Goal: Task Accomplishment & Management: Complete application form

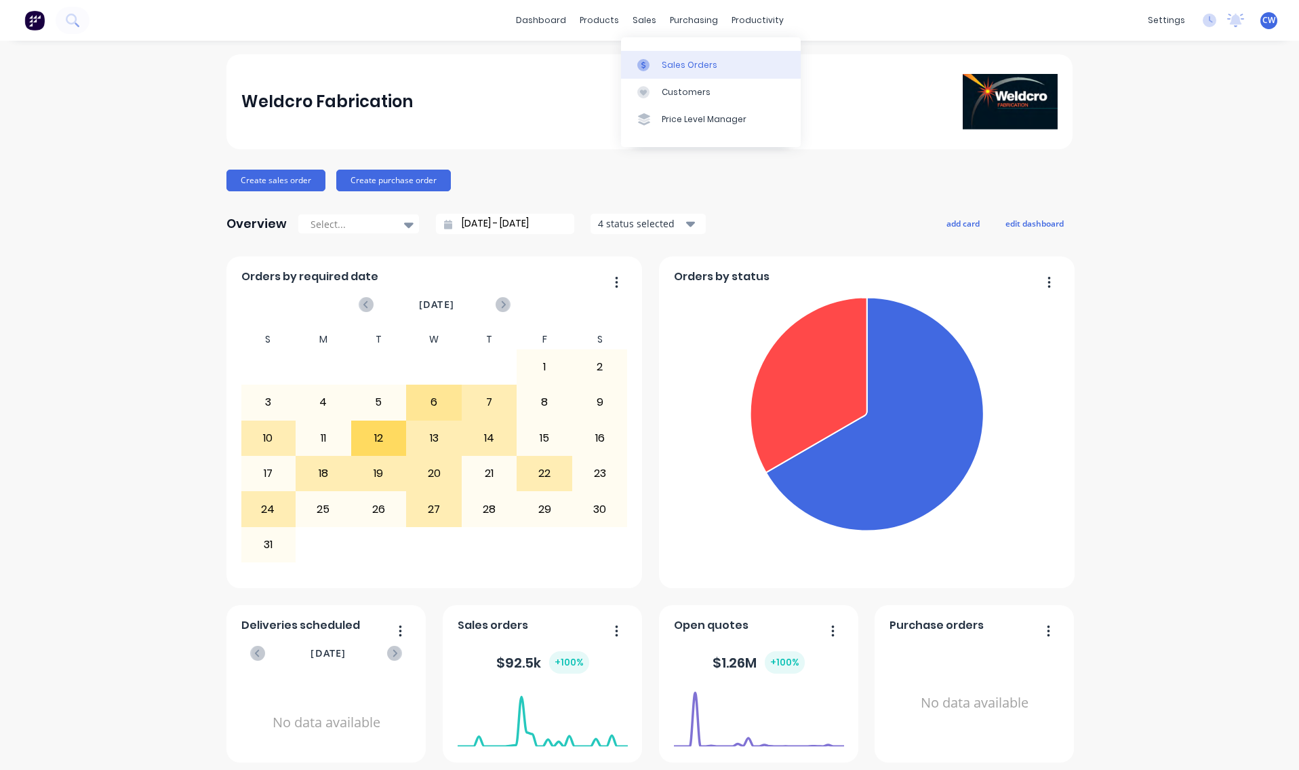
click at [692, 62] on div "Sales Orders" at bounding box center [690, 65] width 56 height 12
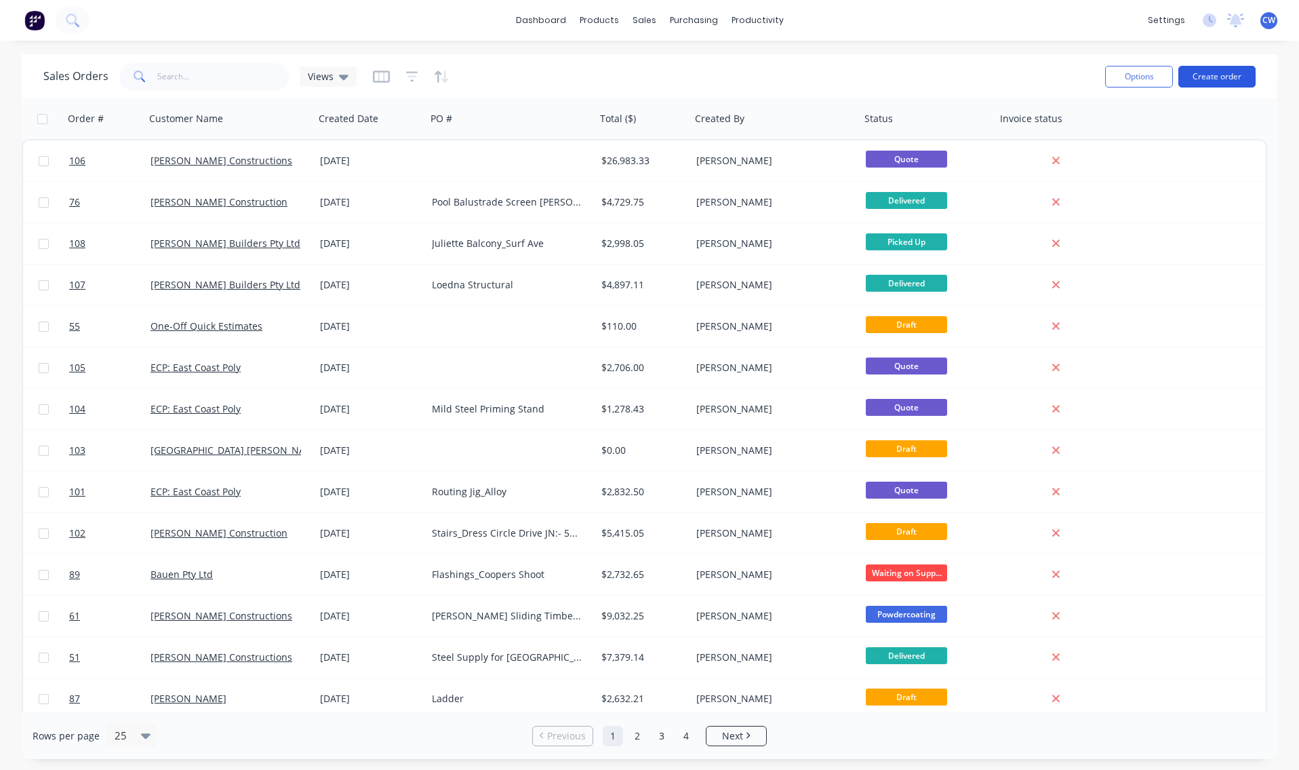
click at [1228, 83] on button "Create order" at bounding box center [1217, 77] width 77 height 22
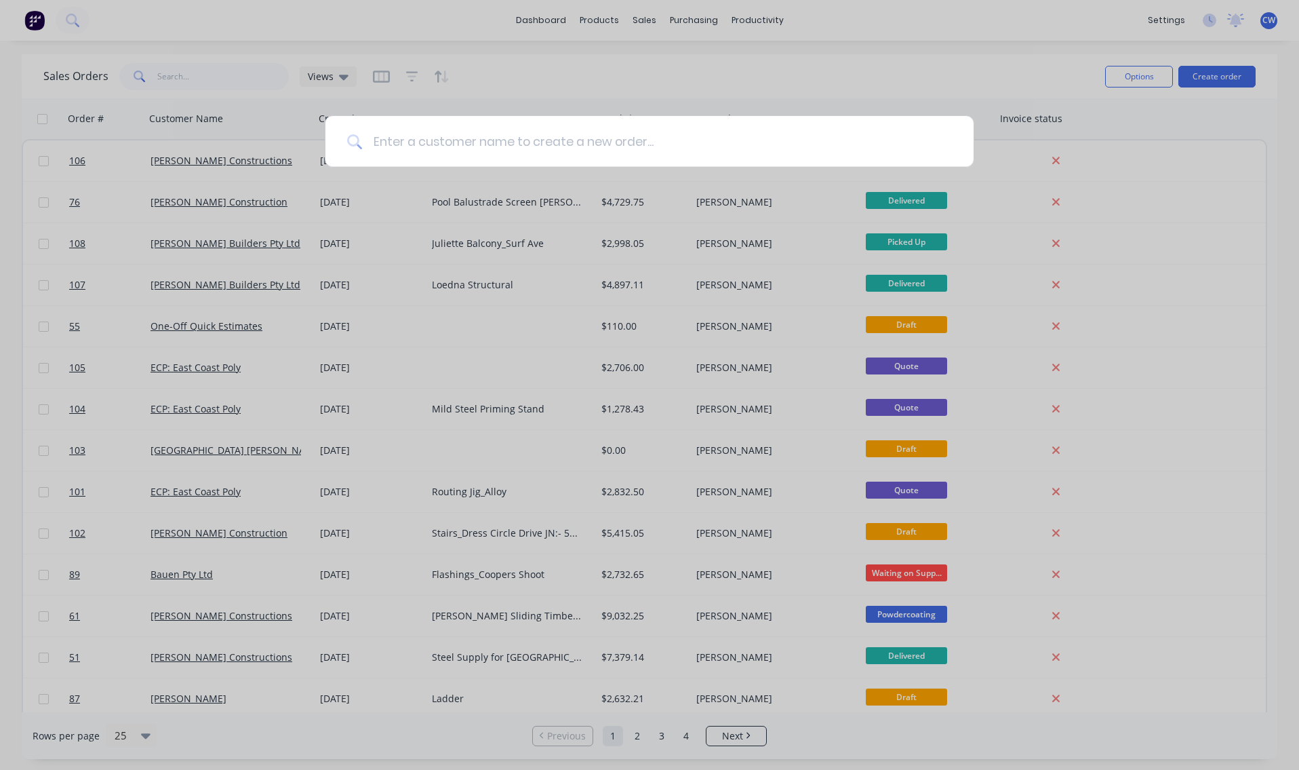
type input "r"
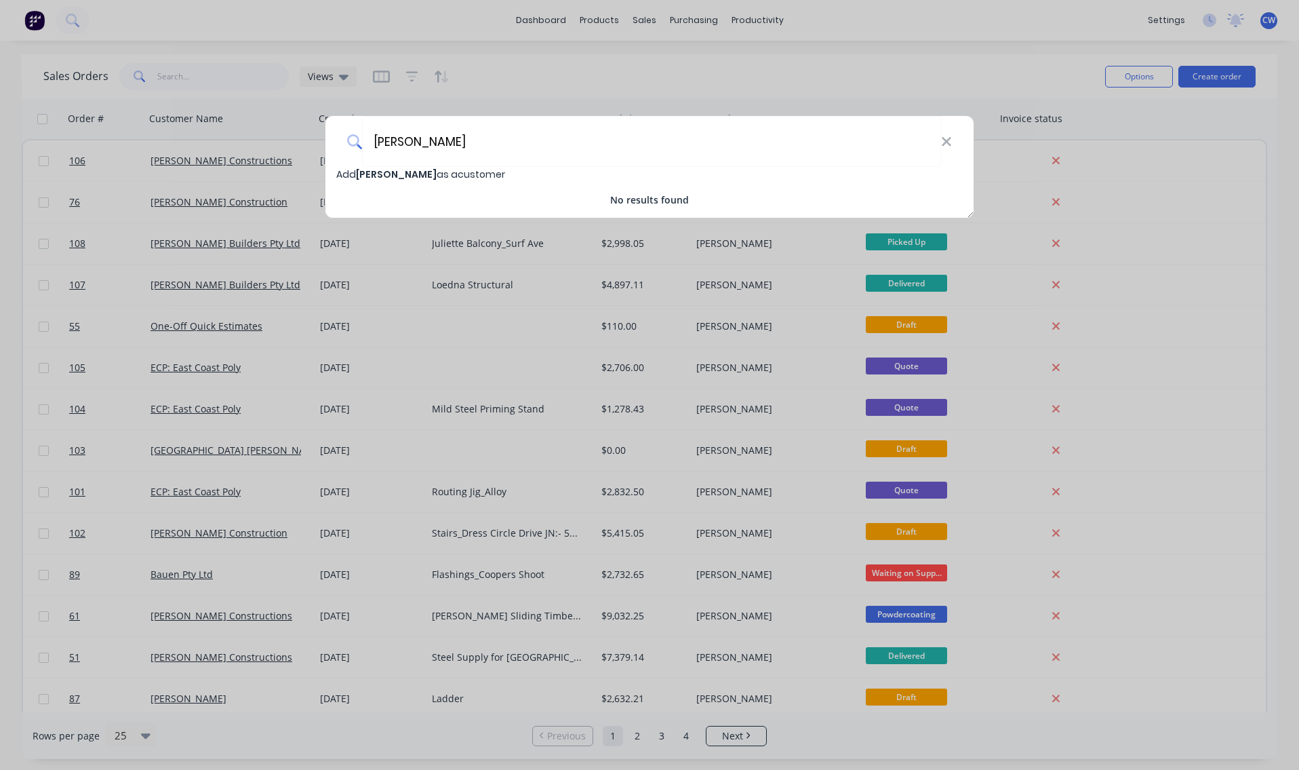
type input "[PERSON_NAME]"
click at [413, 177] on span "Add [PERSON_NAME] as a customer" at bounding box center [420, 175] width 169 height 14
select select "AU"
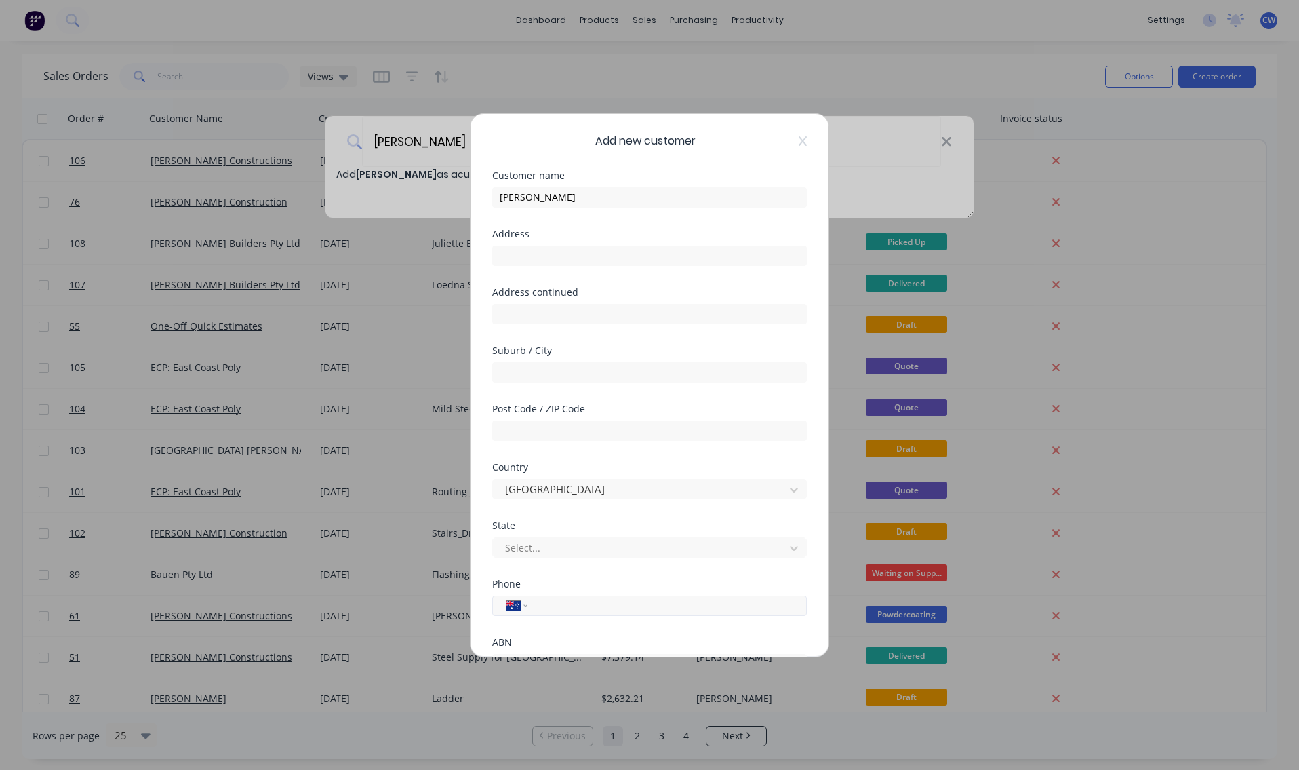
click at [539, 610] on input "tel" at bounding box center [665, 605] width 256 height 16
click at [548, 602] on input "tel" at bounding box center [665, 605] width 256 height 16
type input "0414 664 146"
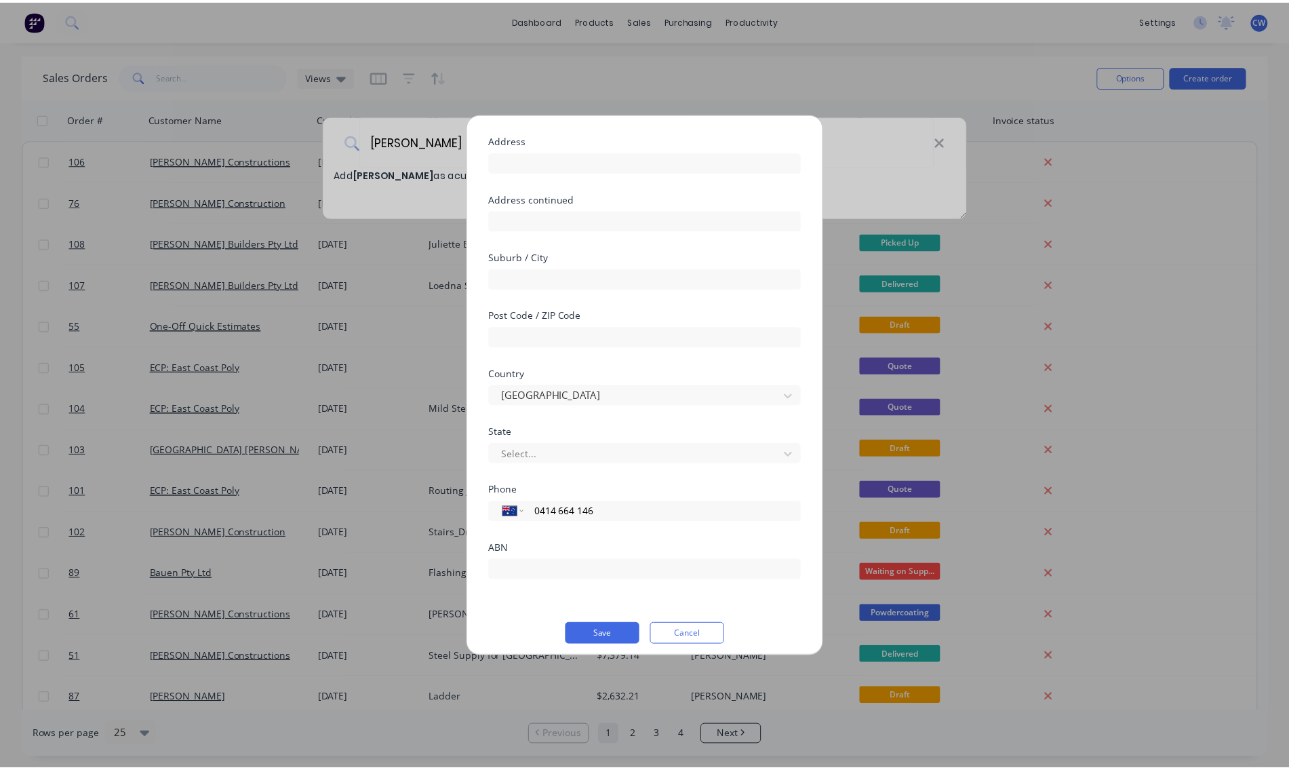
scroll to position [102, 0]
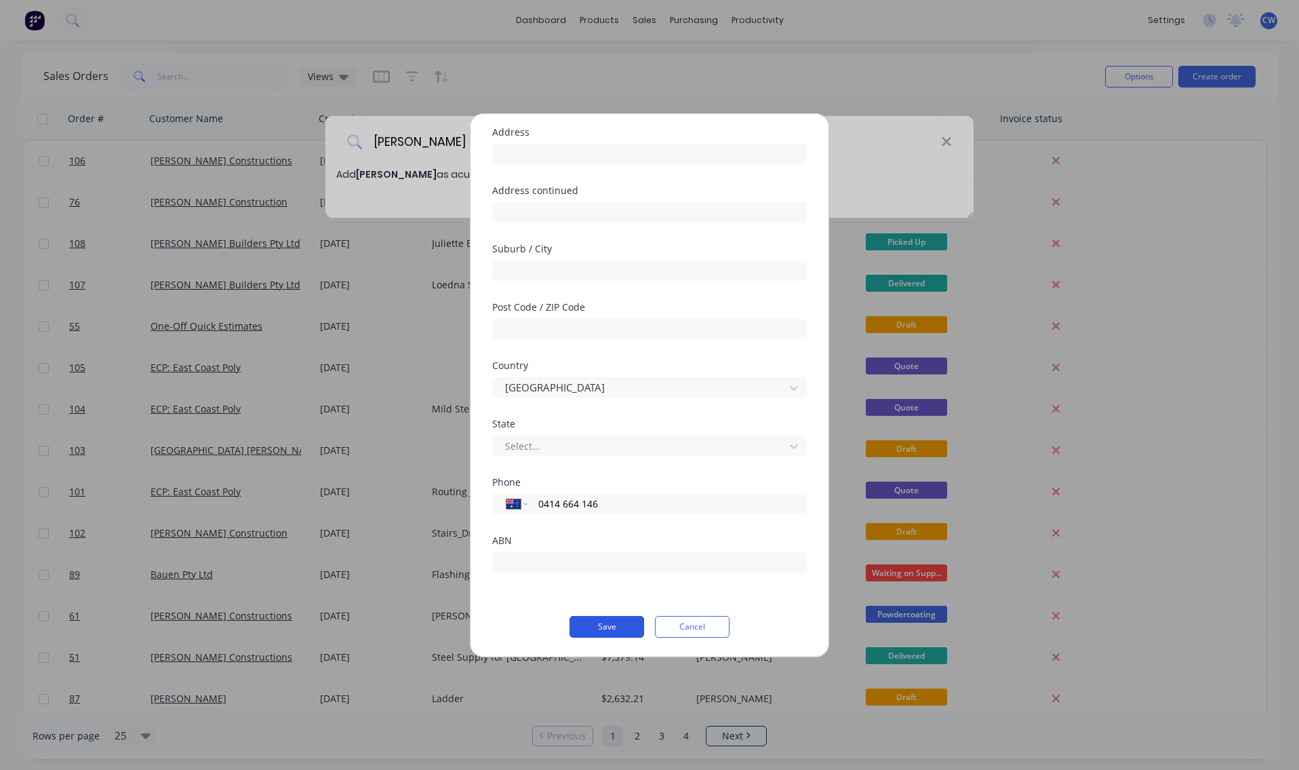
click at [592, 625] on button "Save" at bounding box center [607, 627] width 75 height 22
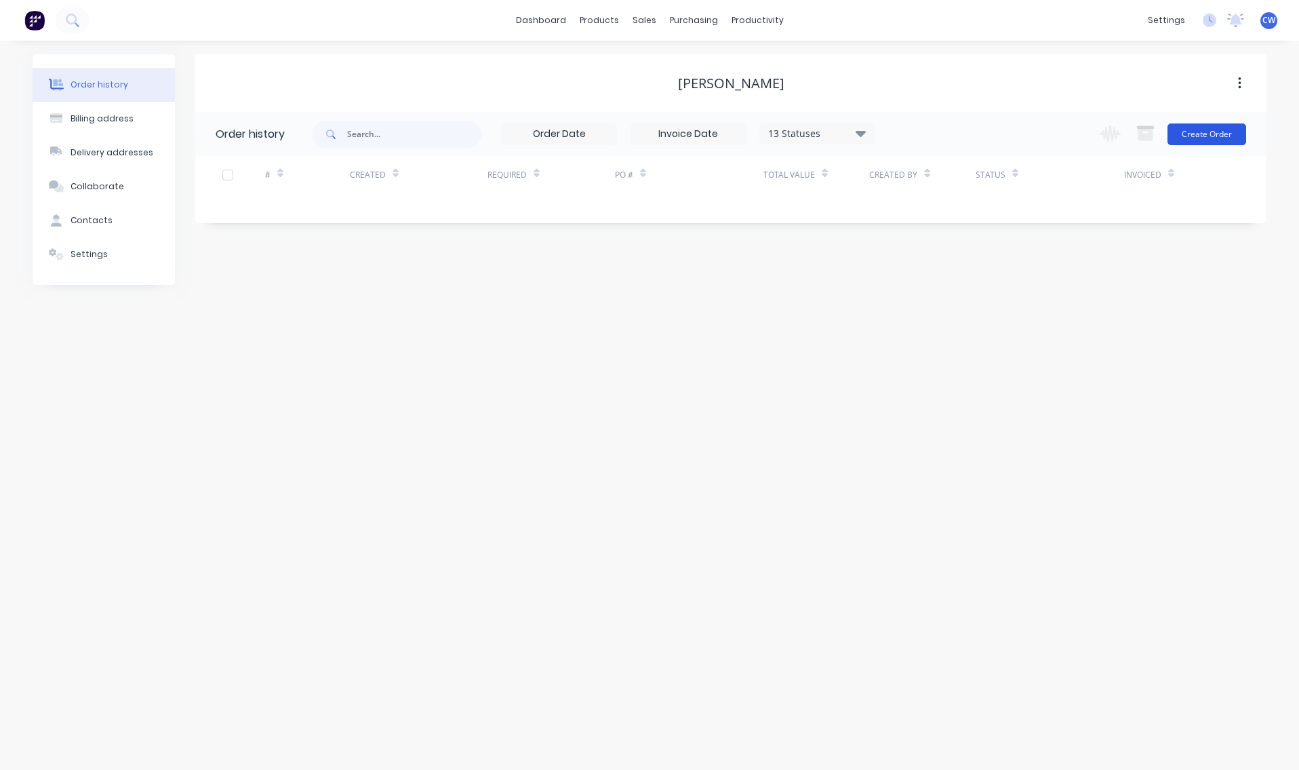
click at [1215, 134] on button "Create Order" at bounding box center [1207, 134] width 79 height 22
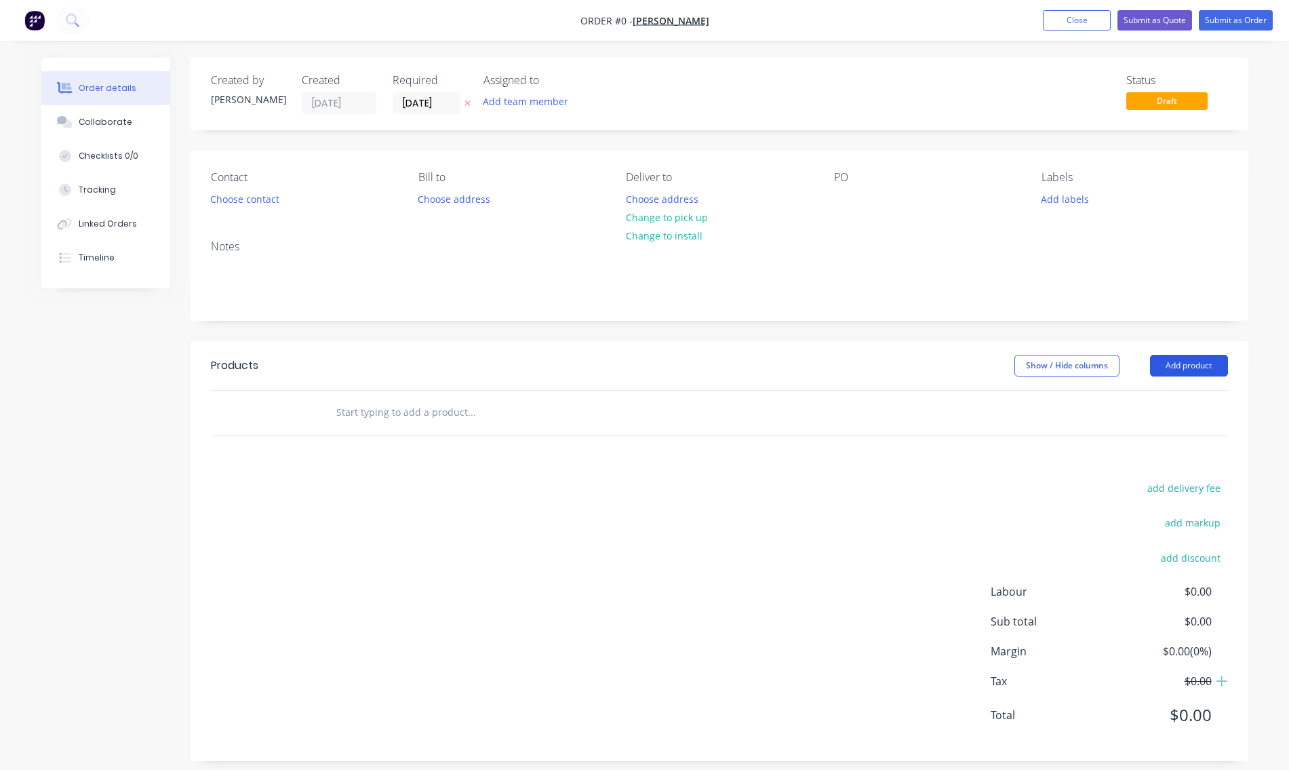
click at [1194, 365] on button "Add product" at bounding box center [1189, 366] width 78 height 22
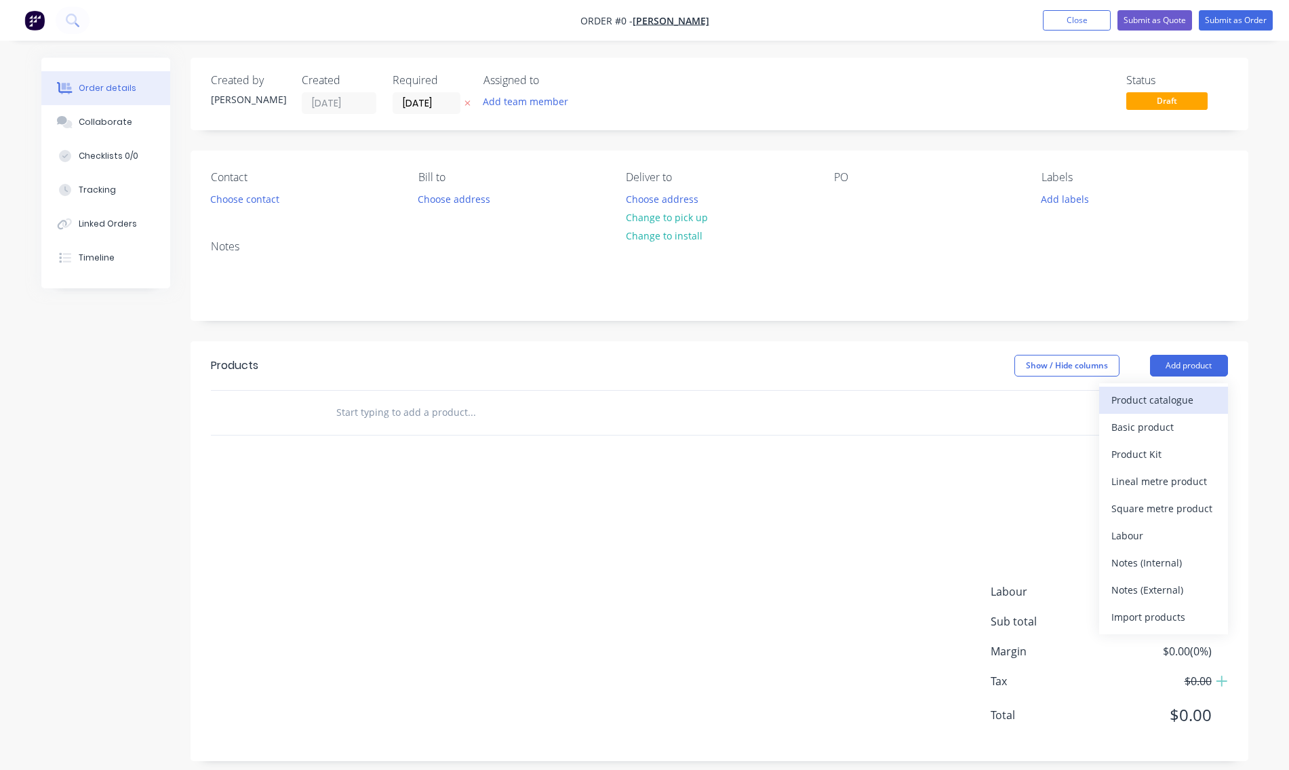
click at [1180, 401] on div "Product catalogue" at bounding box center [1164, 400] width 104 height 20
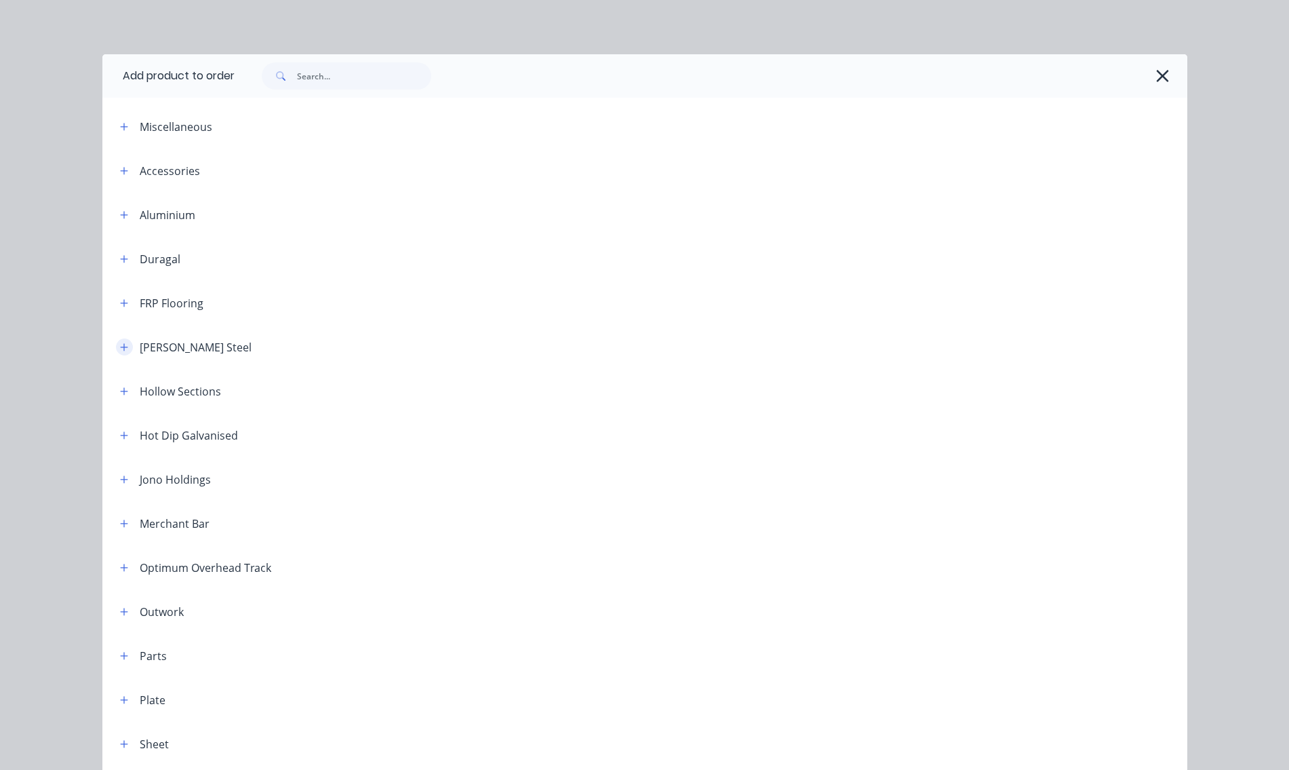
click at [120, 345] on icon "button" at bounding box center [124, 346] width 8 height 9
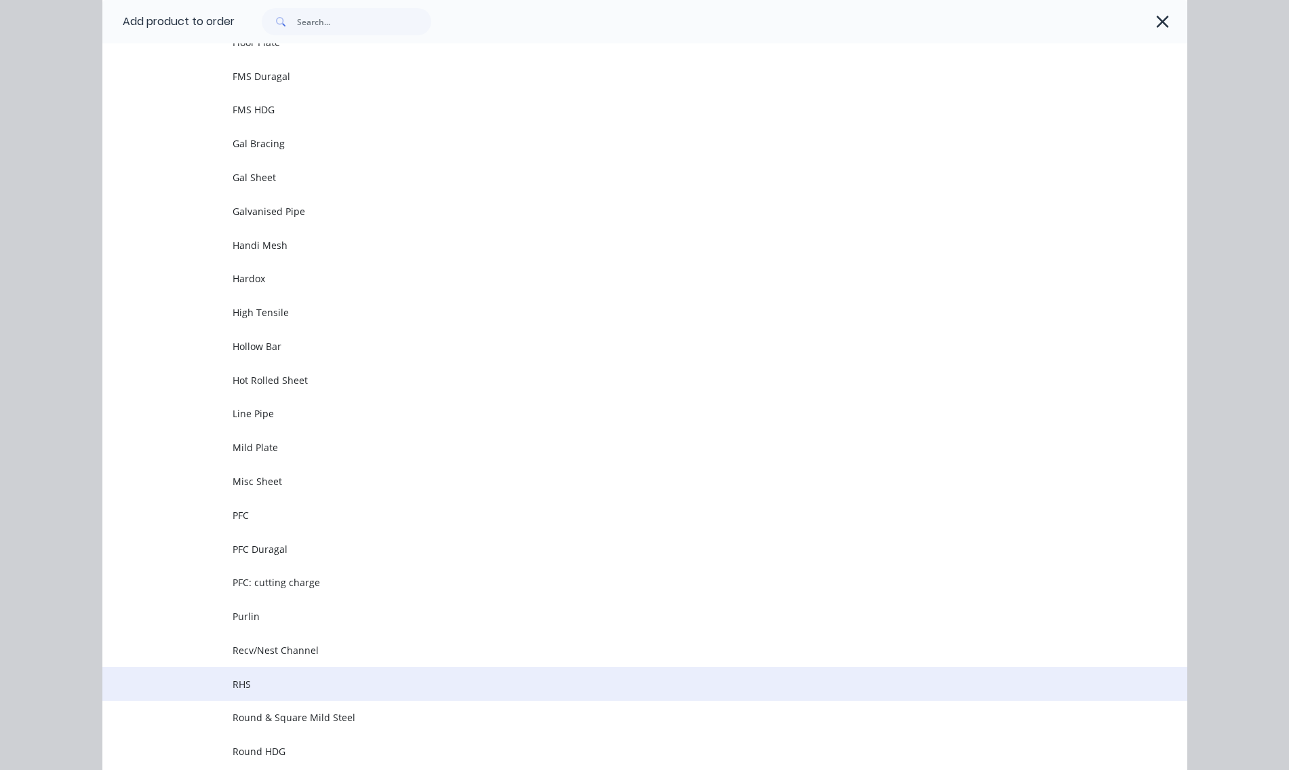
scroll to position [1492, 0]
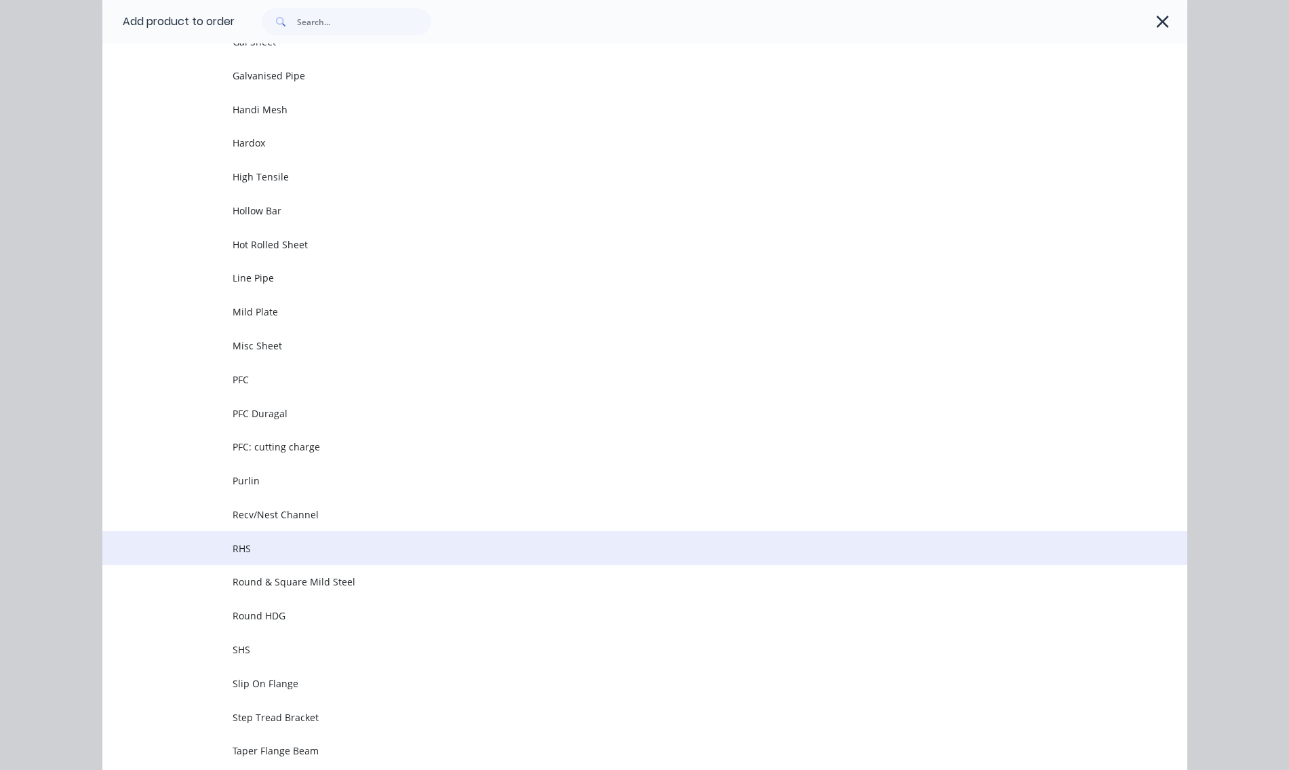
click at [263, 543] on span "RHS" at bounding box center [615, 548] width 764 height 14
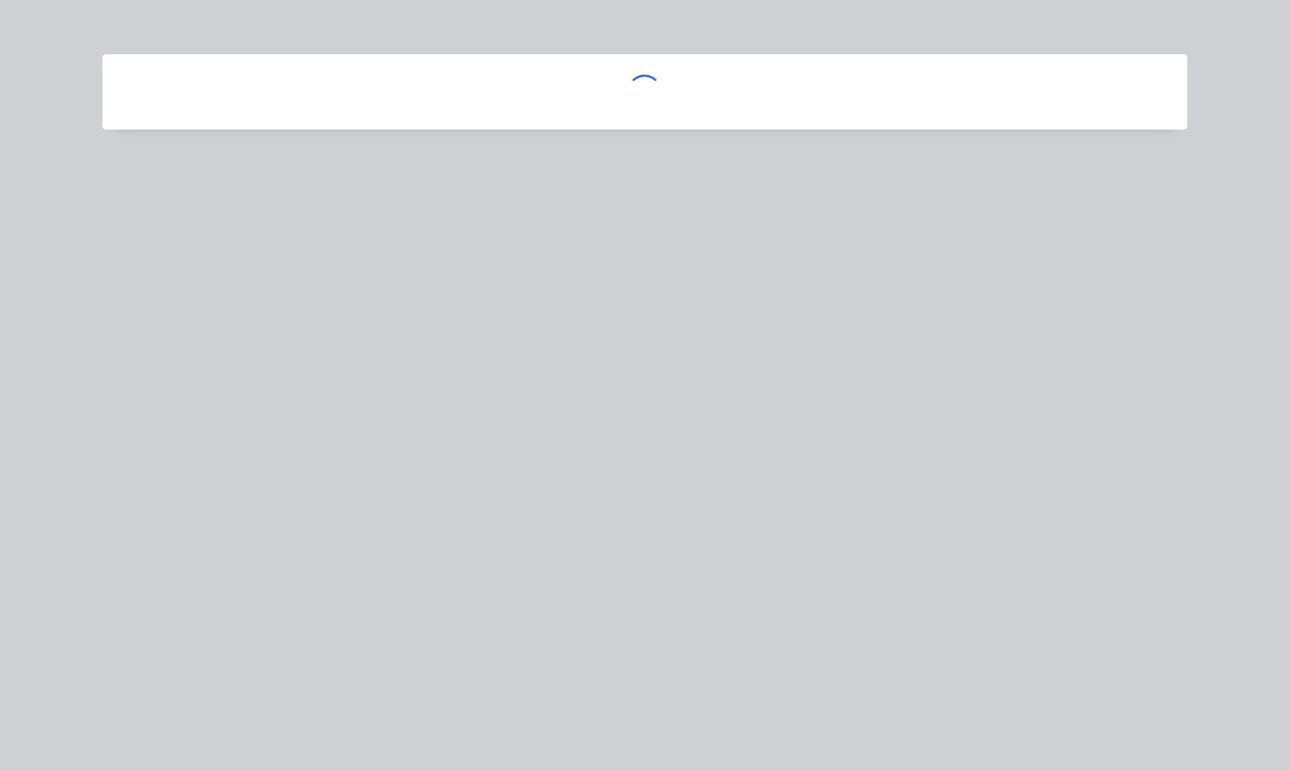
scroll to position [0, 0]
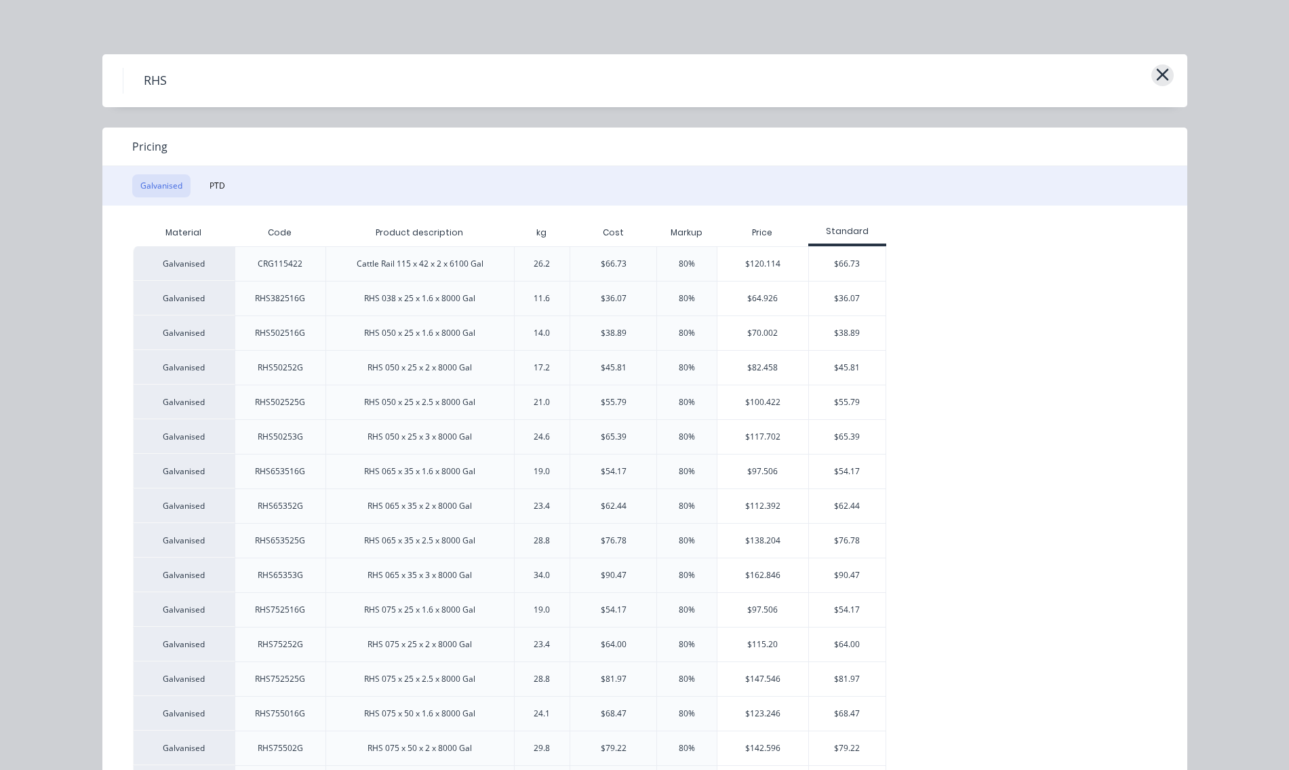
click at [1156, 74] on icon "button" at bounding box center [1162, 74] width 12 height 12
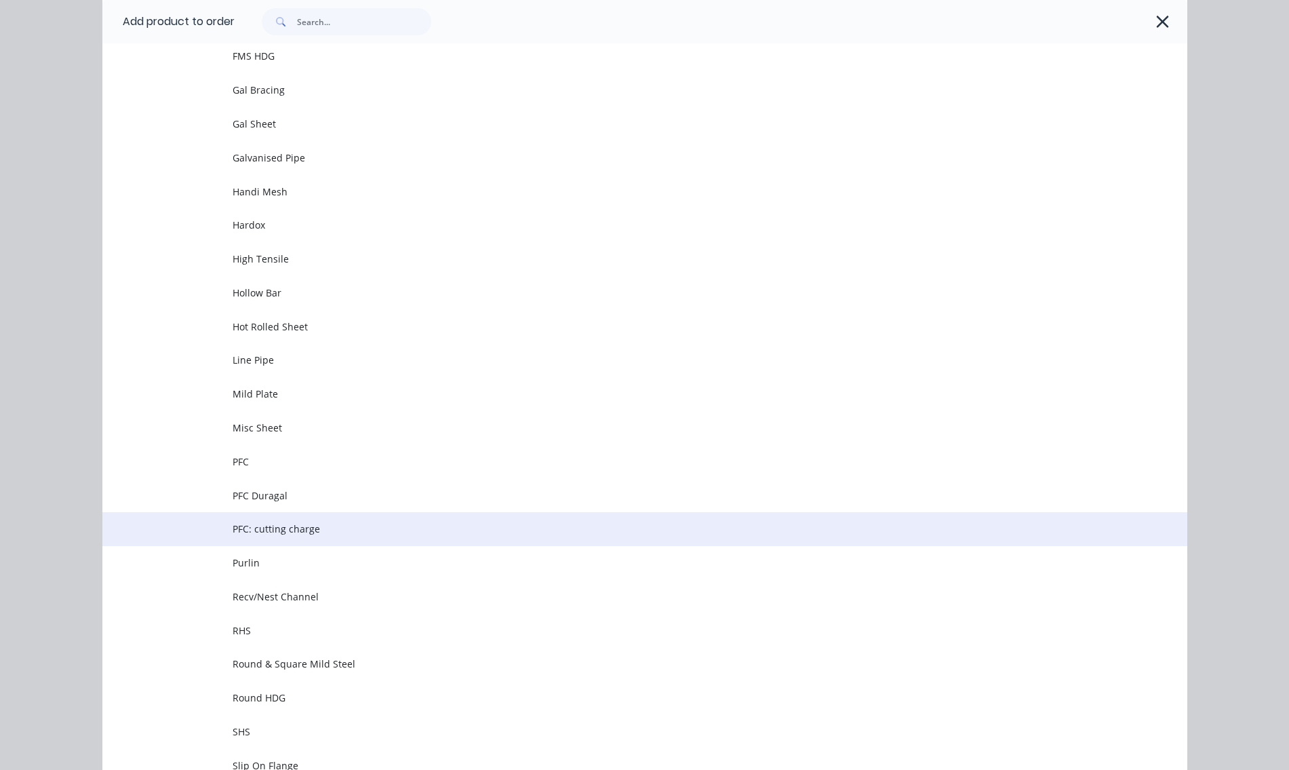
scroll to position [1478, 0]
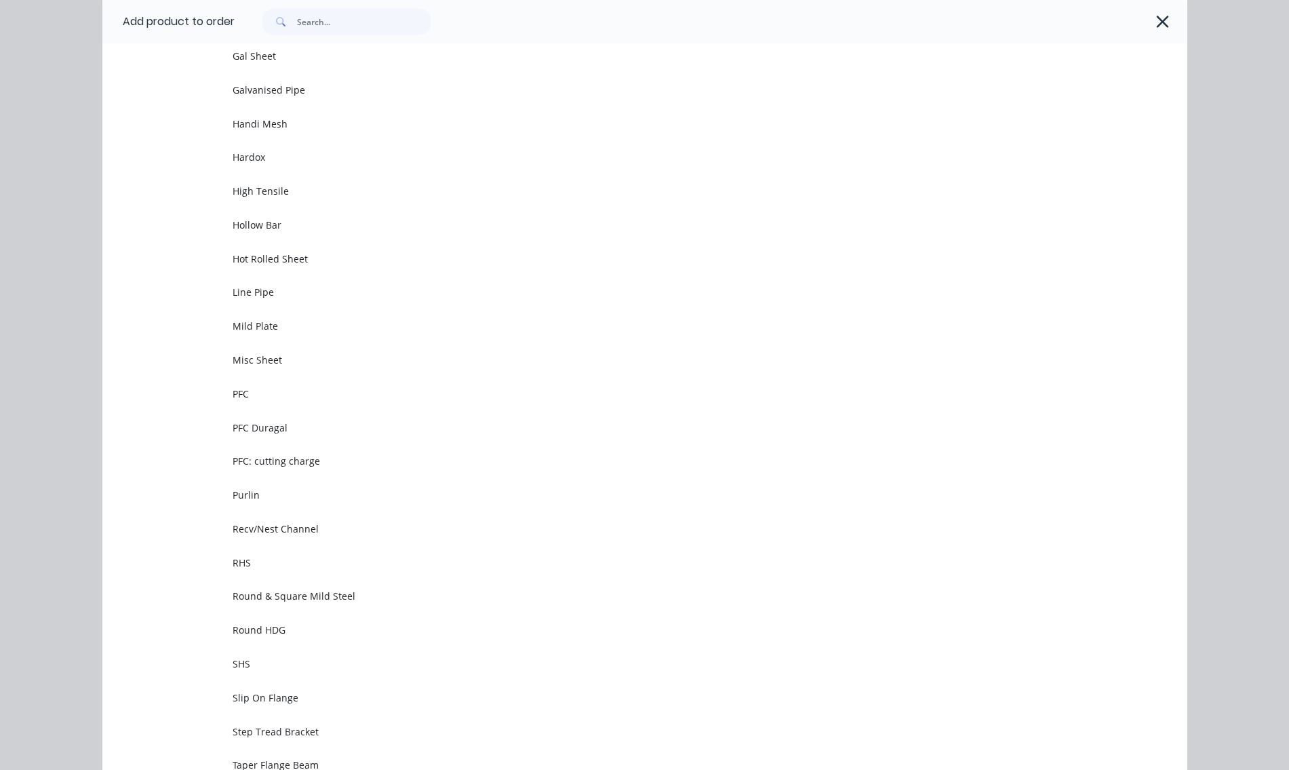
click at [261, 659] on span "SHS" at bounding box center [615, 663] width 764 height 14
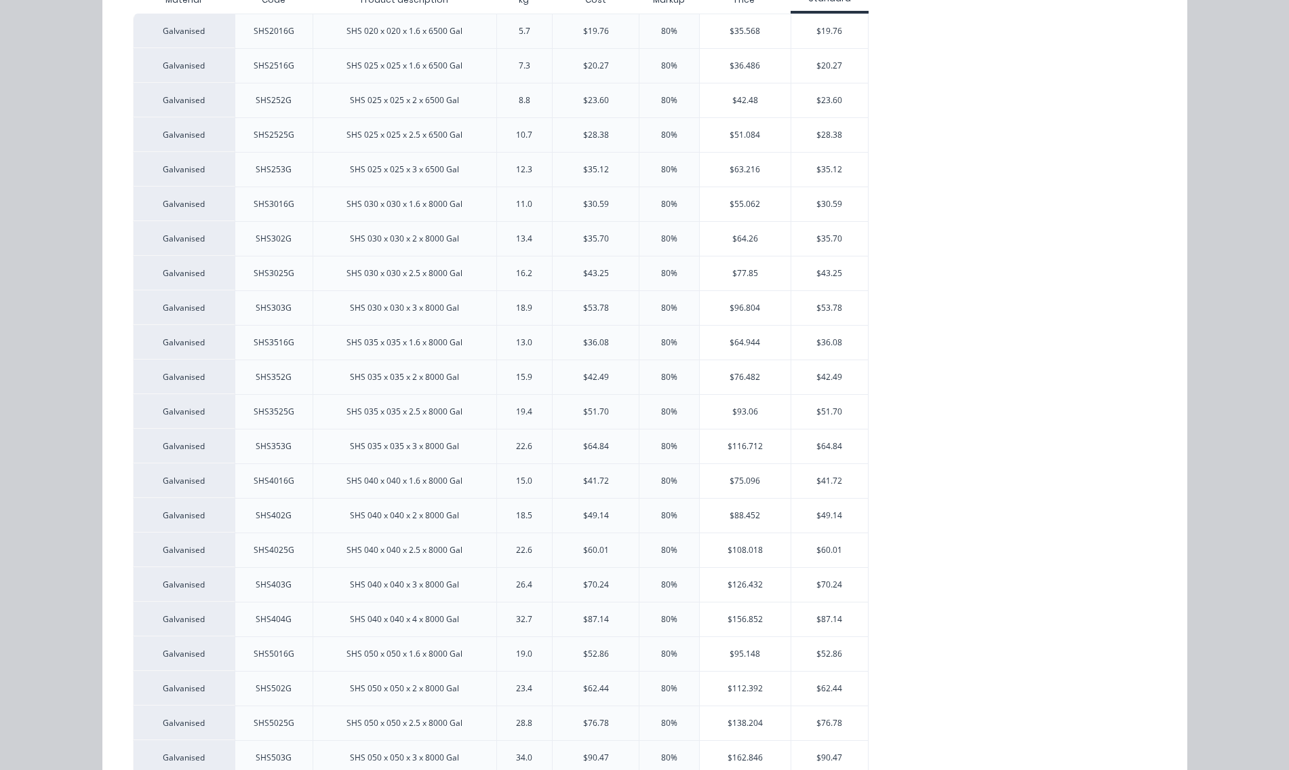
scroll to position [0, 0]
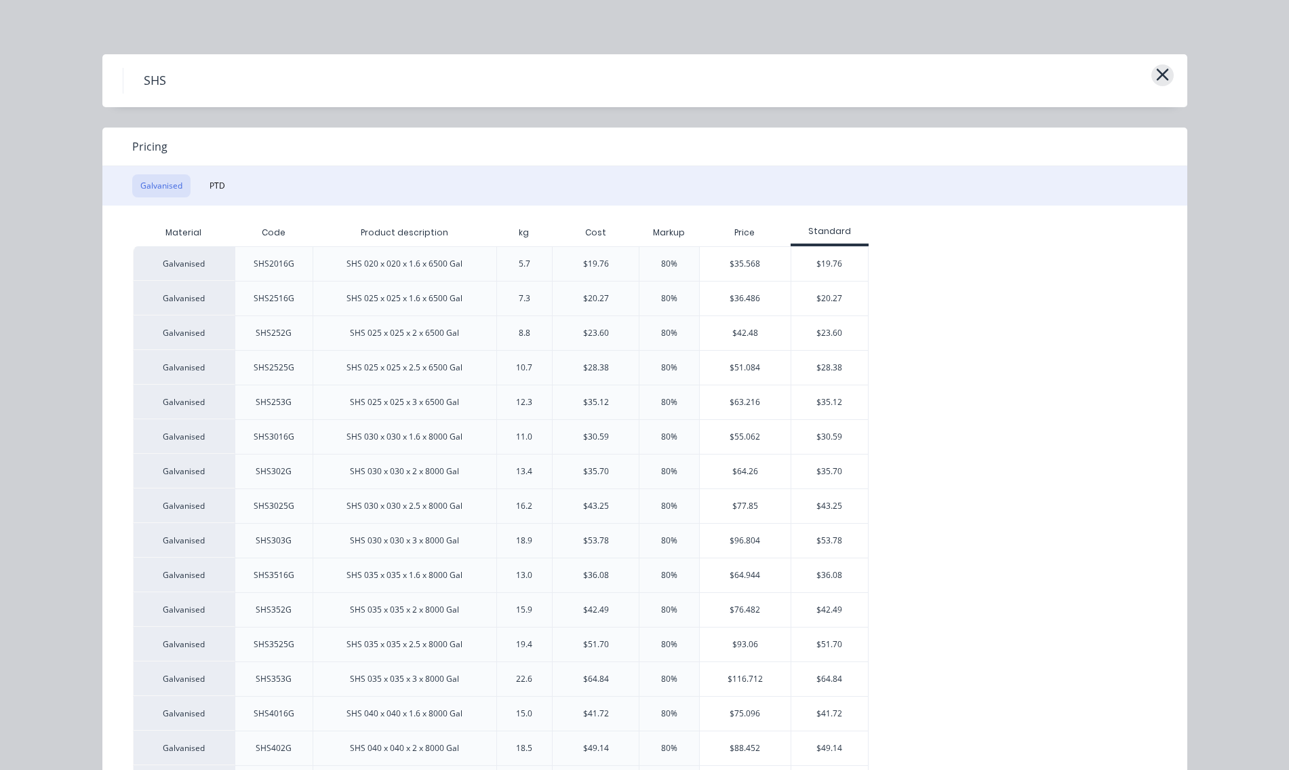
click at [1156, 77] on icon "button" at bounding box center [1162, 74] width 12 height 12
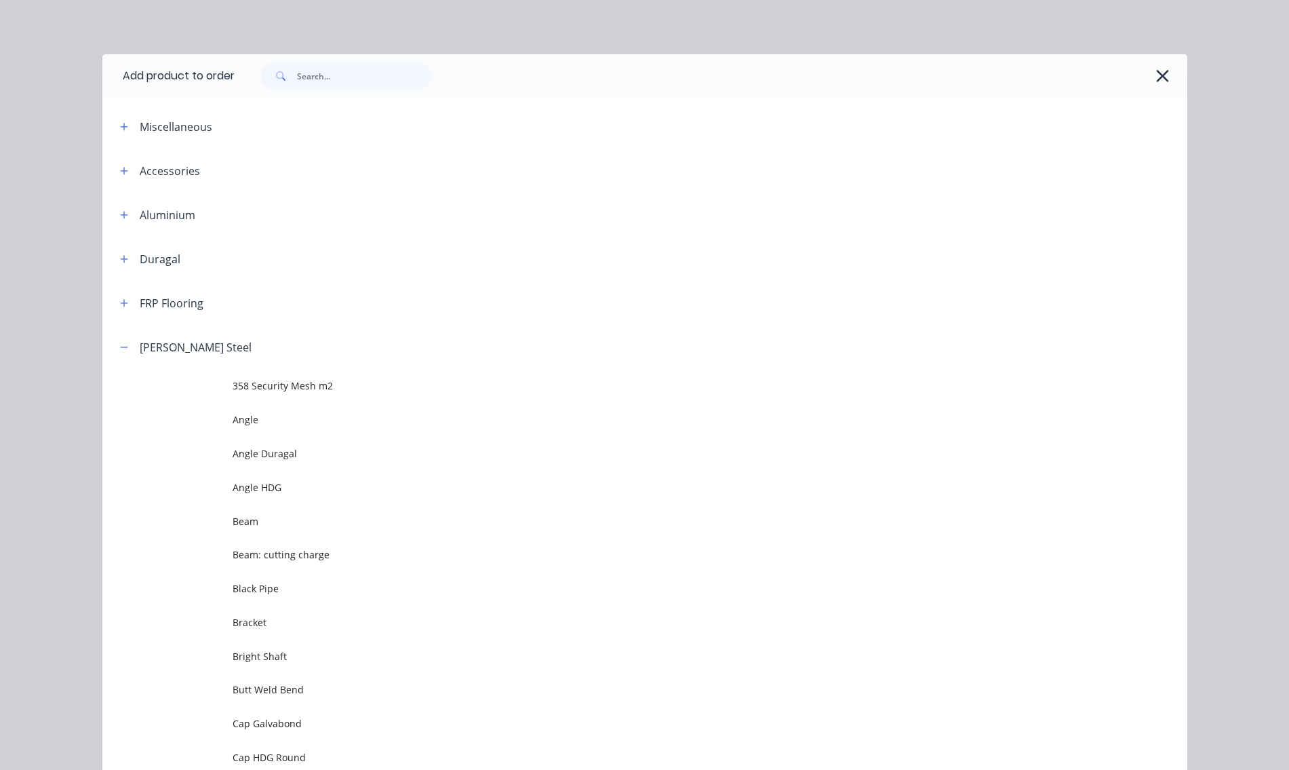
scroll to position [325, 0]
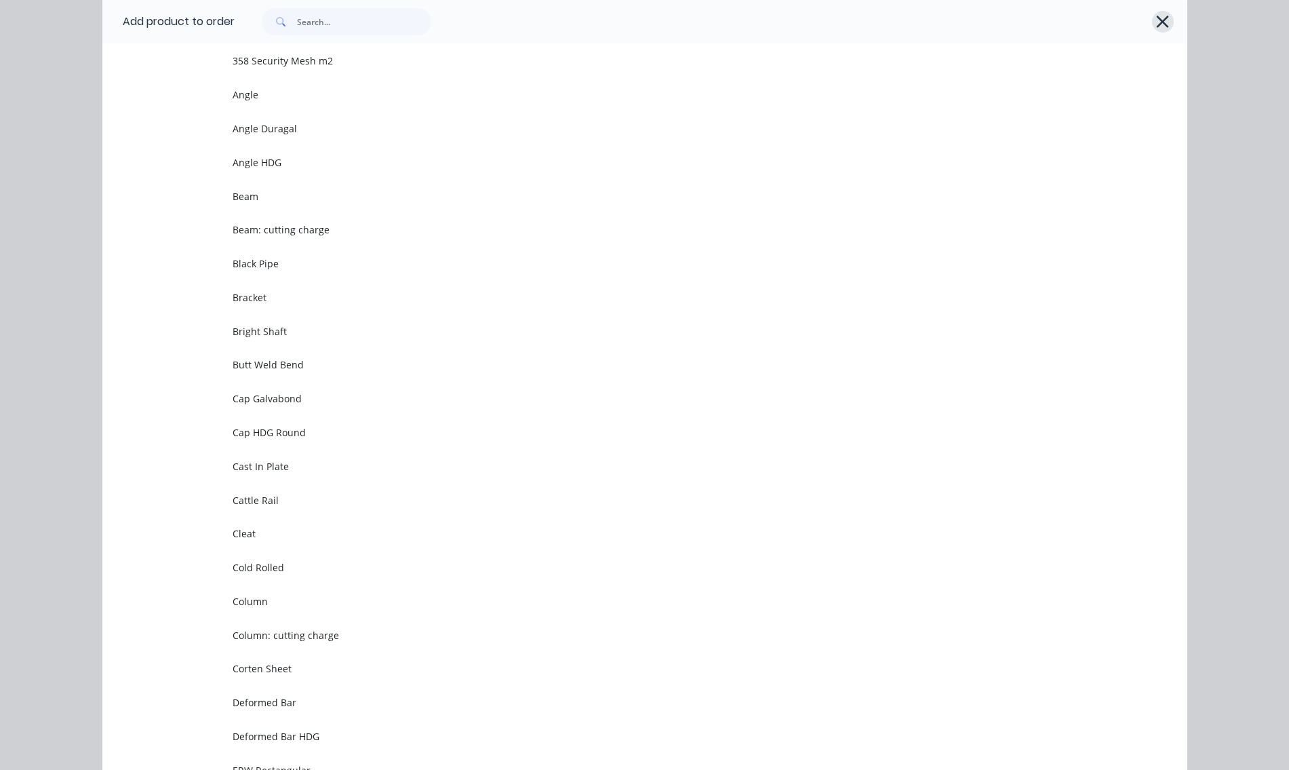
click at [1162, 23] on icon "button" at bounding box center [1163, 21] width 14 height 19
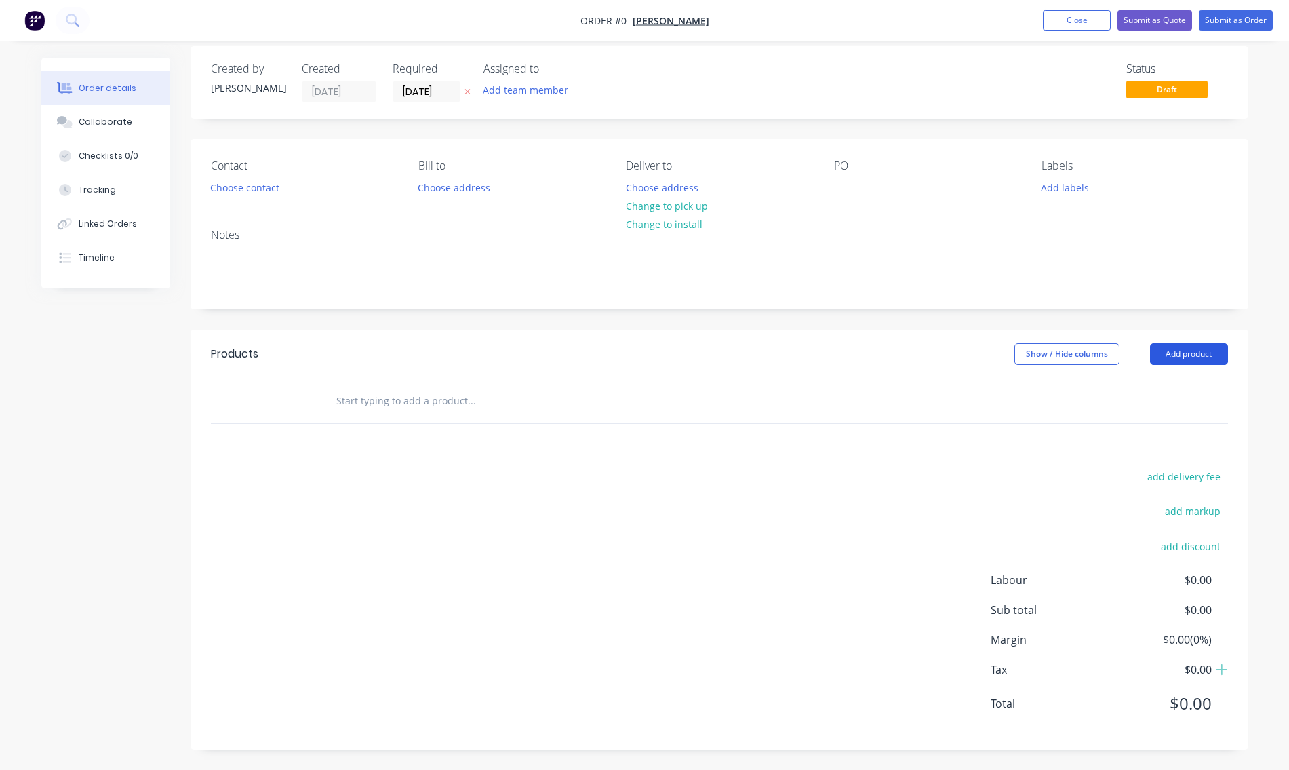
click at [1179, 351] on button "Add product" at bounding box center [1189, 354] width 78 height 22
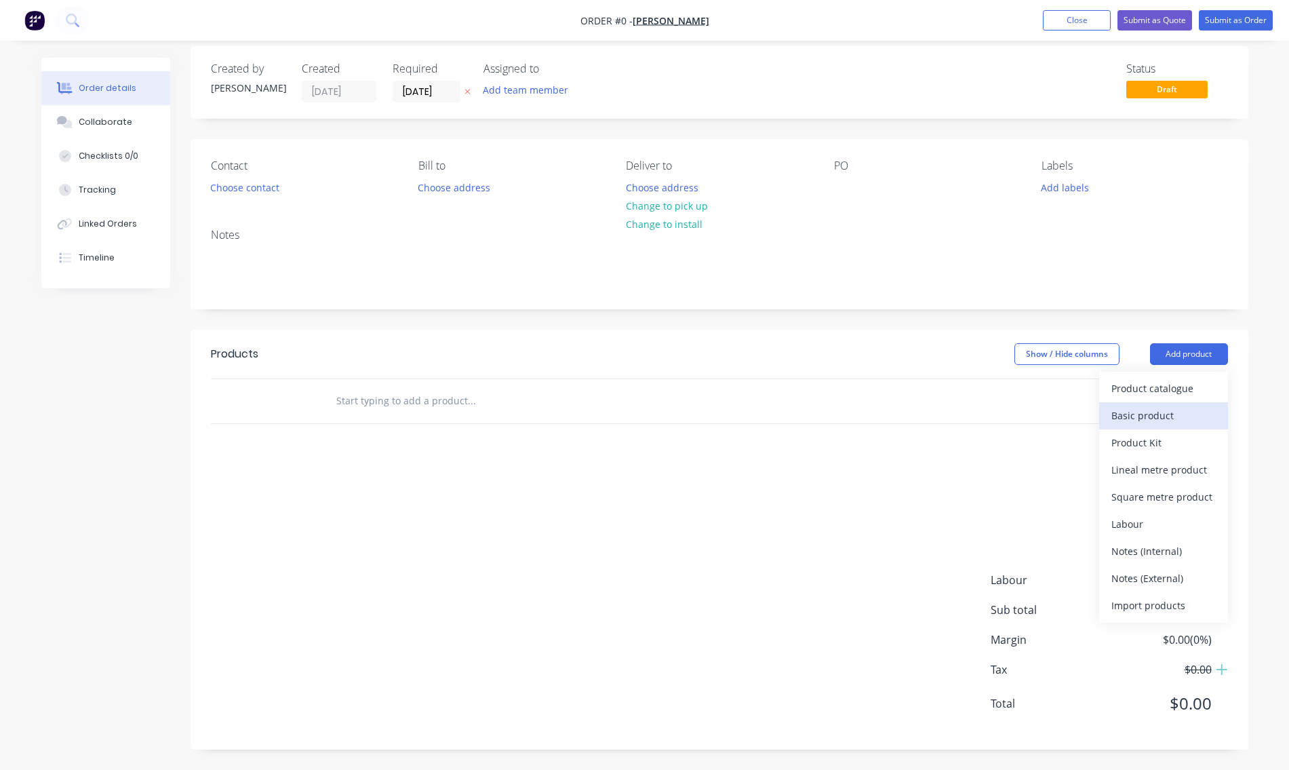
click at [1148, 411] on div "Basic product" at bounding box center [1164, 416] width 104 height 20
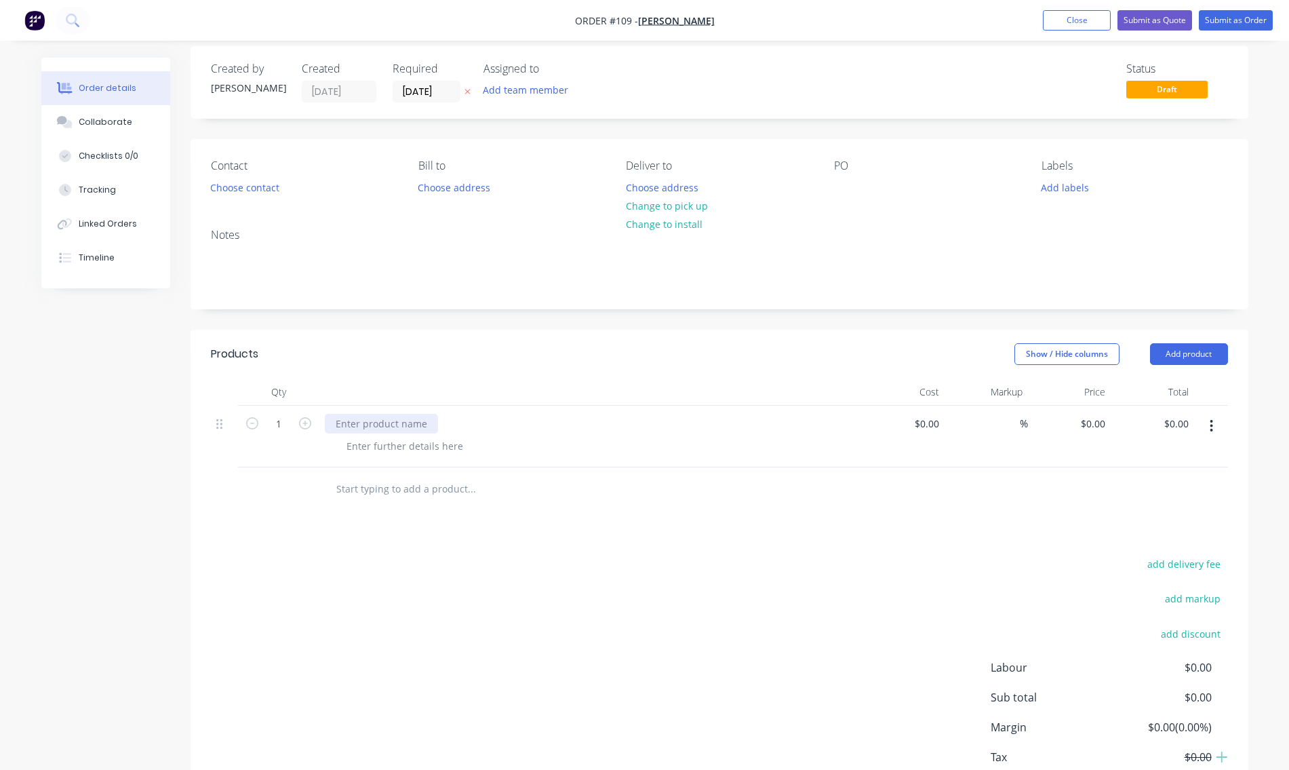
click at [347, 423] on div at bounding box center [381, 424] width 113 height 20
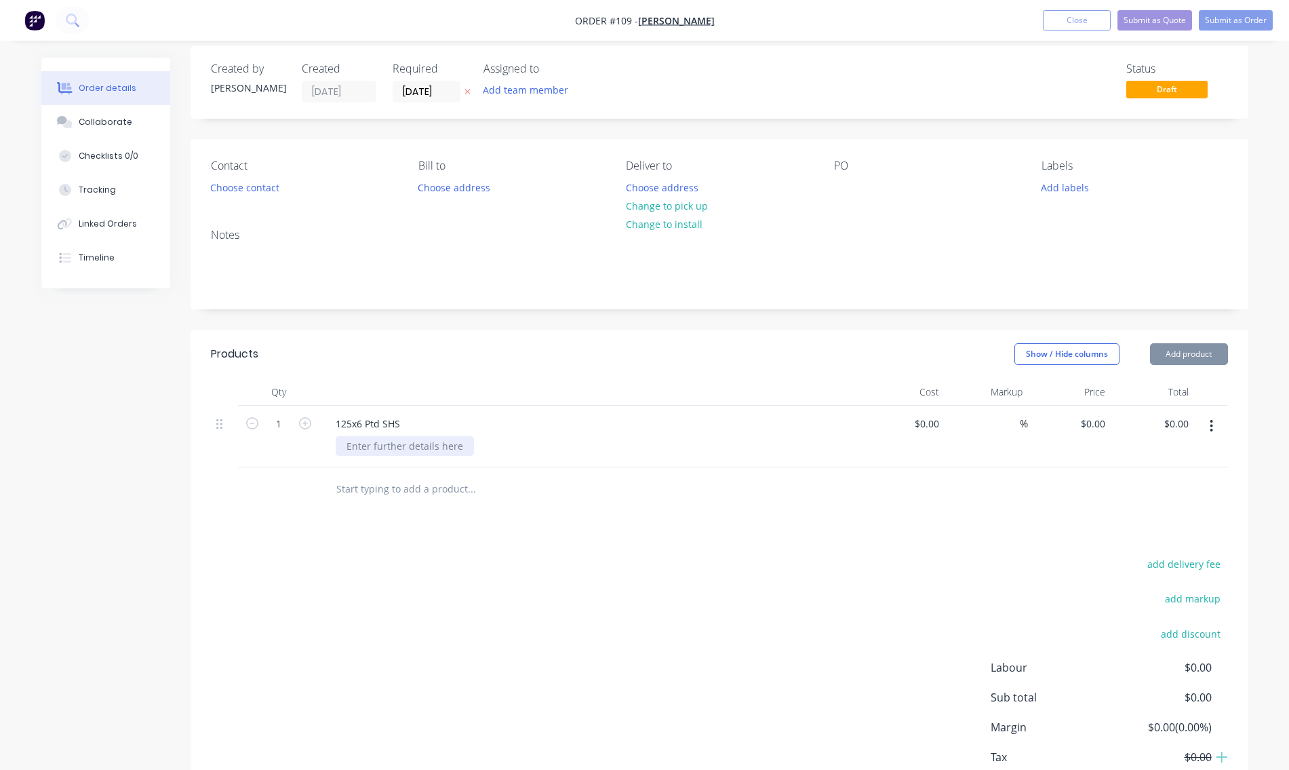
click at [411, 448] on div at bounding box center [405, 446] width 138 height 20
click at [379, 446] on div at bounding box center [405, 446] width 138 height 20
click at [741, 583] on div "add delivery fee add markup add discount Labour $0.00 Sub total $0.00 Margin $0…" at bounding box center [719, 686] width 1017 height 262
click at [923, 425] on div at bounding box center [903, 437] width 83 height 62
type input "$484.30"
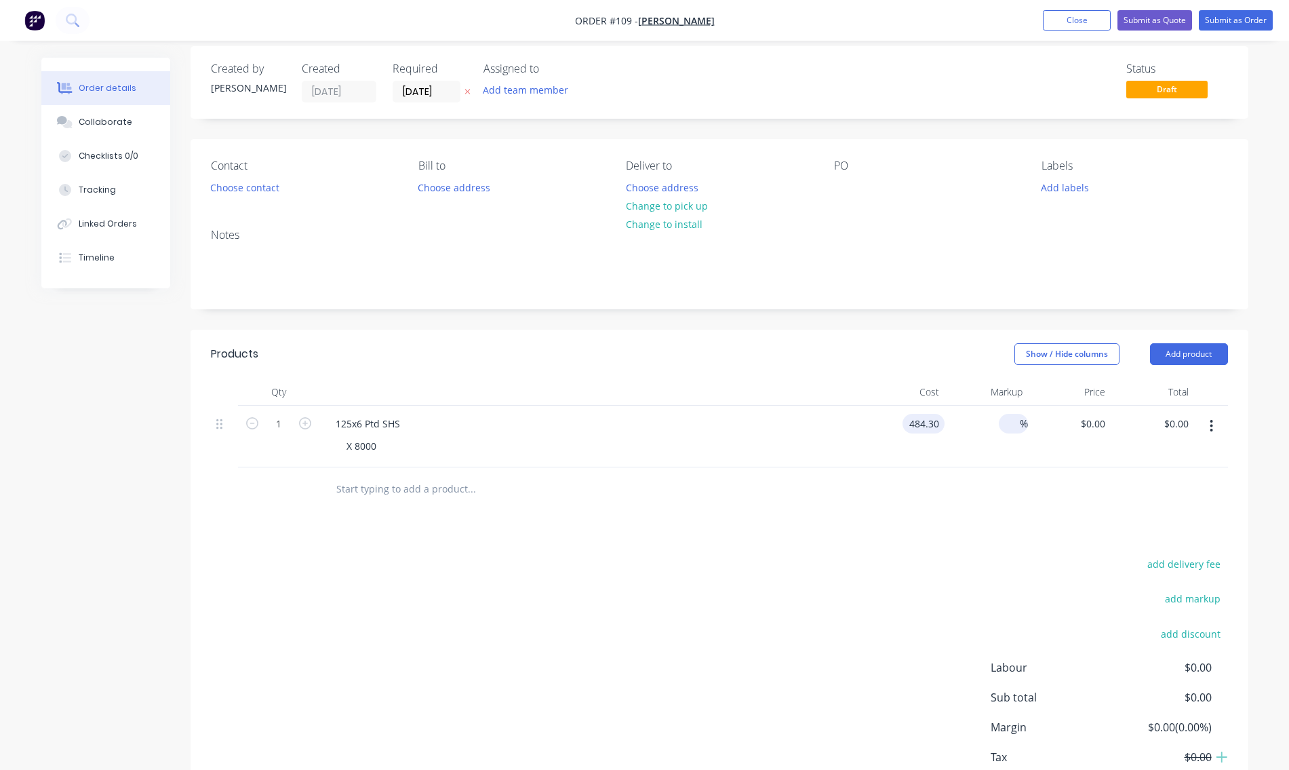
type input "$484.30"
click at [1025, 419] on span "%" at bounding box center [1024, 424] width 8 height 16
type input "80"
type input "$871.74"
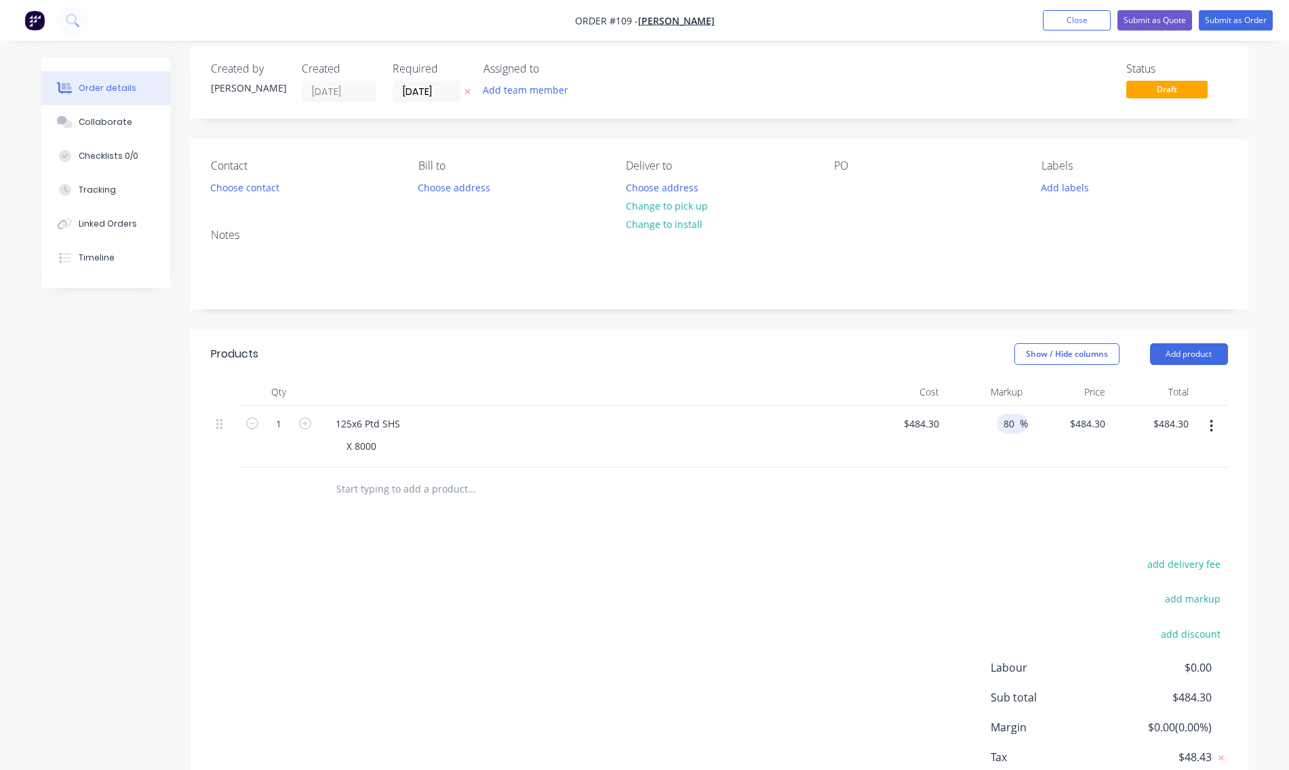
type input "$871.74"
click at [1082, 445] on div "$871.74 $871.74" at bounding box center [1069, 437] width 83 height 62
click at [1211, 351] on button "Add product" at bounding box center [1189, 354] width 78 height 22
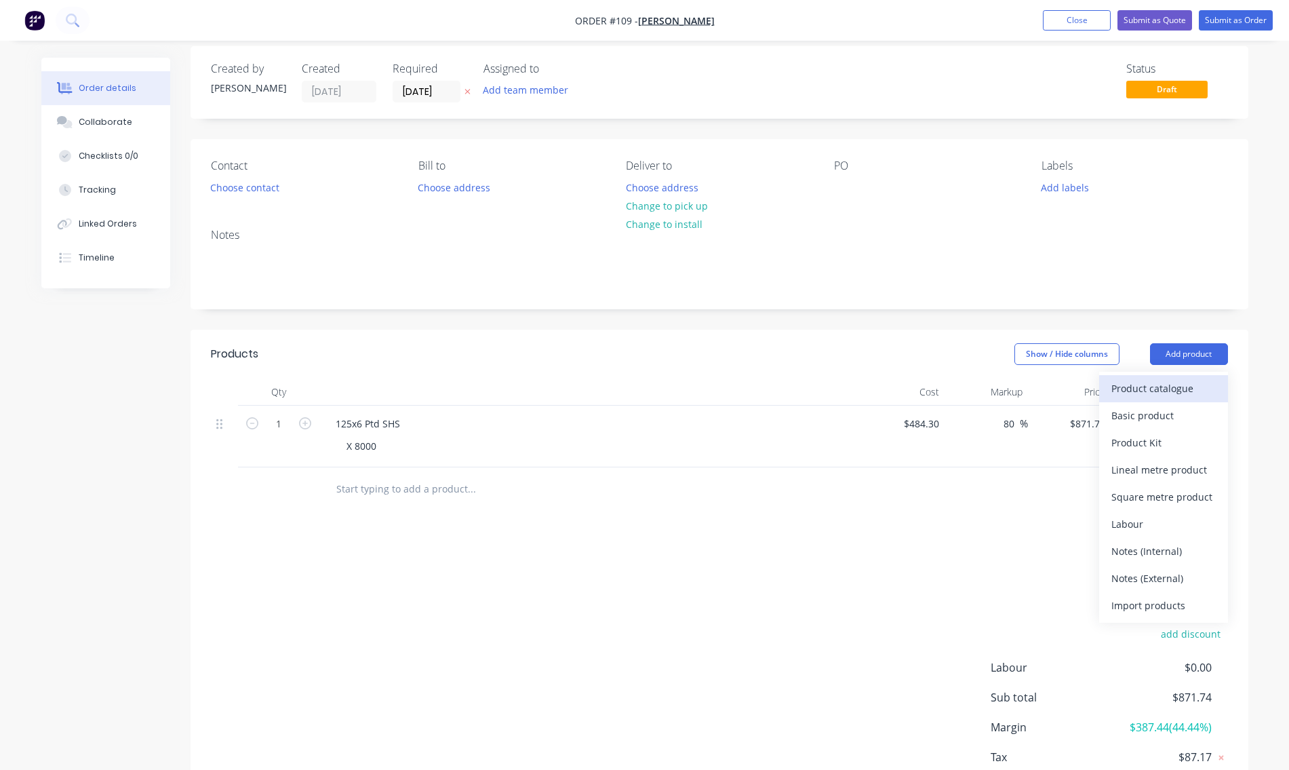
click at [1155, 387] on div "Product catalogue" at bounding box center [1164, 388] width 104 height 20
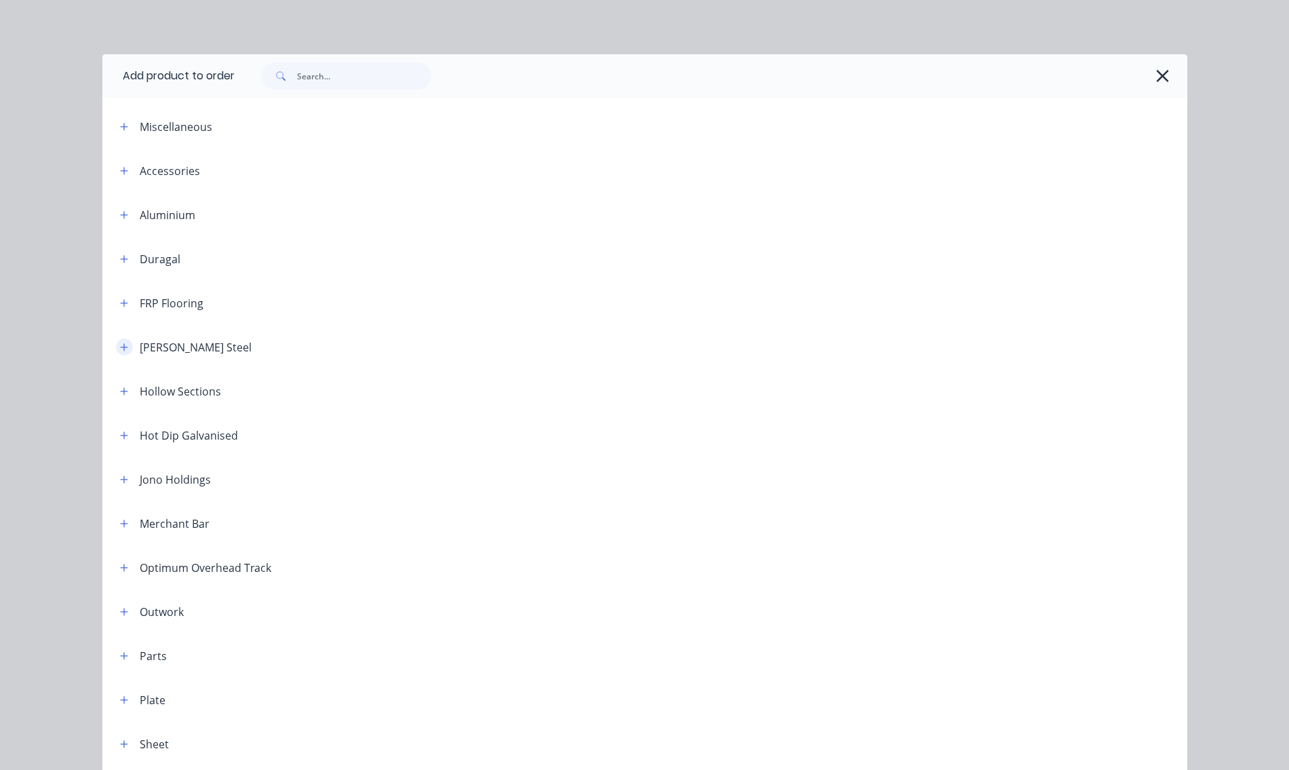
click at [125, 348] on button "button" at bounding box center [124, 346] width 17 height 17
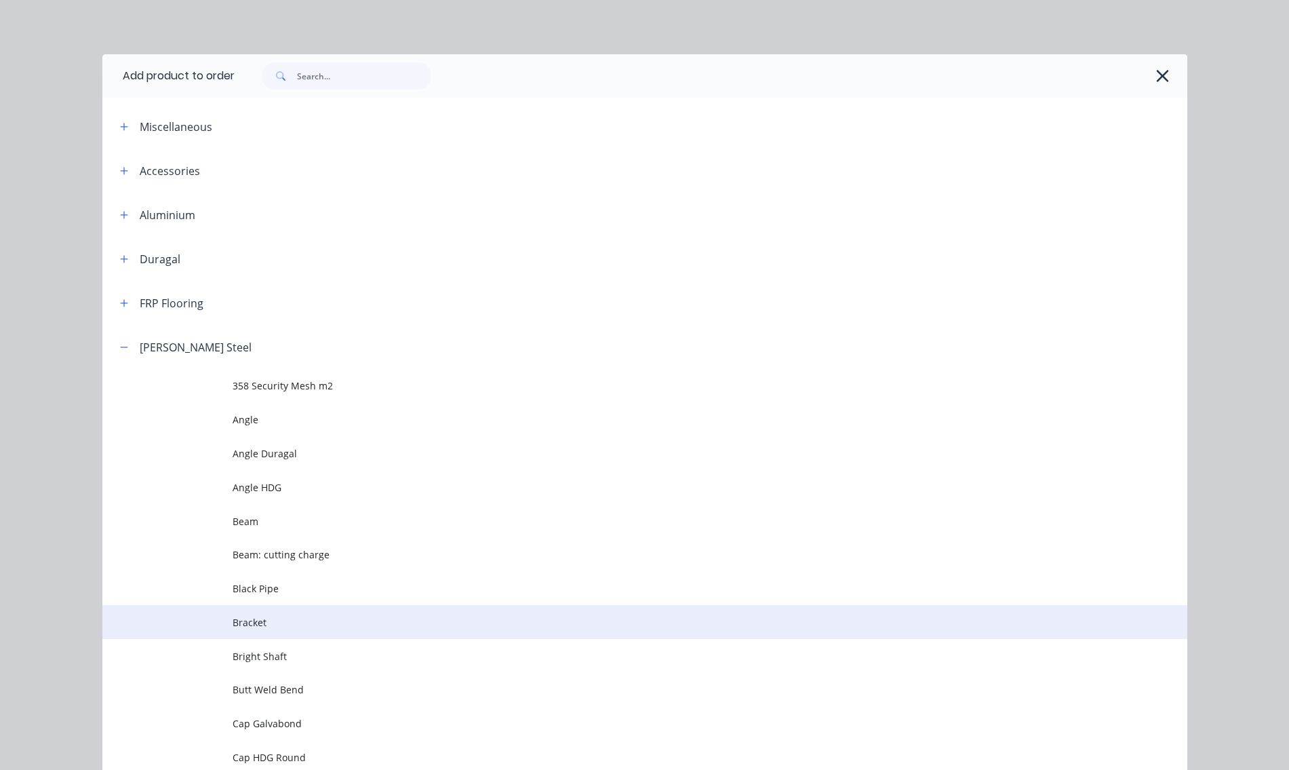
scroll to position [203, 0]
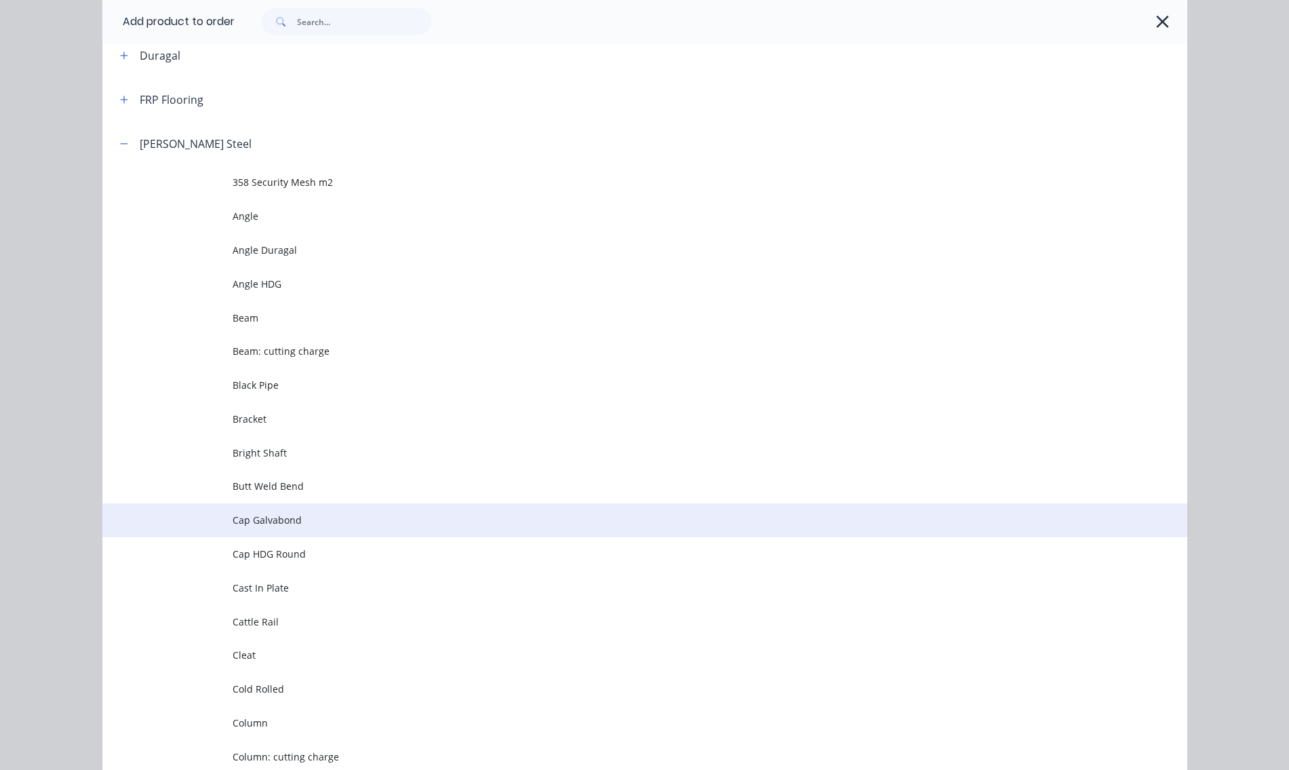
click at [277, 522] on span "Cap Galvabond" at bounding box center [615, 520] width 764 height 14
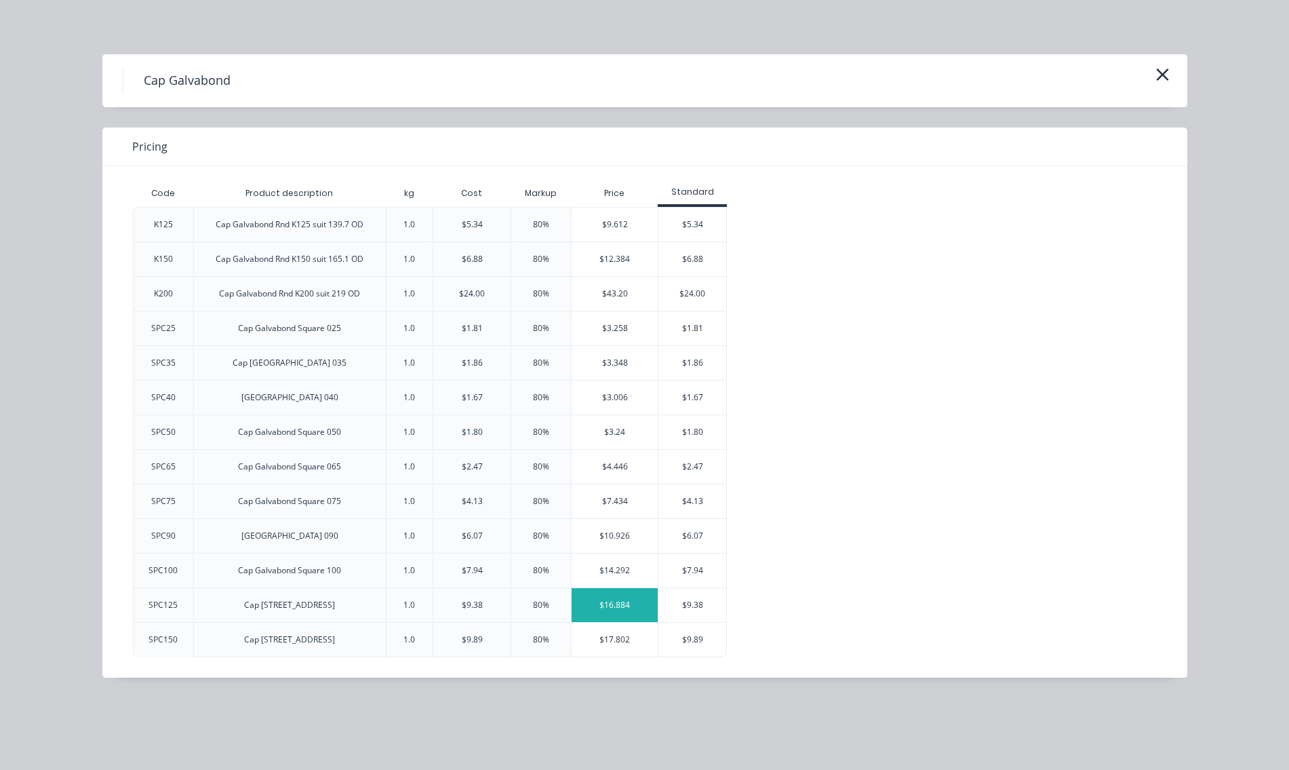
click at [614, 606] on div "$16.884" at bounding box center [615, 605] width 86 height 34
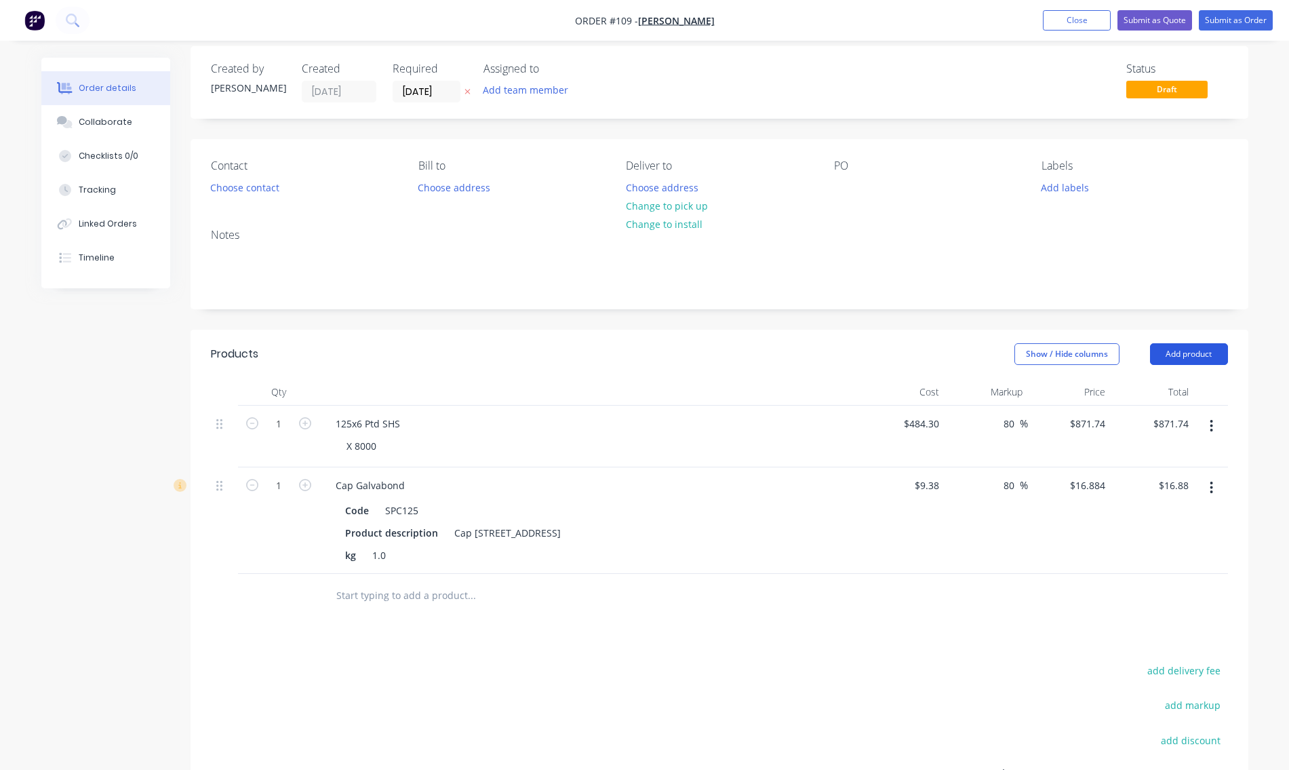
click at [1177, 349] on button "Add product" at bounding box center [1189, 354] width 78 height 22
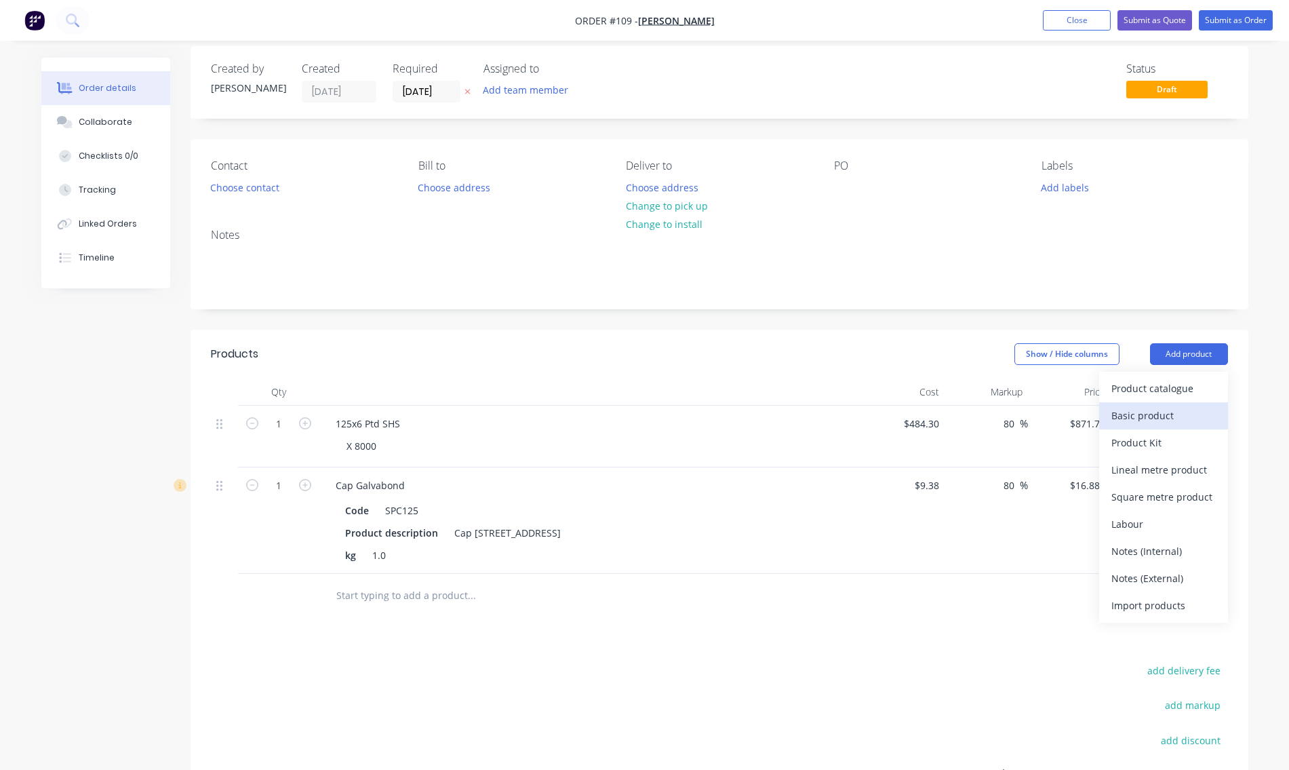
click at [1148, 417] on div "Basic product" at bounding box center [1164, 416] width 104 height 20
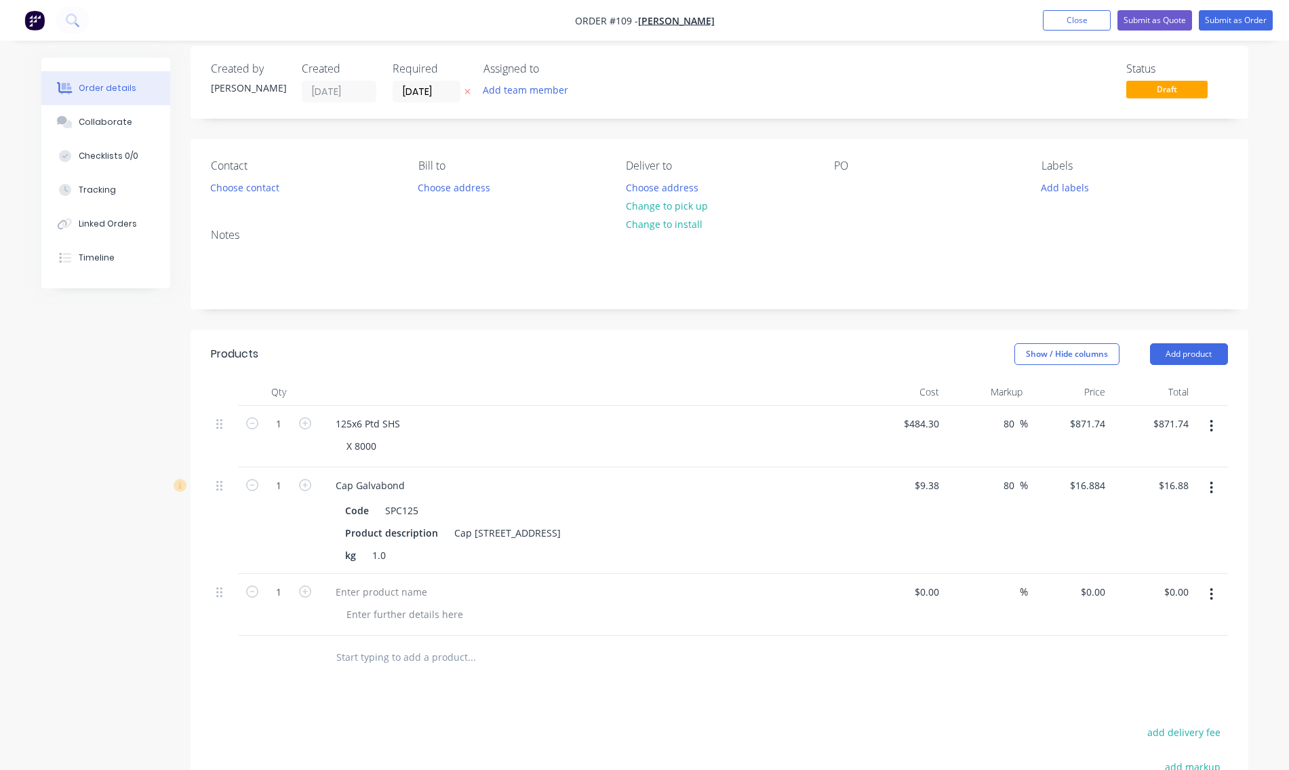
click at [1211, 594] on icon "button" at bounding box center [1212, 594] width 3 height 12
drag, startPoint x: 1131, startPoint y: 709, endPoint x: 1135, endPoint y: 697, distance: 13.5
click at [1131, 710] on div "Delete" at bounding box center [1164, 711] width 104 height 20
click at [1198, 356] on button "Add product" at bounding box center [1189, 354] width 78 height 22
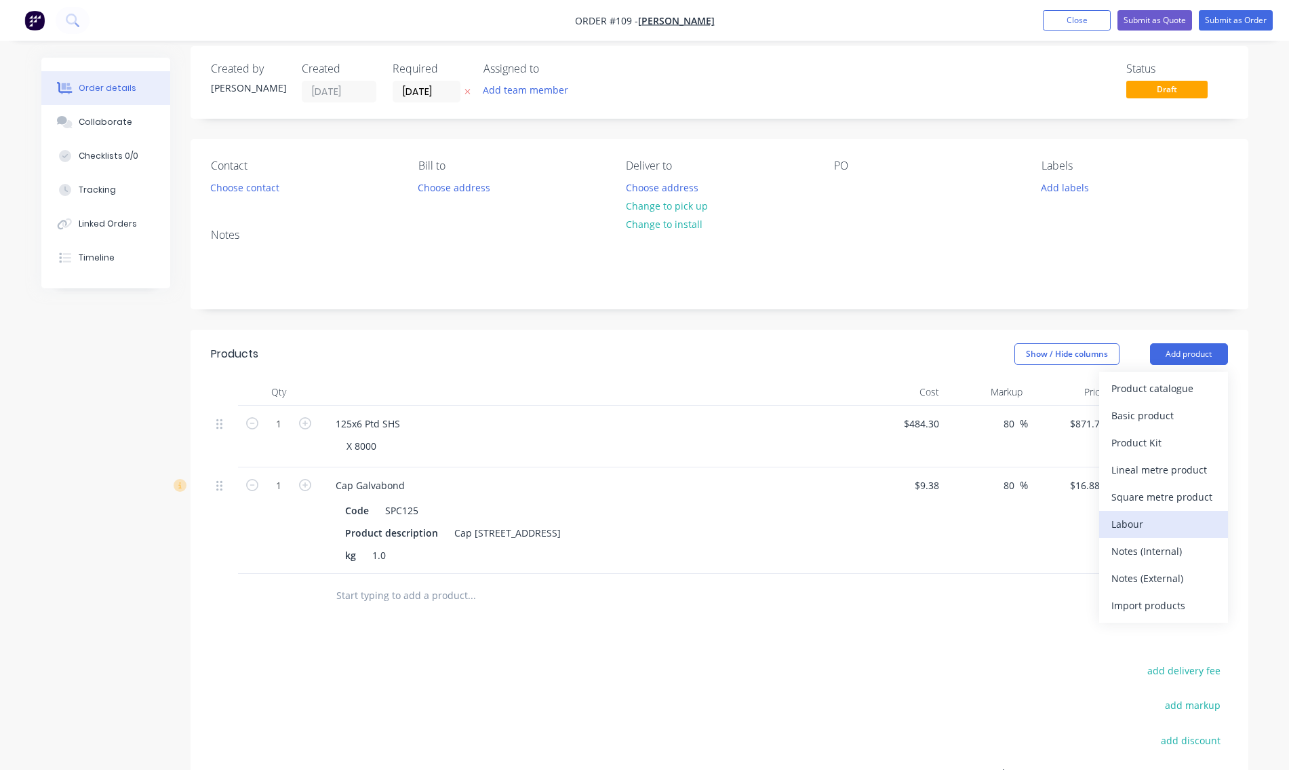
click at [1133, 526] on div "Labour" at bounding box center [1164, 524] width 104 height 20
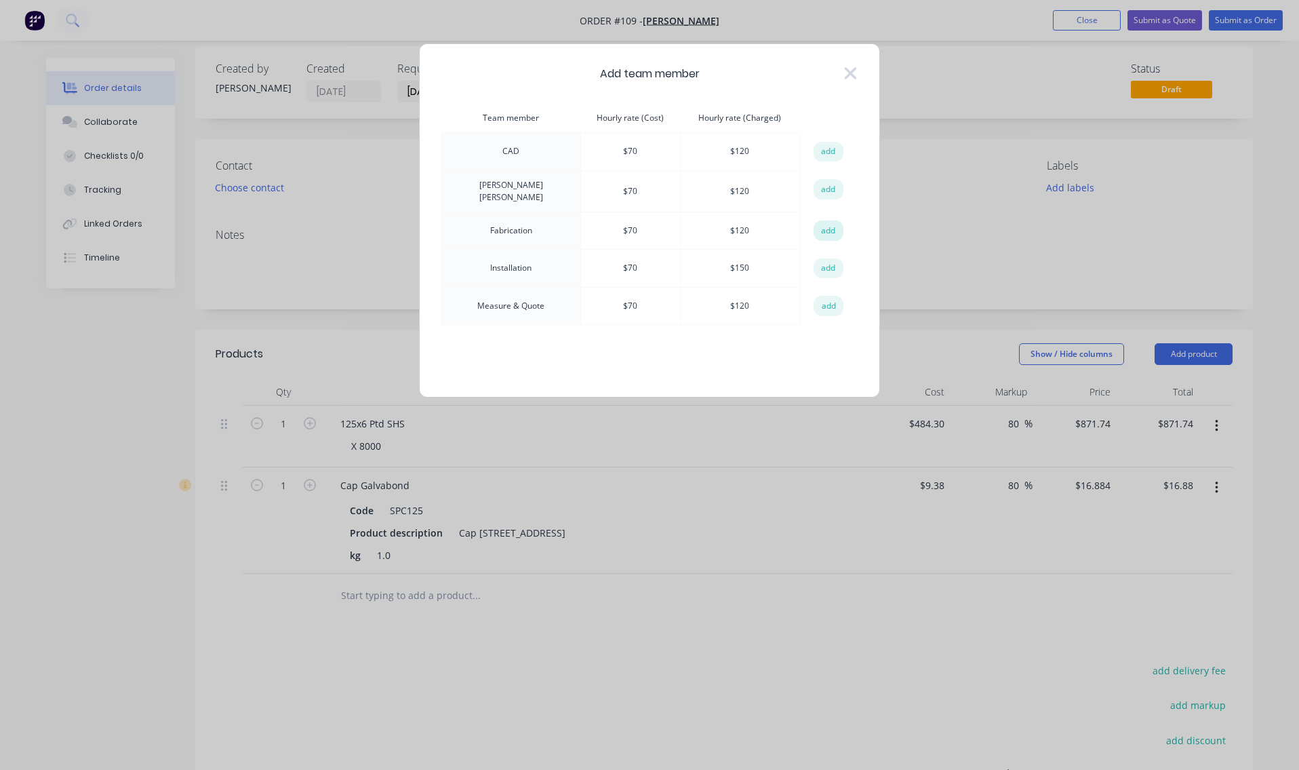
click at [818, 226] on button "add" at bounding box center [829, 230] width 30 height 20
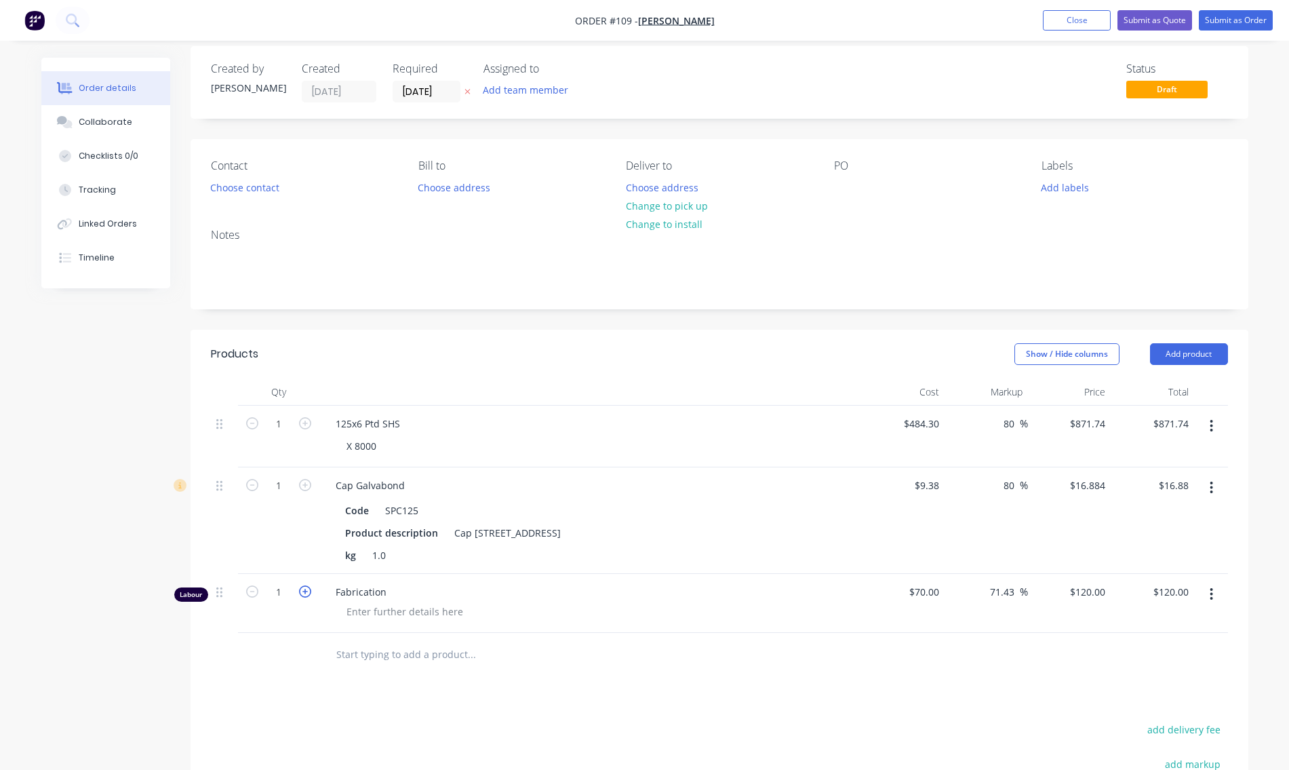
click at [304, 591] on icon "button" at bounding box center [305, 591] width 12 height 12
type input "2"
type input "$240.00"
click at [284, 434] on input "2" at bounding box center [278, 424] width 35 height 20
type input "2.5"
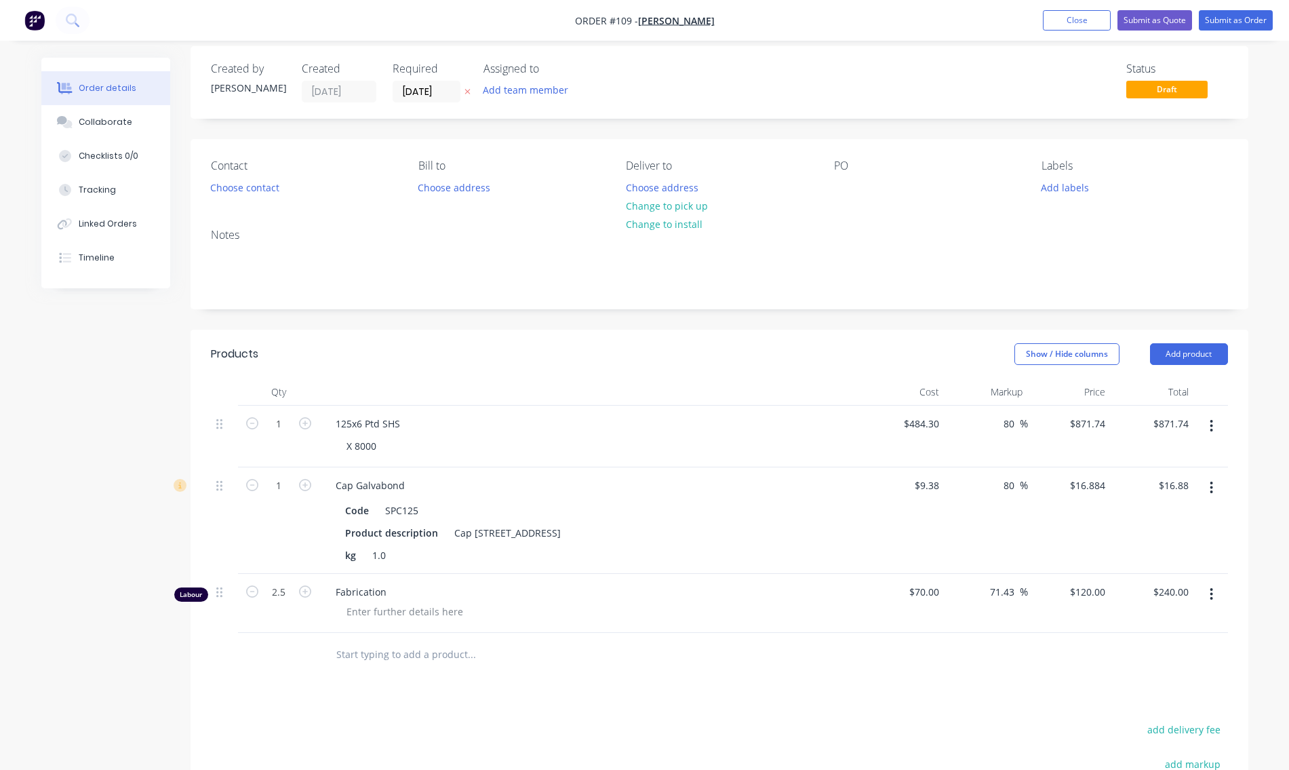
type input "$300.00"
click at [500, 623] on div "Fabrication" at bounding box center [590, 603] width 543 height 59
drag, startPoint x: 1192, startPoint y: 342, endPoint x: 1191, endPoint y: 351, distance: 8.9
click at [1192, 345] on button "Add product" at bounding box center [1189, 354] width 78 height 22
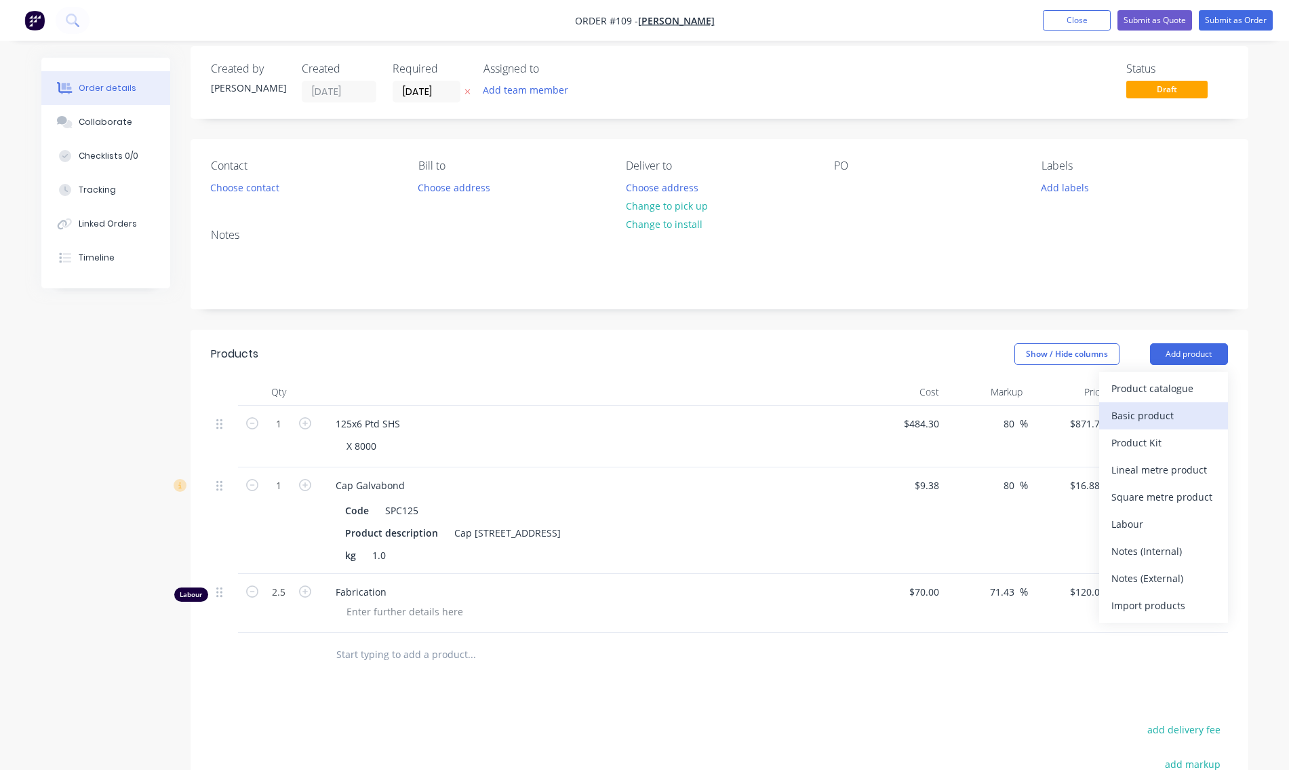
click at [1167, 410] on div "Basic product" at bounding box center [1164, 416] width 104 height 20
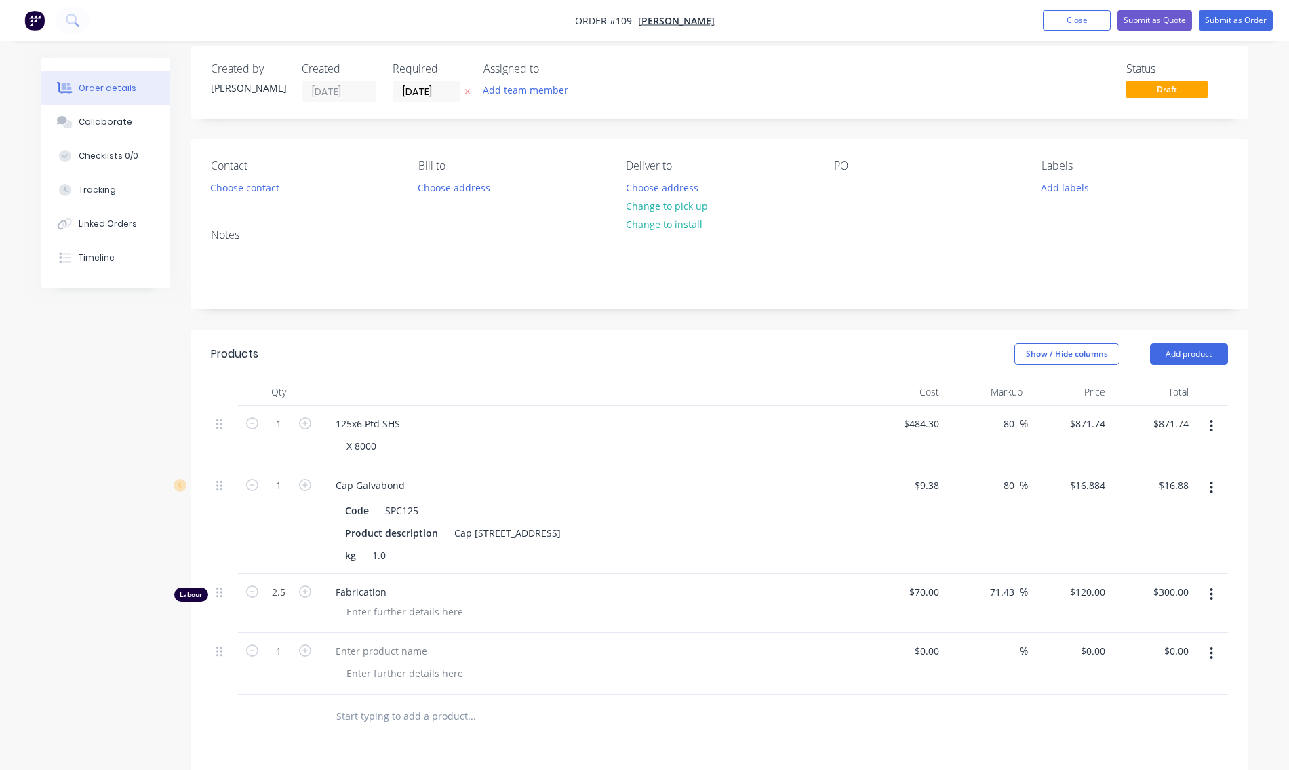
click at [1209, 650] on button "button" at bounding box center [1212, 653] width 32 height 24
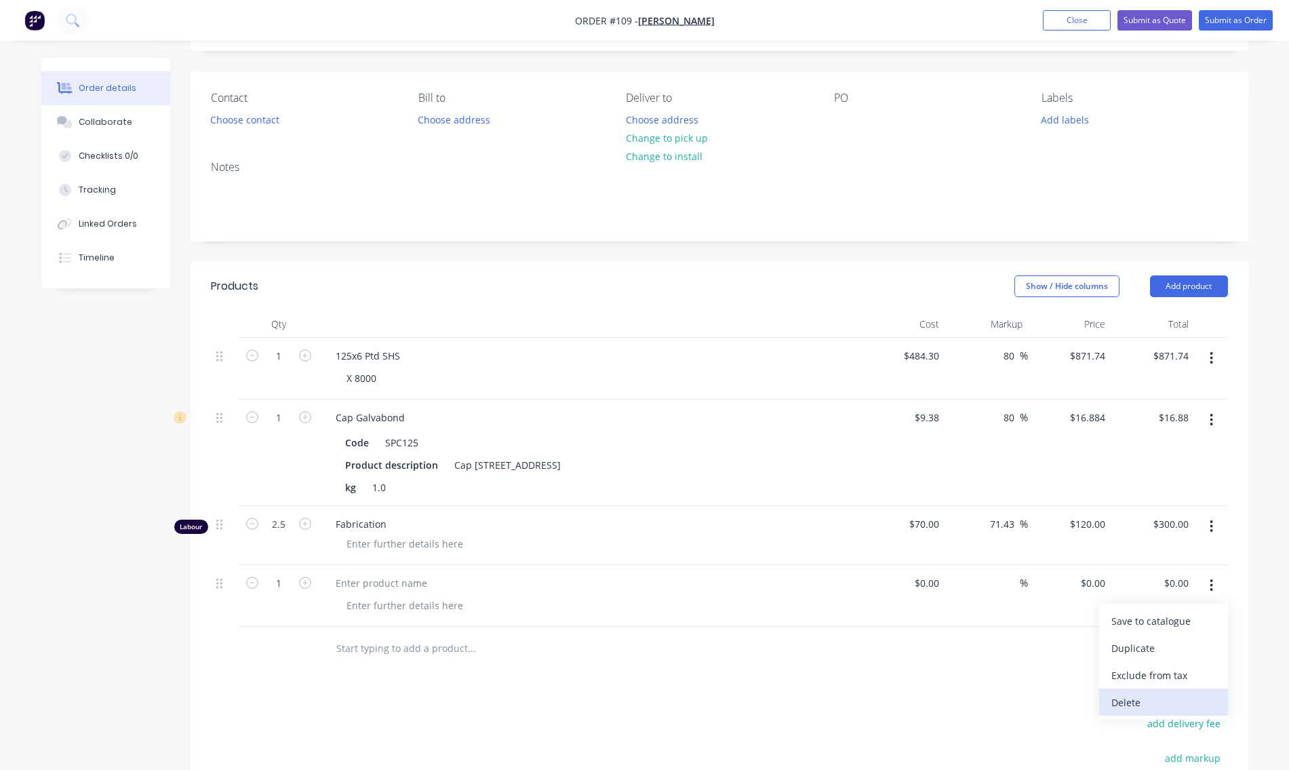
click at [1171, 711] on div "Delete" at bounding box center [1164, 702] width 104 height 20
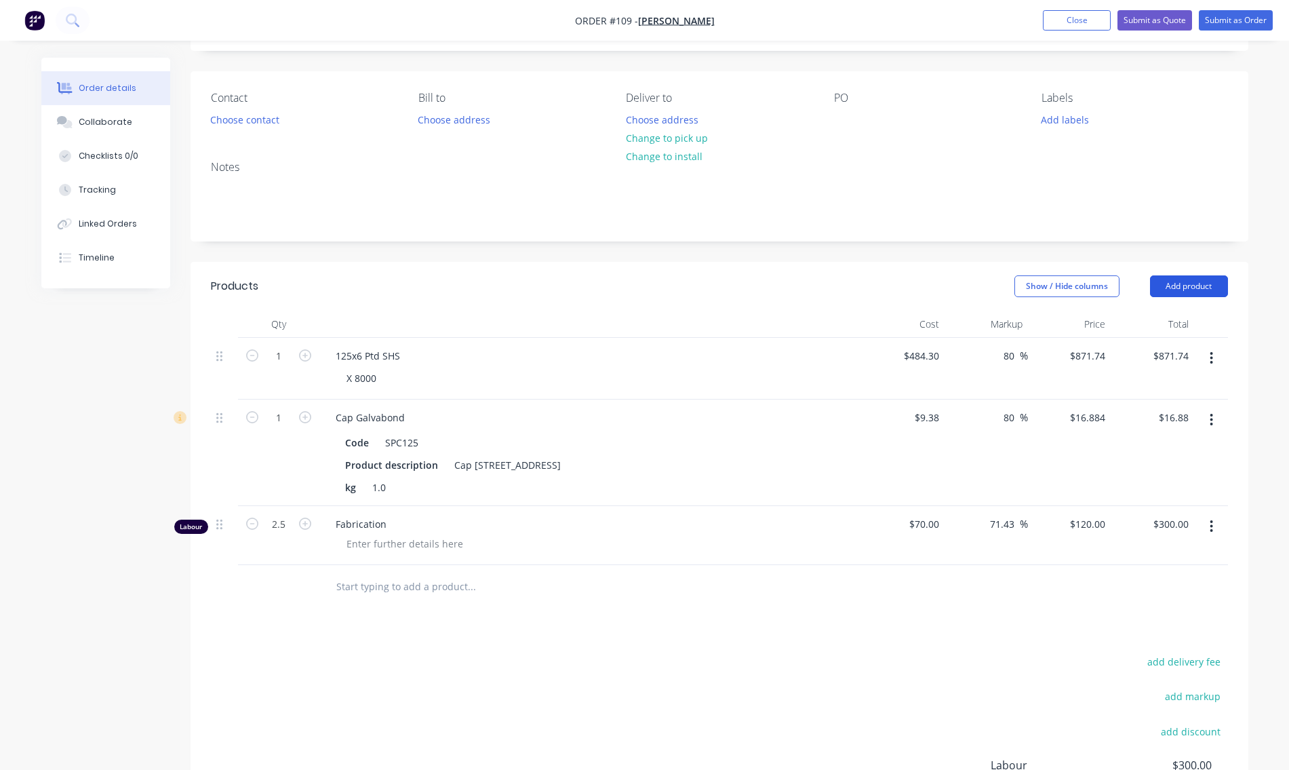
click at [1200, 290] on button "Add product" at bounding box center [1189, 286] width 78 height 22
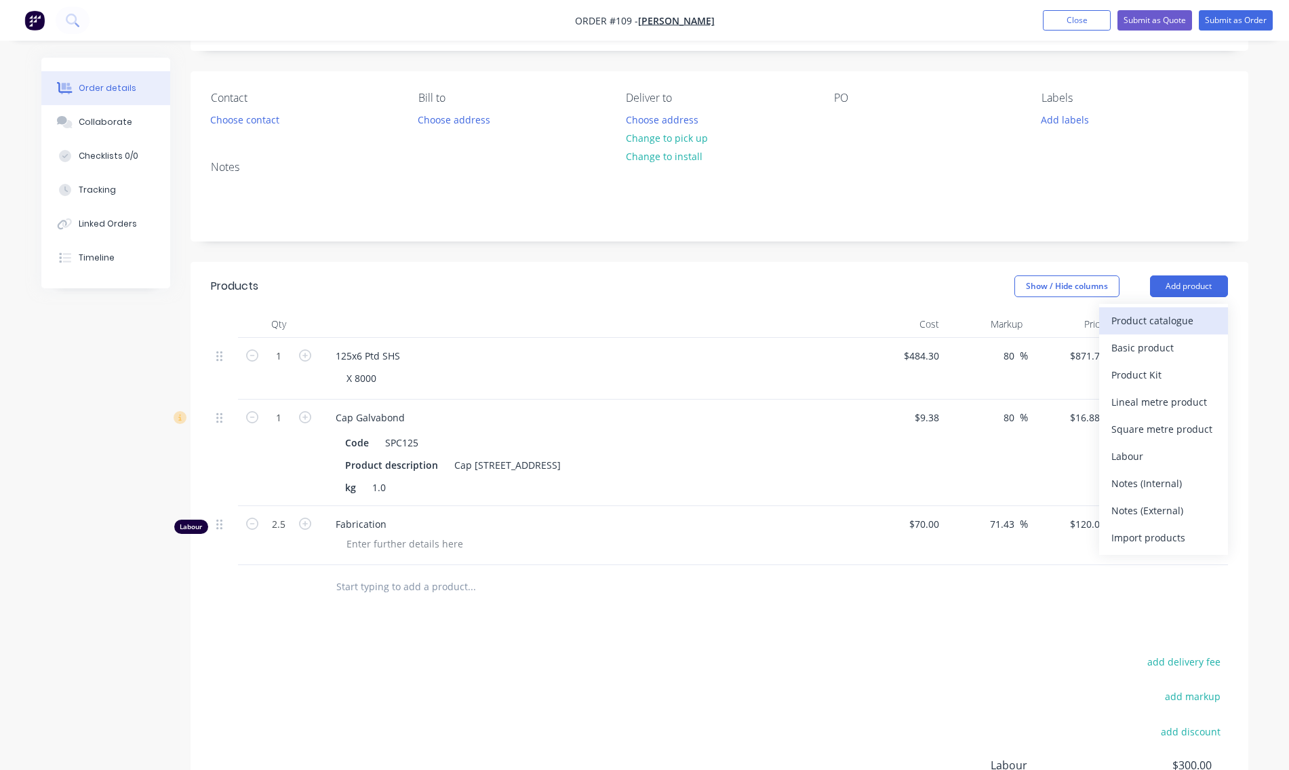
click at [1177, 321] on div "Product catalogue" at bounding box center [1164, 321] width 104 height 20
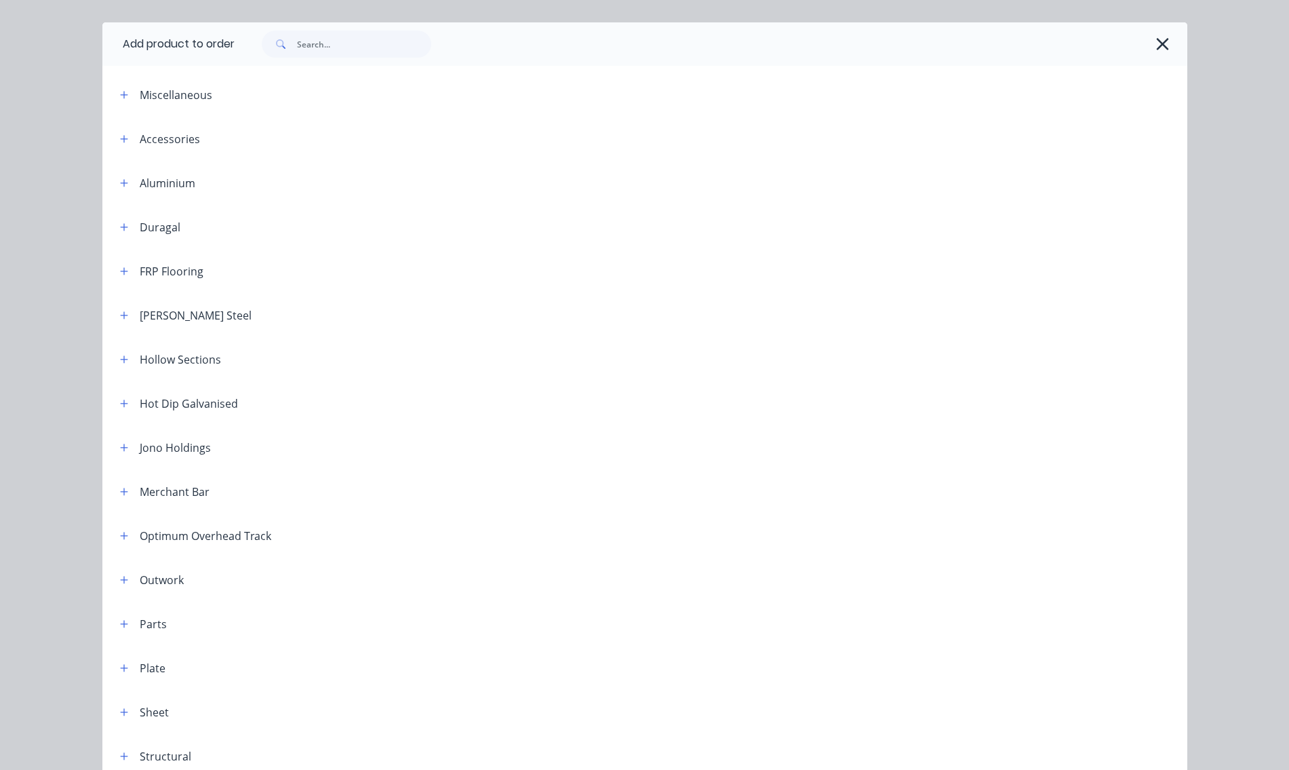
scroll to position [0, 0]
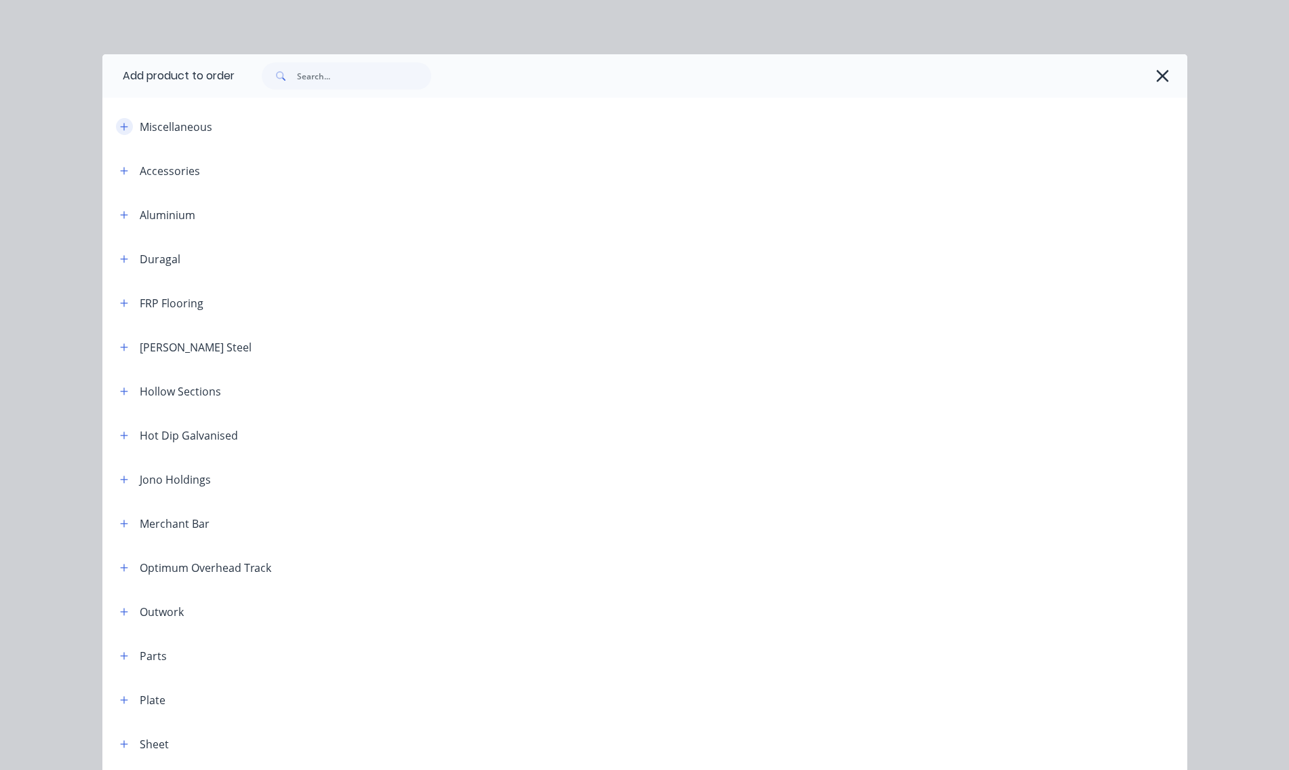
click at [125, 128] on button "button" at bounding box center [124, 126] width 17 height 17
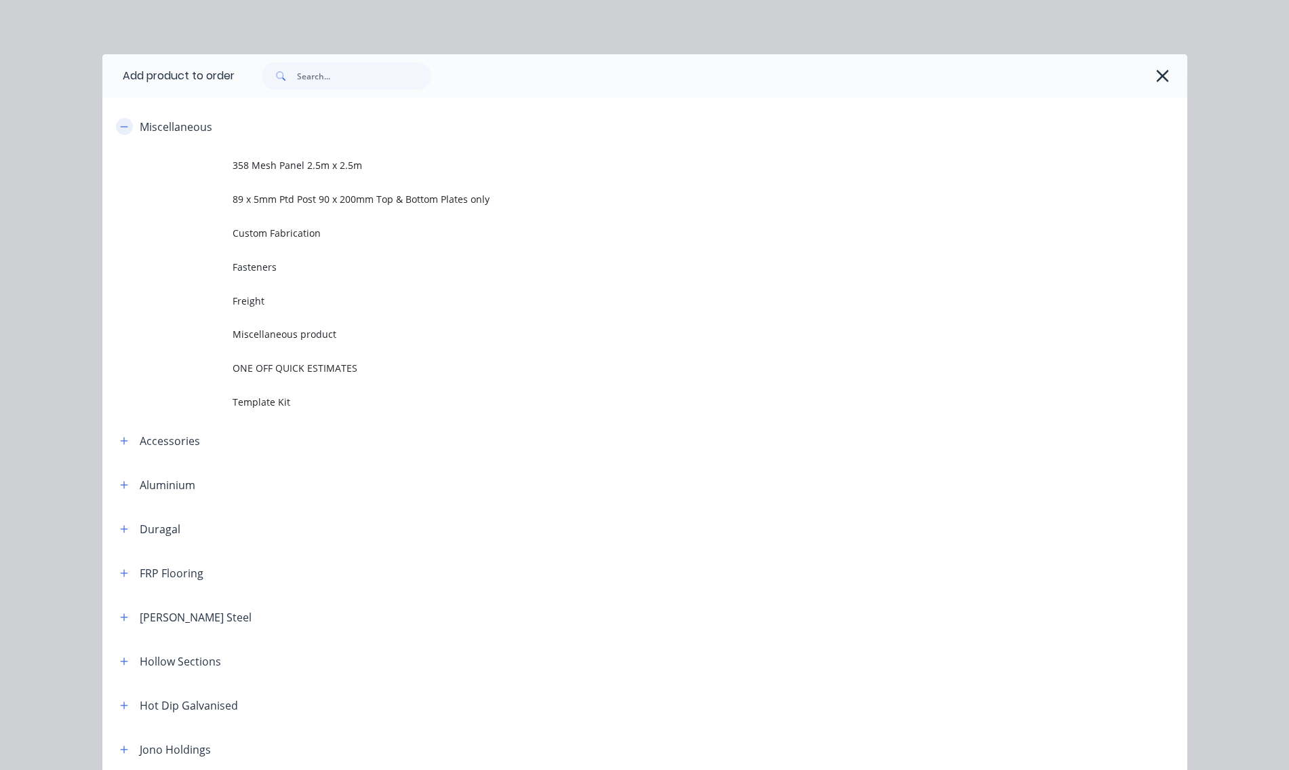
click at [120, 128] on icon "button" at bounding box center [124, 126] width 8 height 9
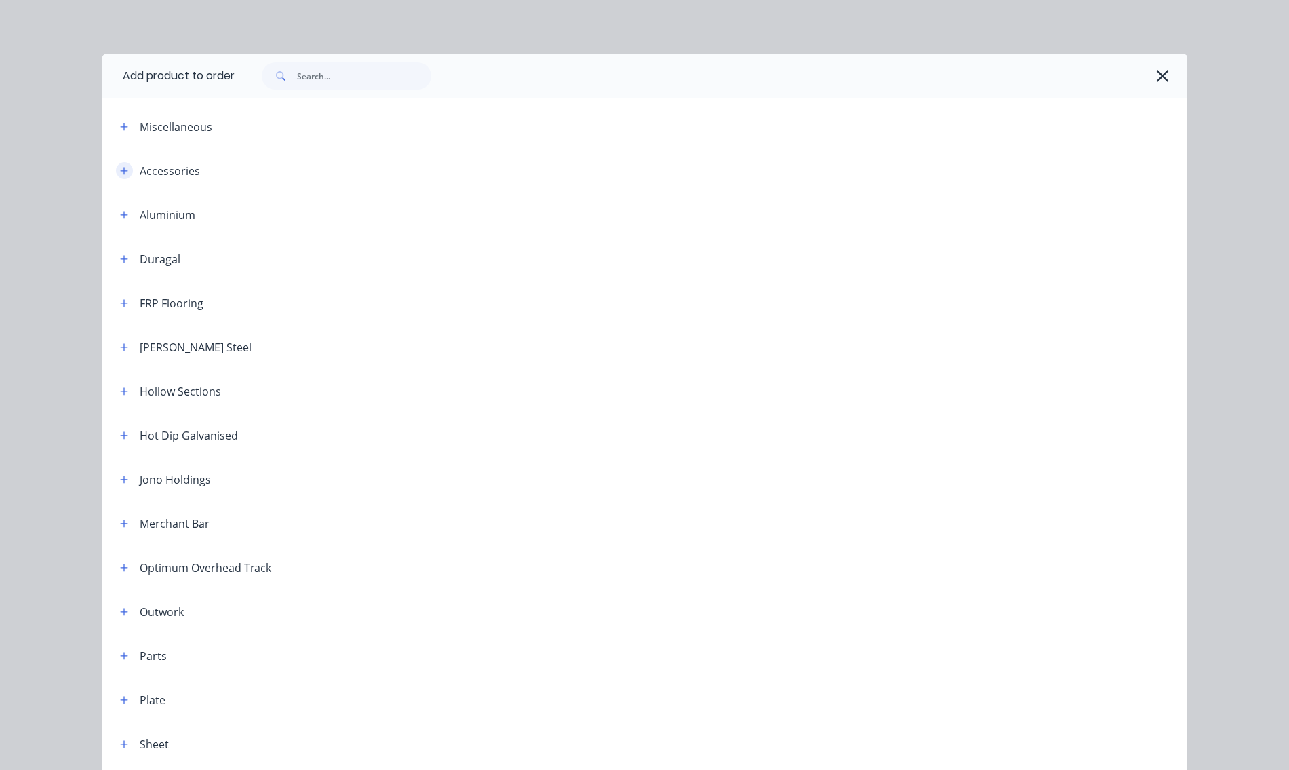
click at [116, 172] on button "button" at bounding box center [124, 170] width 17 height 17
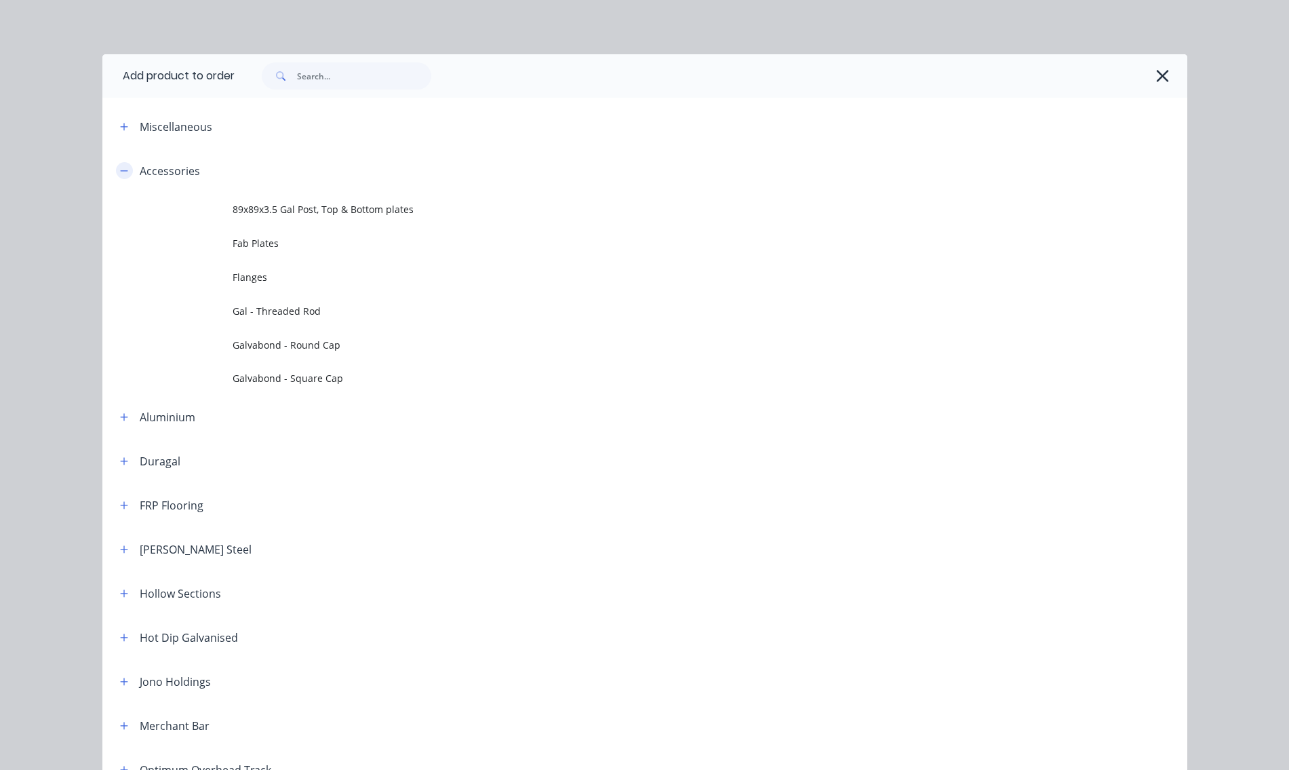
click at [125, 171] on button "button" at bounding box center [124, 170] width 17 height 17
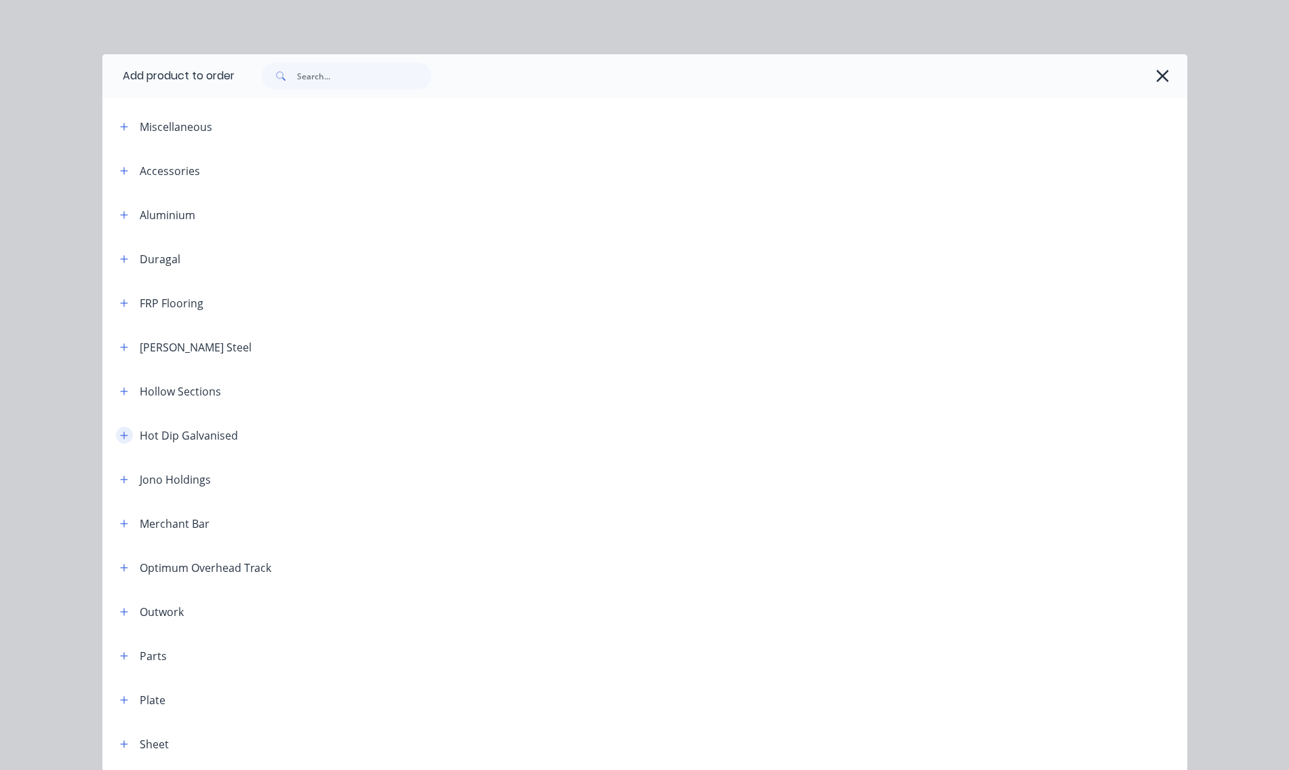
click at [121, 438] on icon "button" at bounding box center [124, 435] width 8 height 9
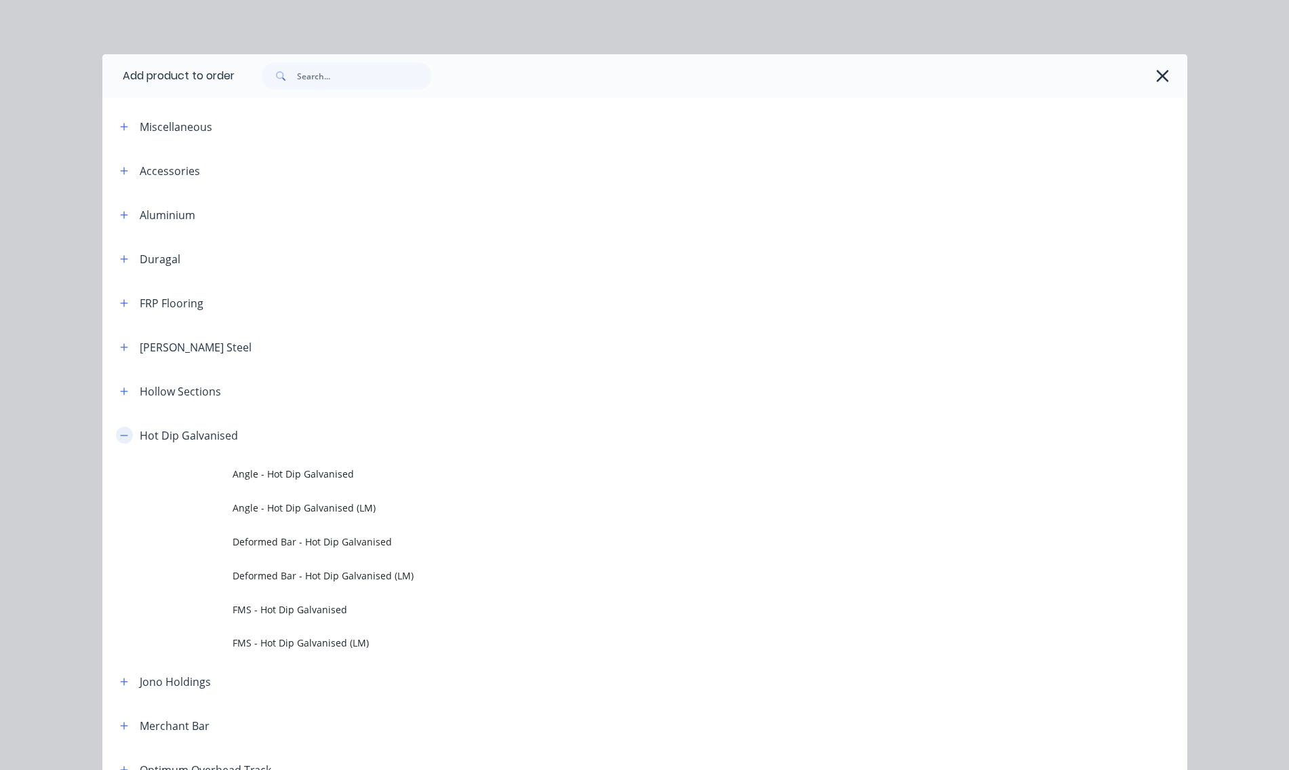
click at [120, 435] on icon "button" at bounding box center [123, 435] width 7 height 1
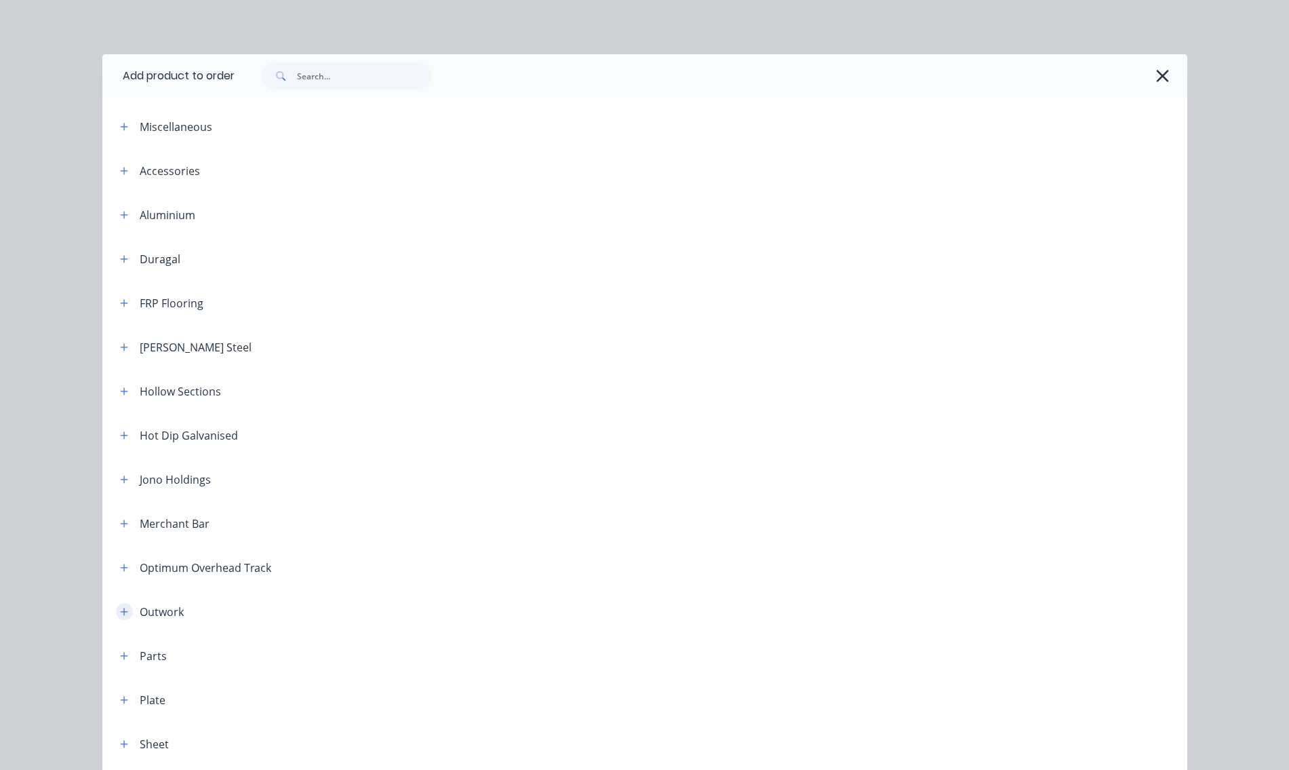
click at [124, 614] on button "button" at bounding box center [124, 611] width 17 height 17
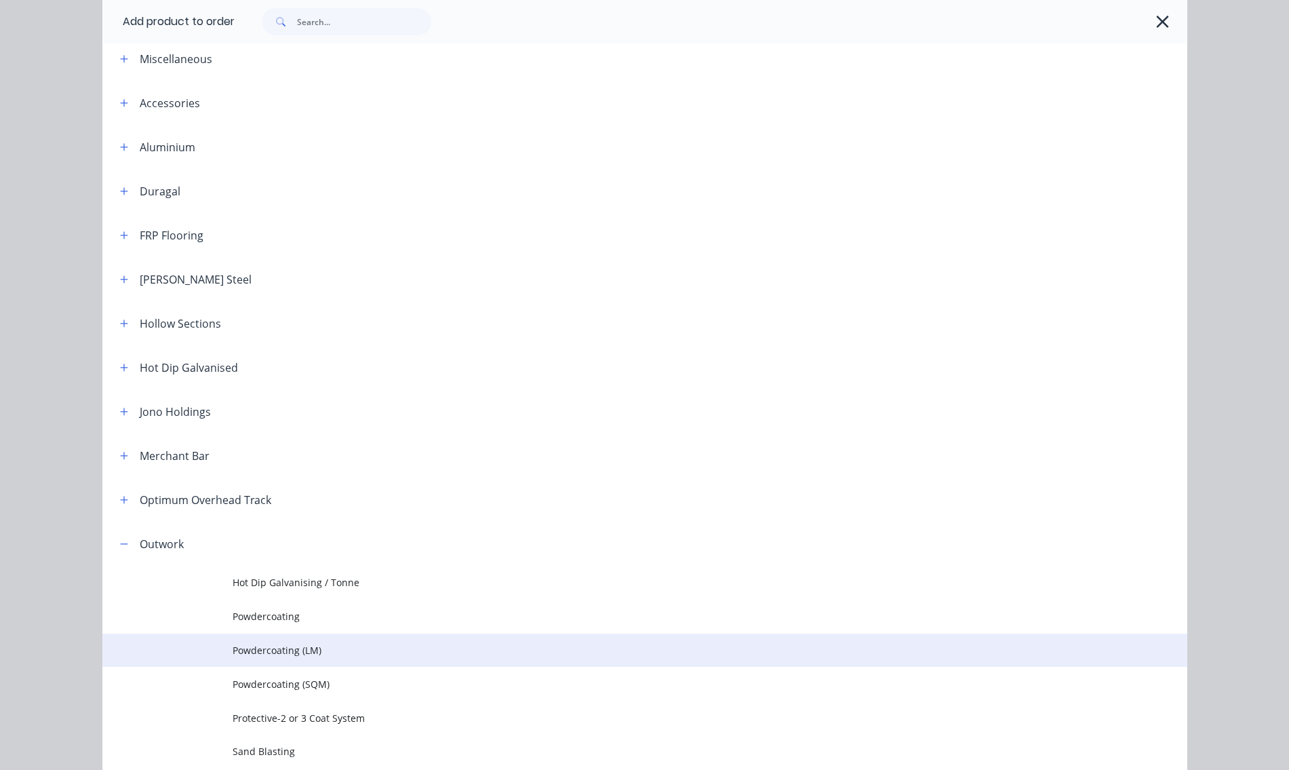
scroll to position [136, 0]
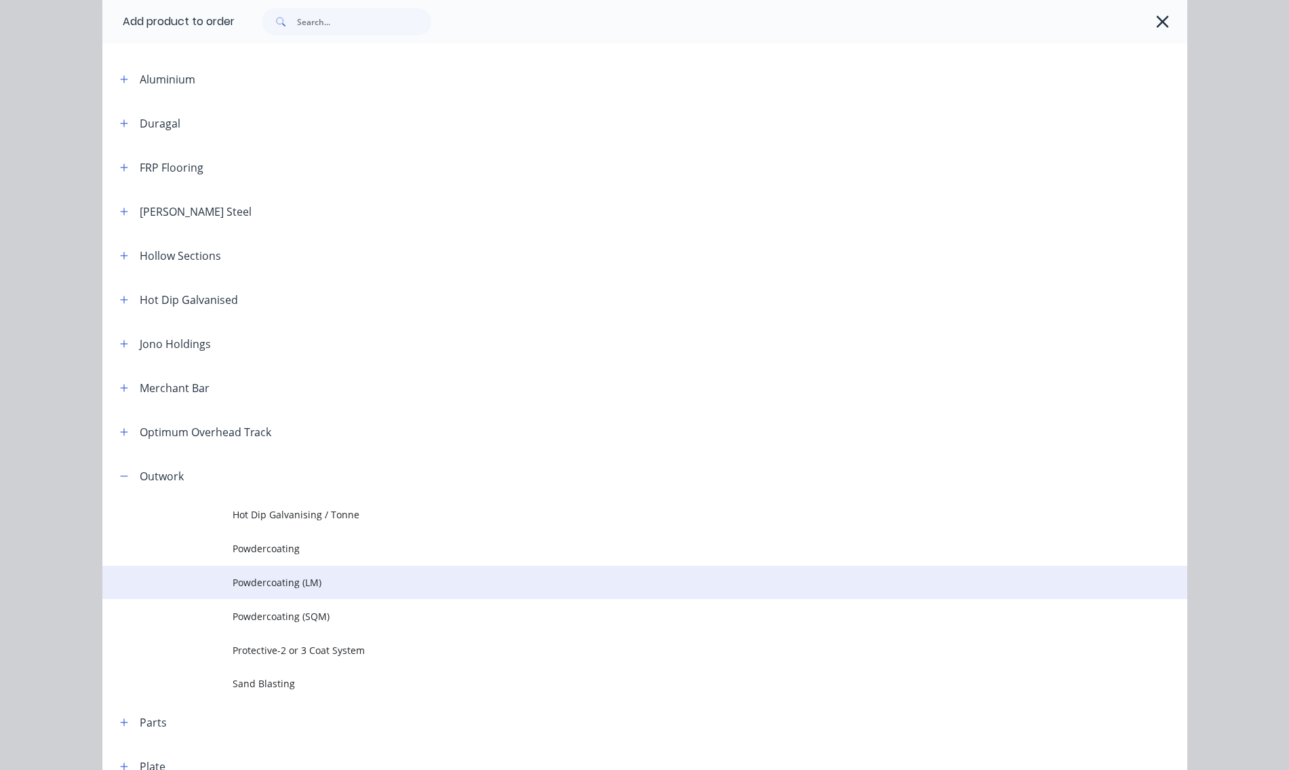
click at [286, 585] on span "Powdercoating (LM)" at bounding box center [615, 582] width 764 height 14
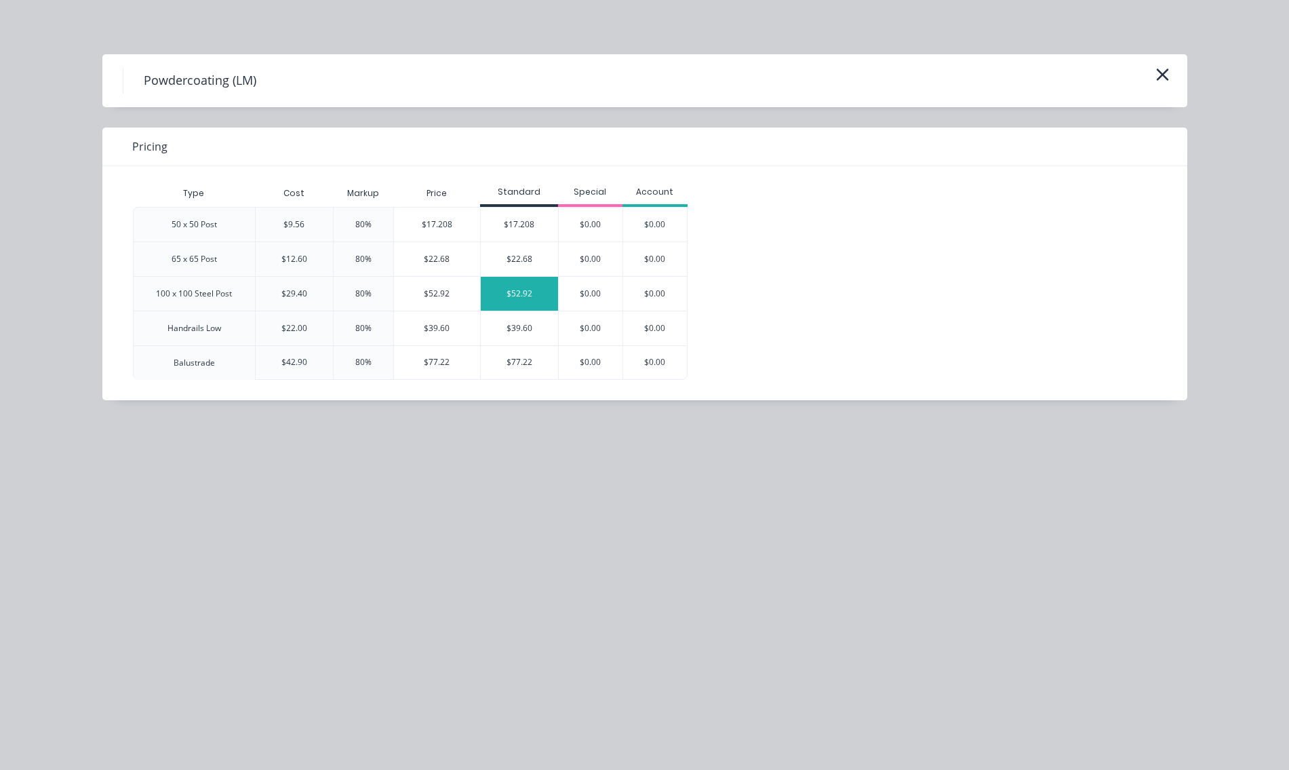
click at [510, 292] on div "$52.92" at bounding box center [519, 294] width 77 height 34
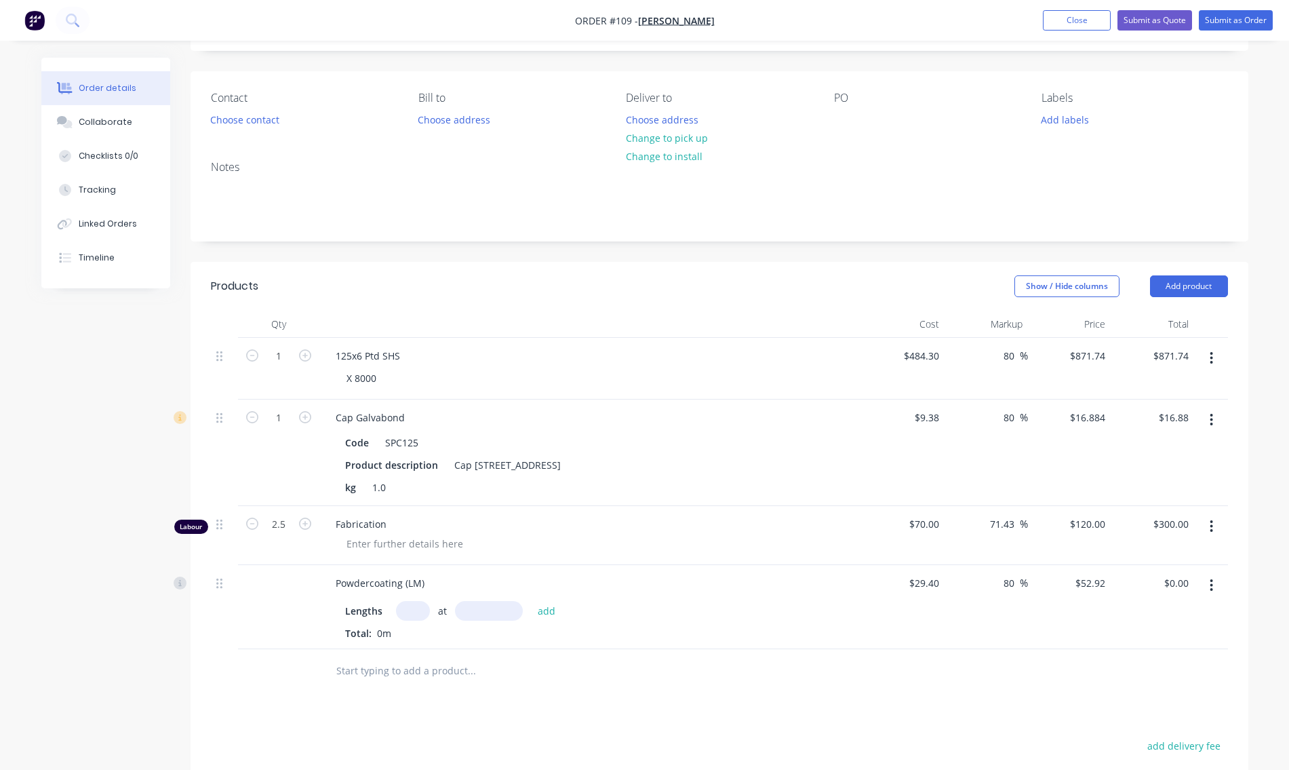
click at [410, 612] on input "text" at bounding box center [413, 611] width 34 height 20
drag, startPoint x: 419, startPoint y: 611, endPoint x: 389, endPoint y: 616, distance: 30.3
click at [389, 616] on div "Lengths 1 at add" at bounding box center [590, 611] width 491 height 20
type input "2"
click at [481, 611] on input "text" at bounding box center [489, 611] width 68 height 20
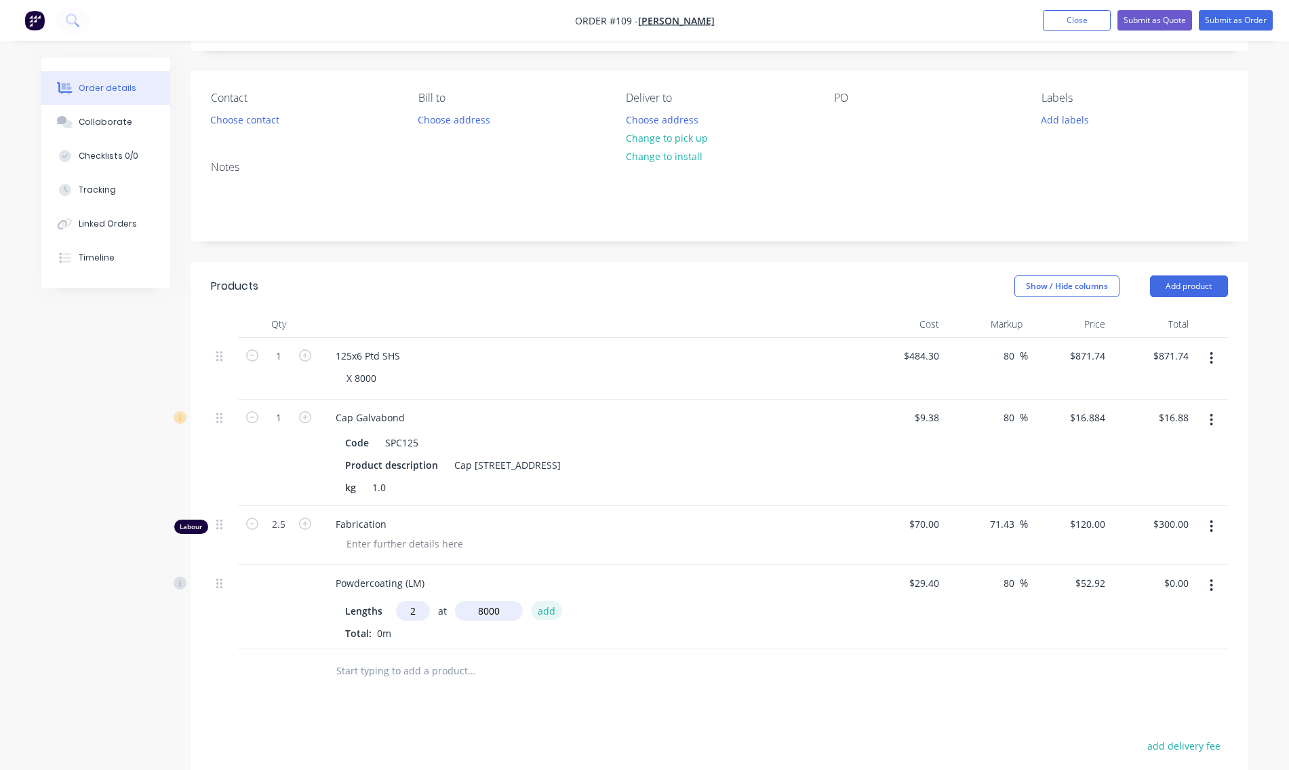
type input "8000mm"
click at [545, 614] on button "add" at bounding box center [547, 610] width 32 height 18
type input "$846.72"
click at [258, 117] on button "Choose contact" at bounding box center [244, 119] width 83 height 18
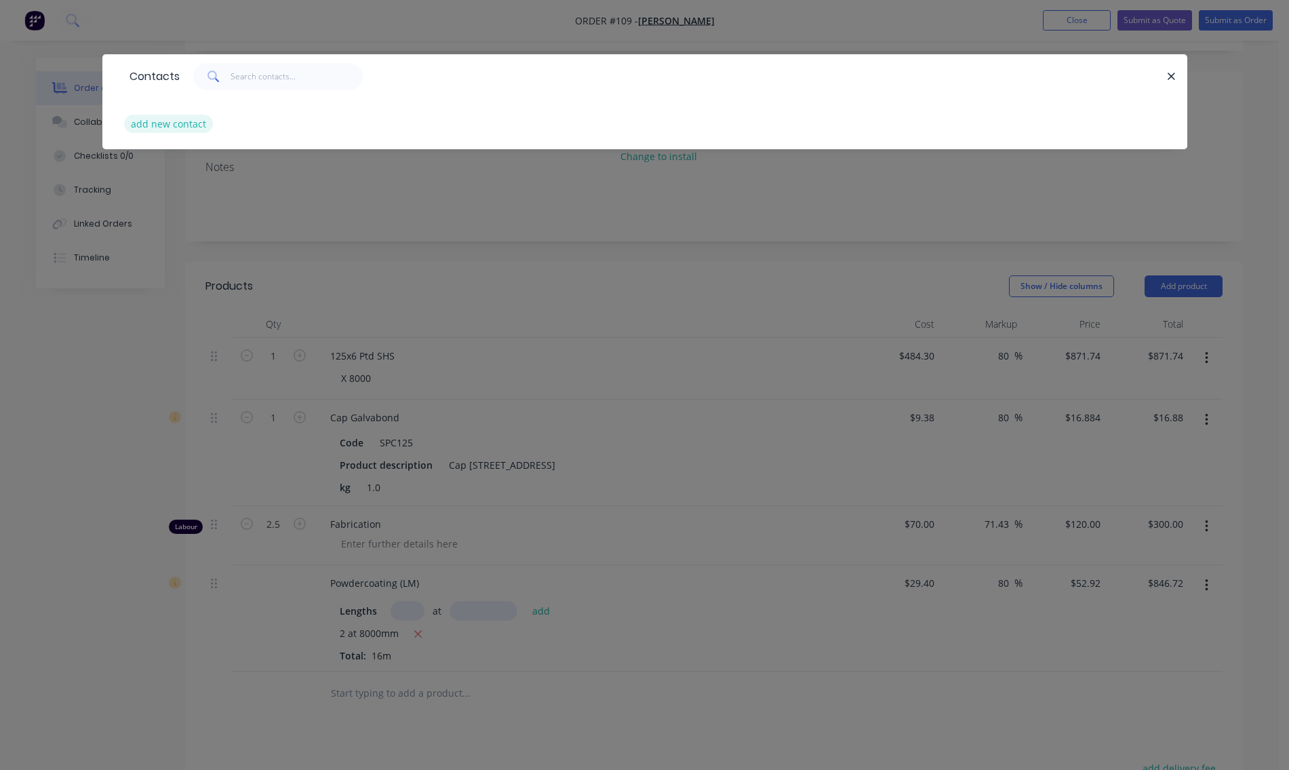
click at [168, 122] on button "add new contact" at bounding box center [169, 124] width 90 height 18
select select "AU"
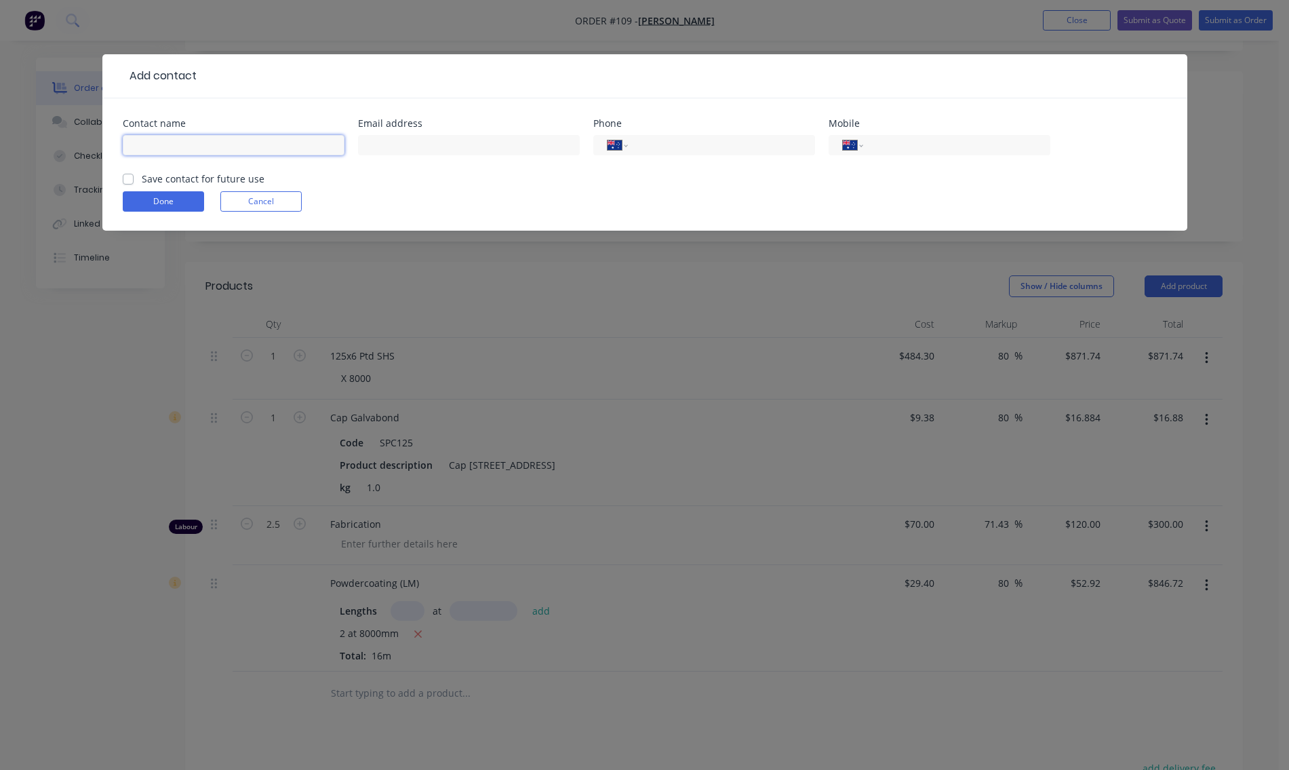
click at [155, 140] on input "text" at bounding box center [234, 145] width 222 height 20
type input "[PERSON_NAME]"
click at [893, 157] on div "International [GEOGRAPHIC_DATA] [GEOGRAPHIC_DATA] [GEOGRAPHIC_DATA] [GEOGRAPHIC…" at bounding box center [940, 152] width 222 height 40
click at [871, 147] on div "International [GEOGRAPHIC_DATA] [GEOGRAPHIC_DATA] [GEOGRAPHIC_DATA] [GEOGRAPHIC…" at bounding box center [940, 145] width 222 height 20
click at [857, 140] on select "International [GEOGRAPHIC_DATA] [GEOGRAPHIC_DATA] [GEOGRAPHIC_DATA] [GEOGRAPHIC…" at bounding box center [853, 145] width 20 height 19
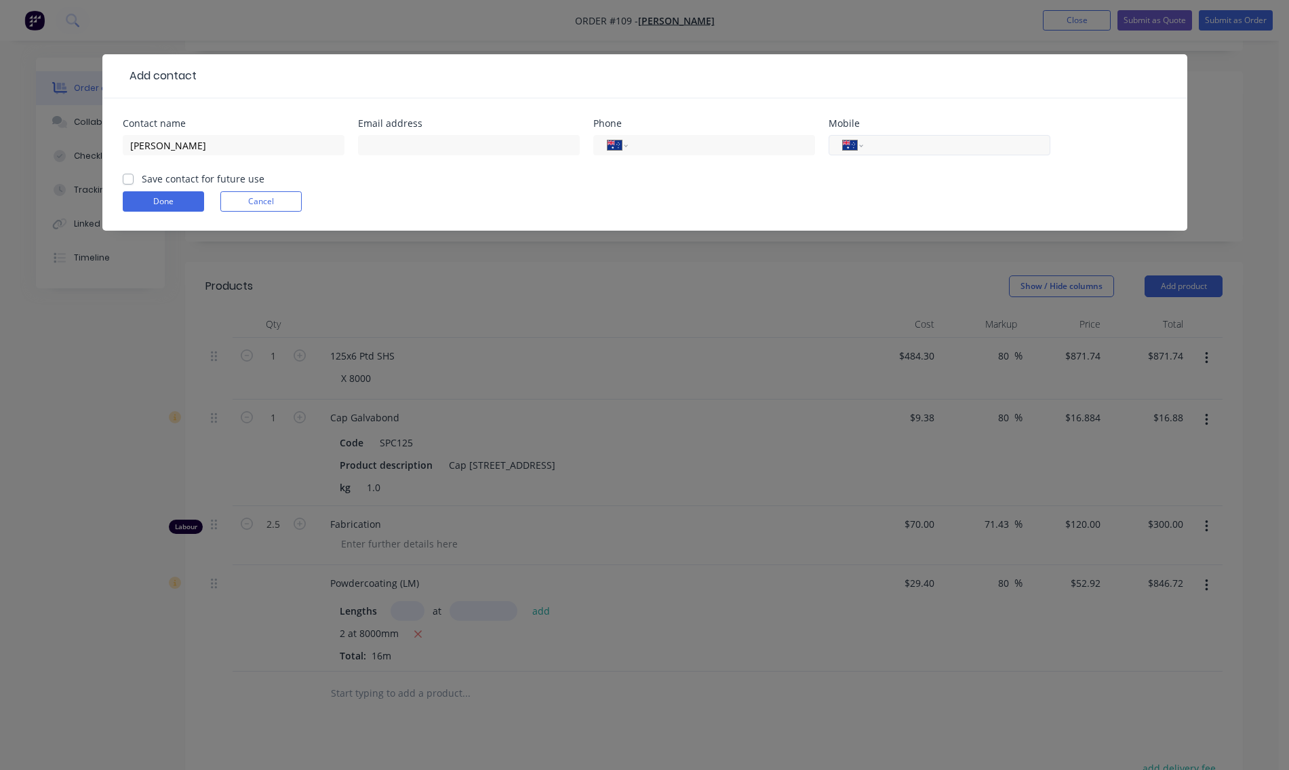
click at [896, 147] on input "tel" at bounding box center [954, 146] width 163 height 16
type input "0400 283 724"
click at [170, 195] on button "Done" at bounding box center [163, 201] width 81 height 20
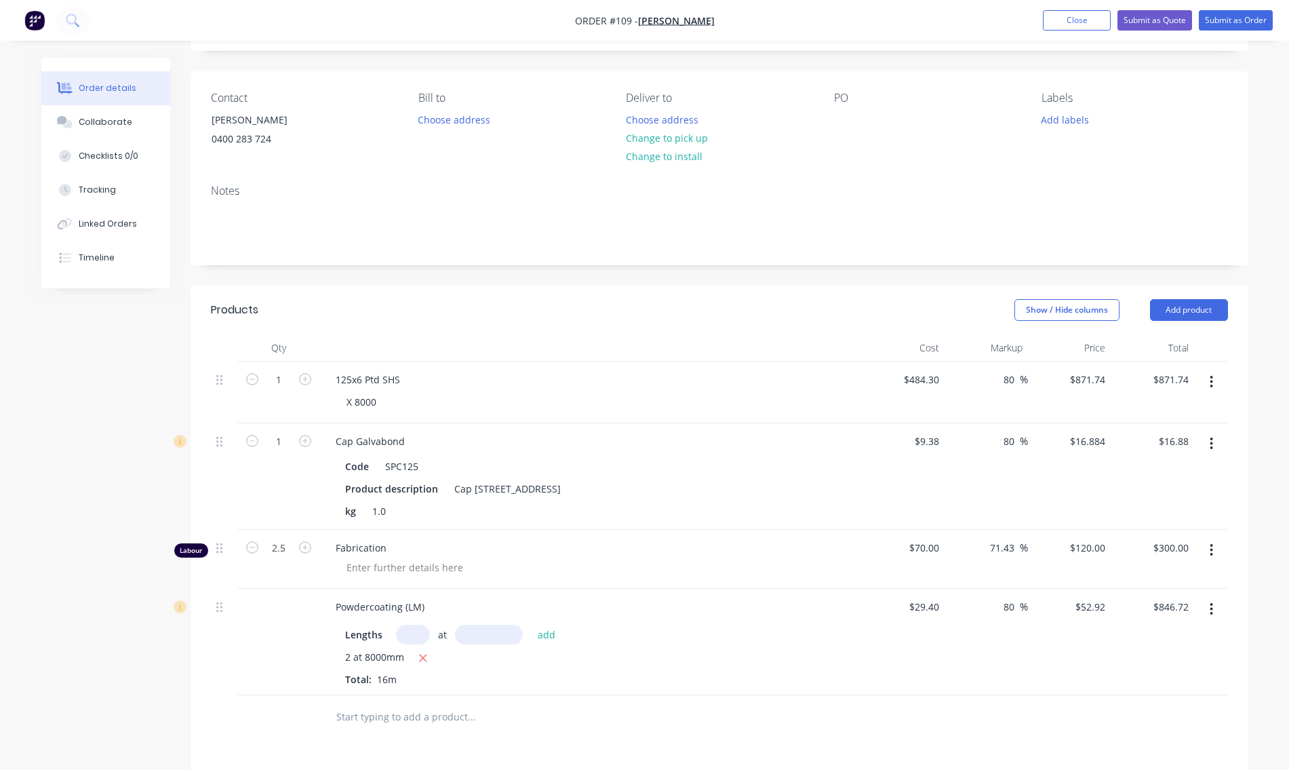
click at [409, 640] on input "text" at bounding box center [413, 635] width 34 height 20
type input "1"
click at [475, 641] on input "text" at bounding box center [489, 635] width 68 height 20
type input "8000mm"
drag, startPoint x: 543, startPoint y: 633, endPoint x: 607, endPoint y: 644, distance: 64.6
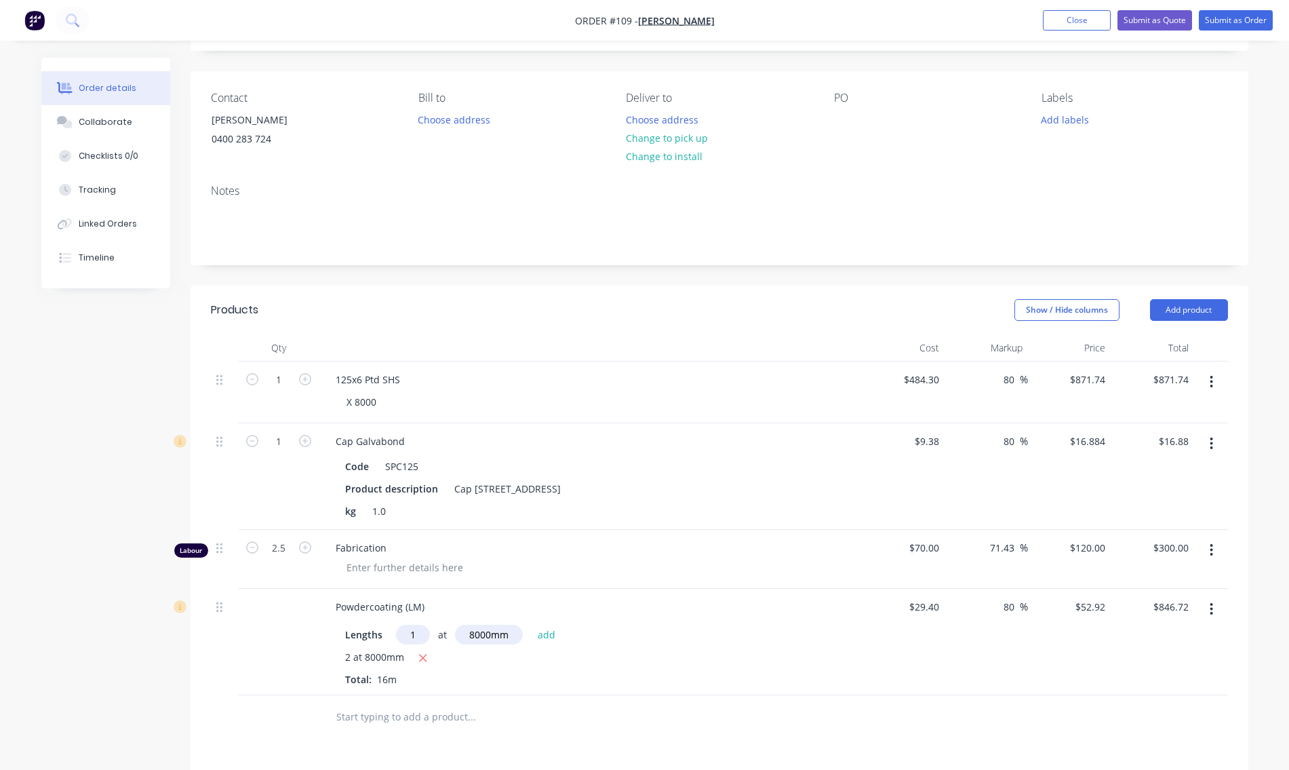
click at [543, 634] on button "add" at bounding box center [547, 634] width 32 height 18
click at [427, 656] on icon "button" at bounding box center [422, 658] width 9 height 12
type input "$423.36"
type input "$51.25"
type input "$92.25"
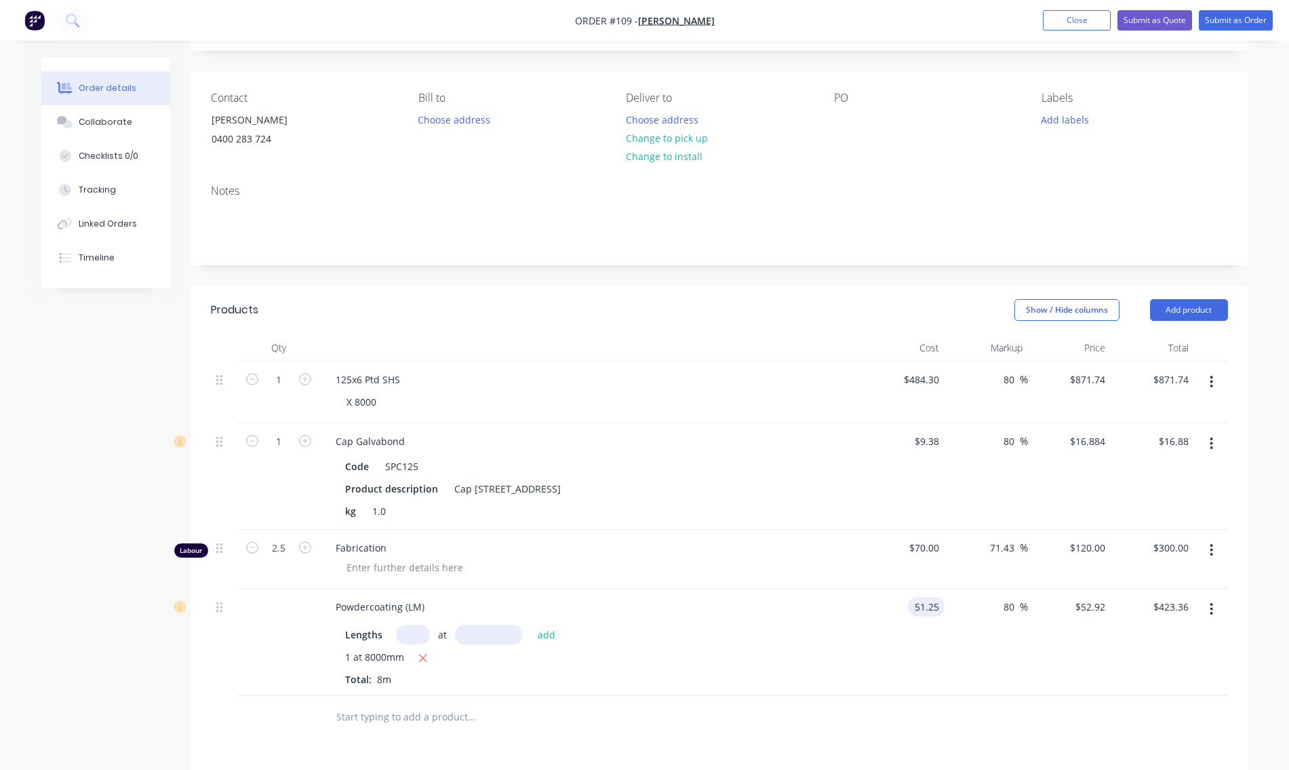
type input "$738.00"
click at [946, 635] on div "80 80 %" at bounding box center [986, 642] width 83 height 106
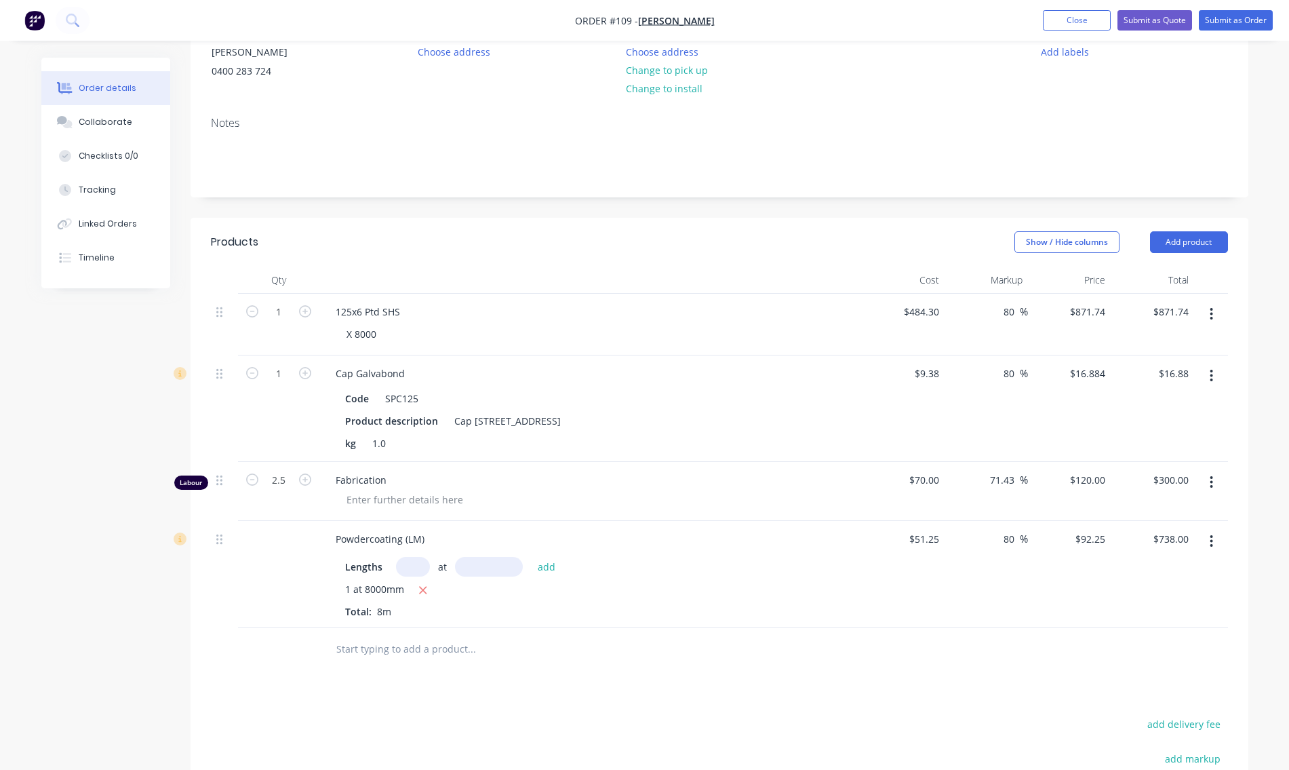
scroll to position [283, 0]
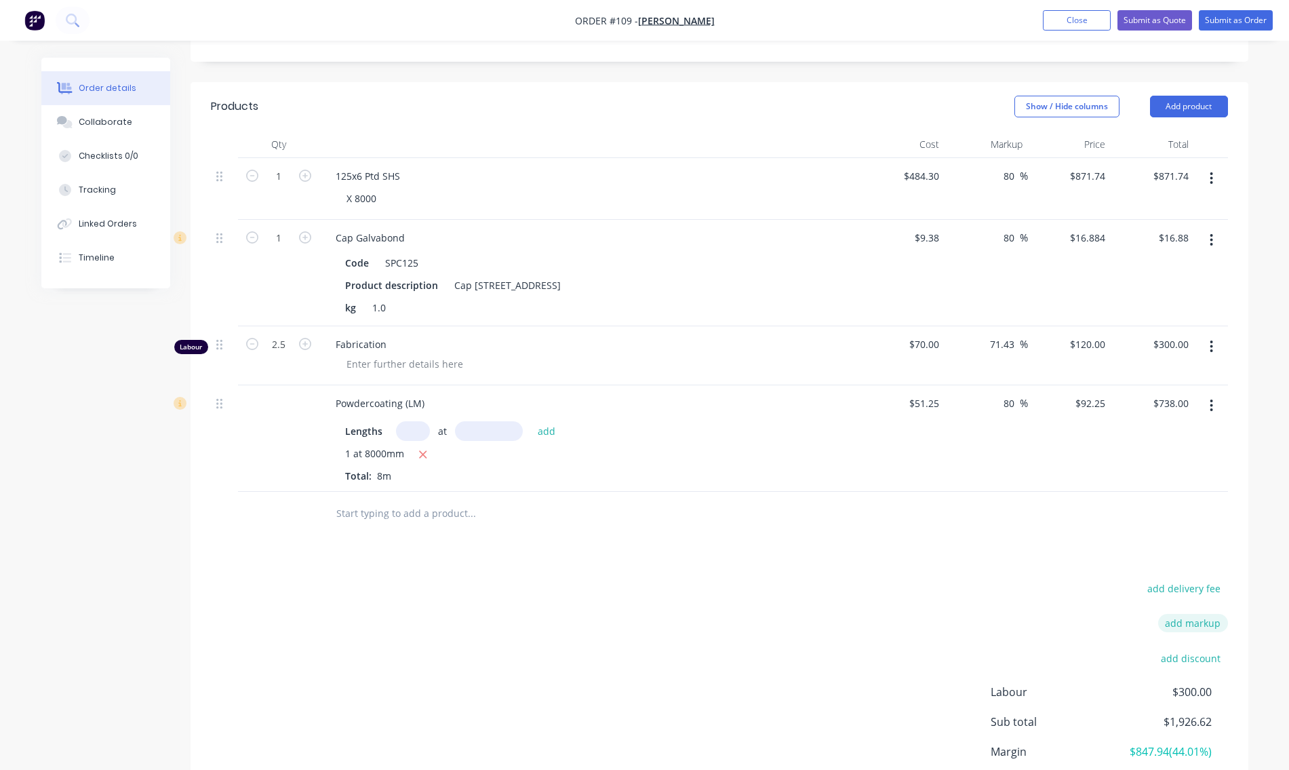
click at [1196, 624] on button "add markup" at bounding box center [1193, 623] width 70 height 18
click at [1180, 624] on input at bounding box center [1175, 624] width 61 height 20
type input "2.5"
click at [1108, 625] on input at bounding box center [1066, 624] width 123 height 20
type input "Admin"
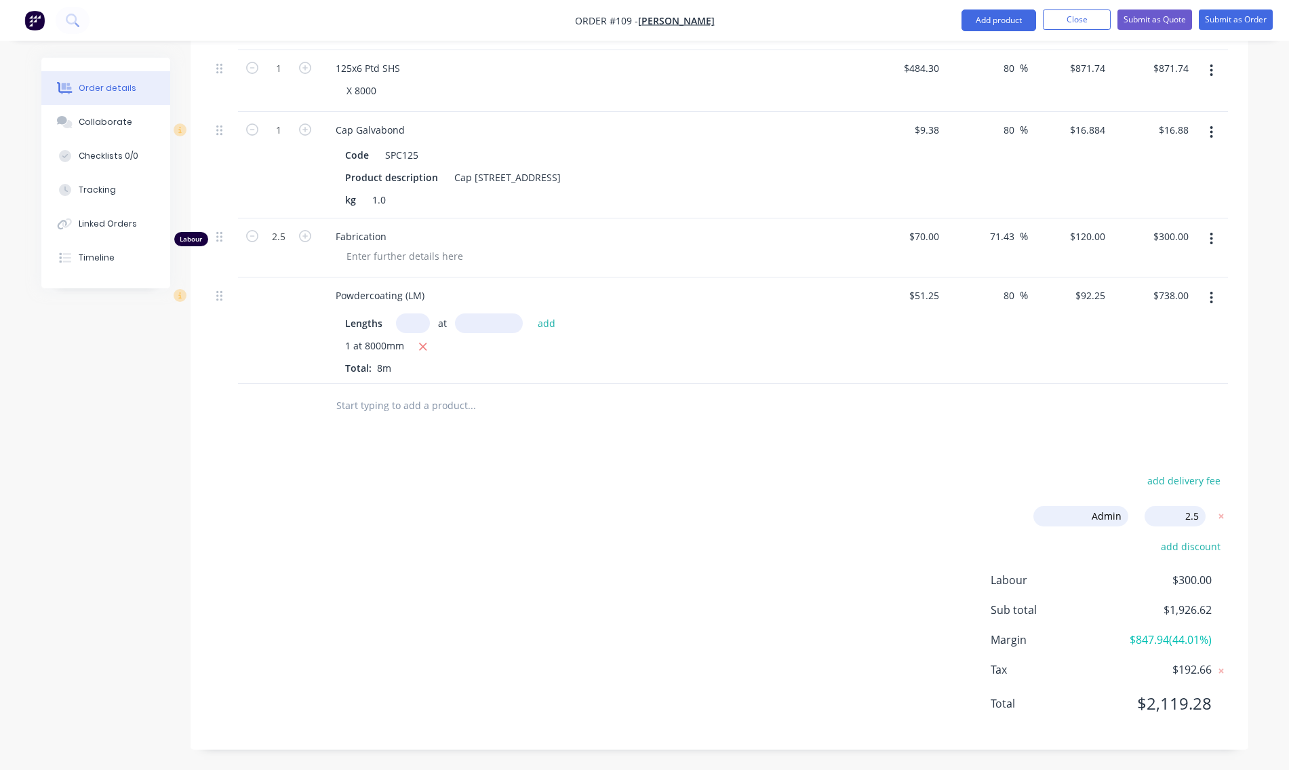
scroll to position [255, 0]
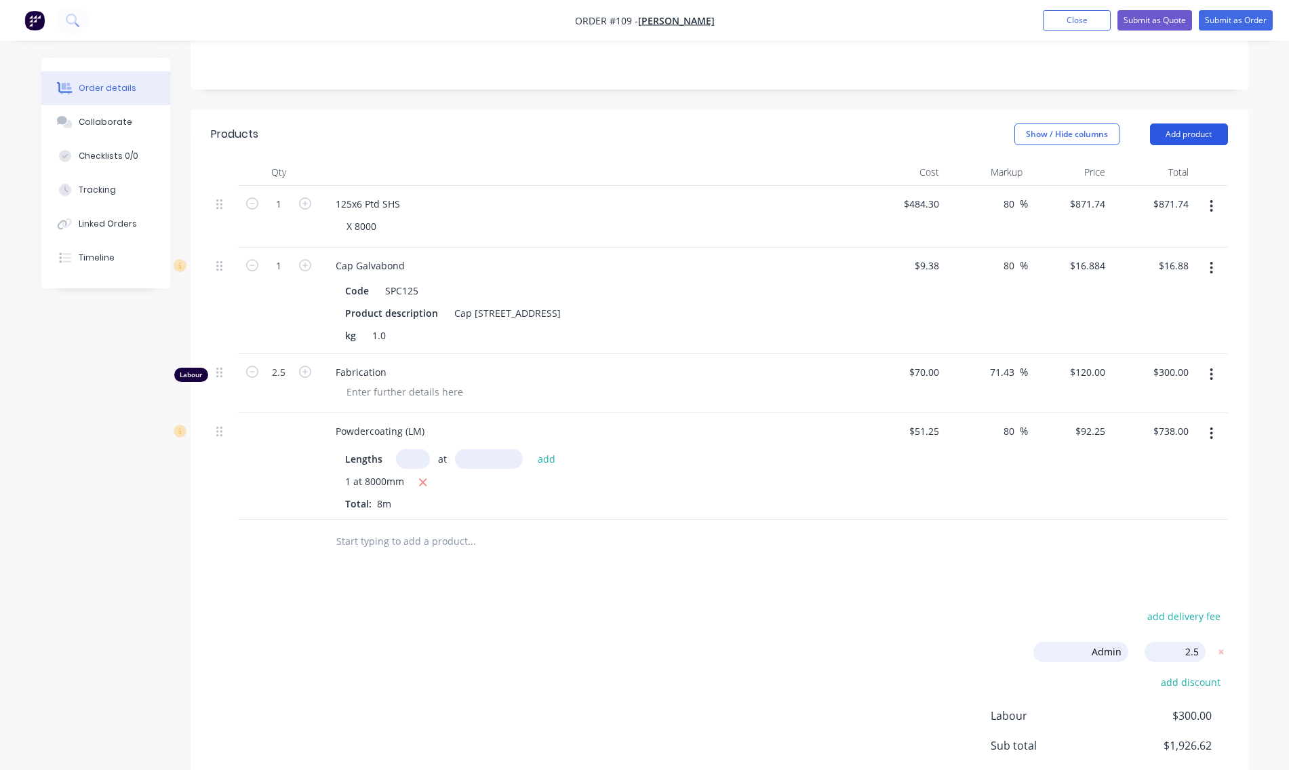
type input "84.5"
type input "$893.5335"
type input "$893.53"
type input "84.5"
type input "$17.3061"
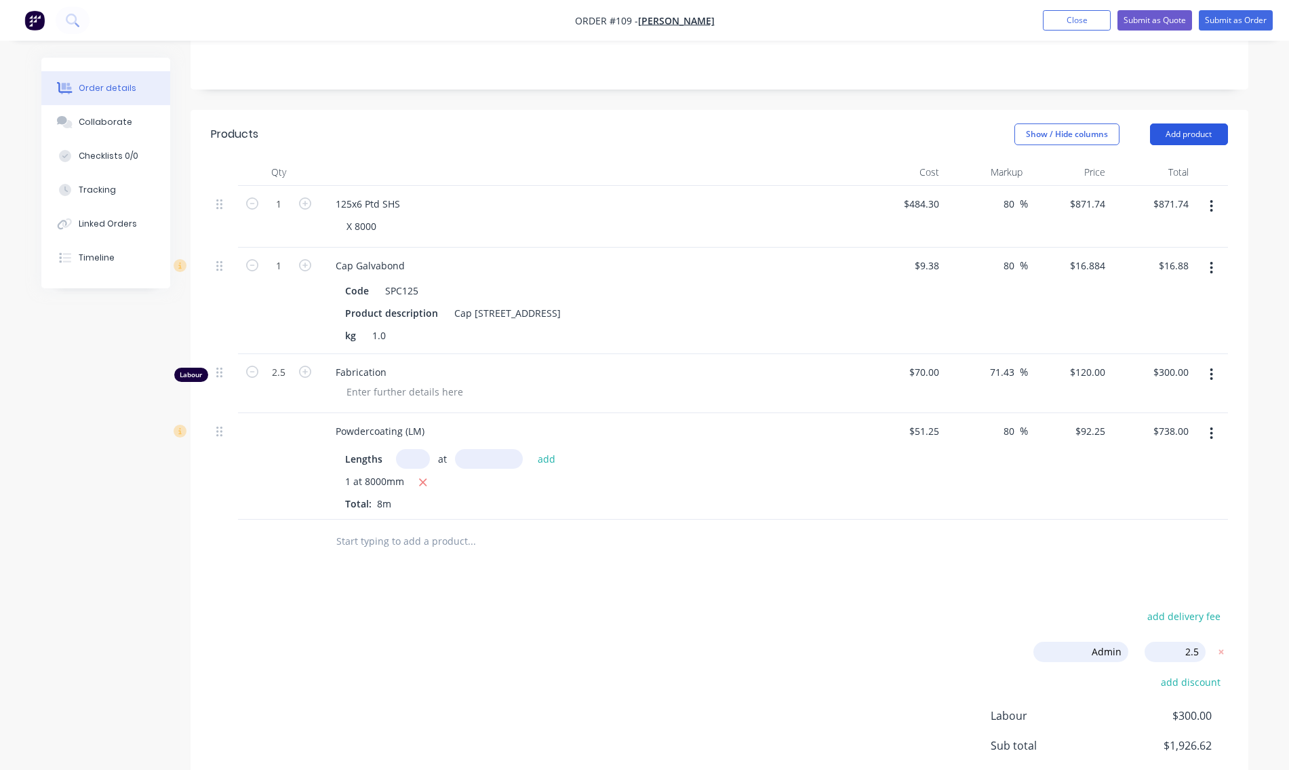
type input "$17.31"
type input "75.71"
type input "$123.00"
type input "$307.50"
type input "84.5"
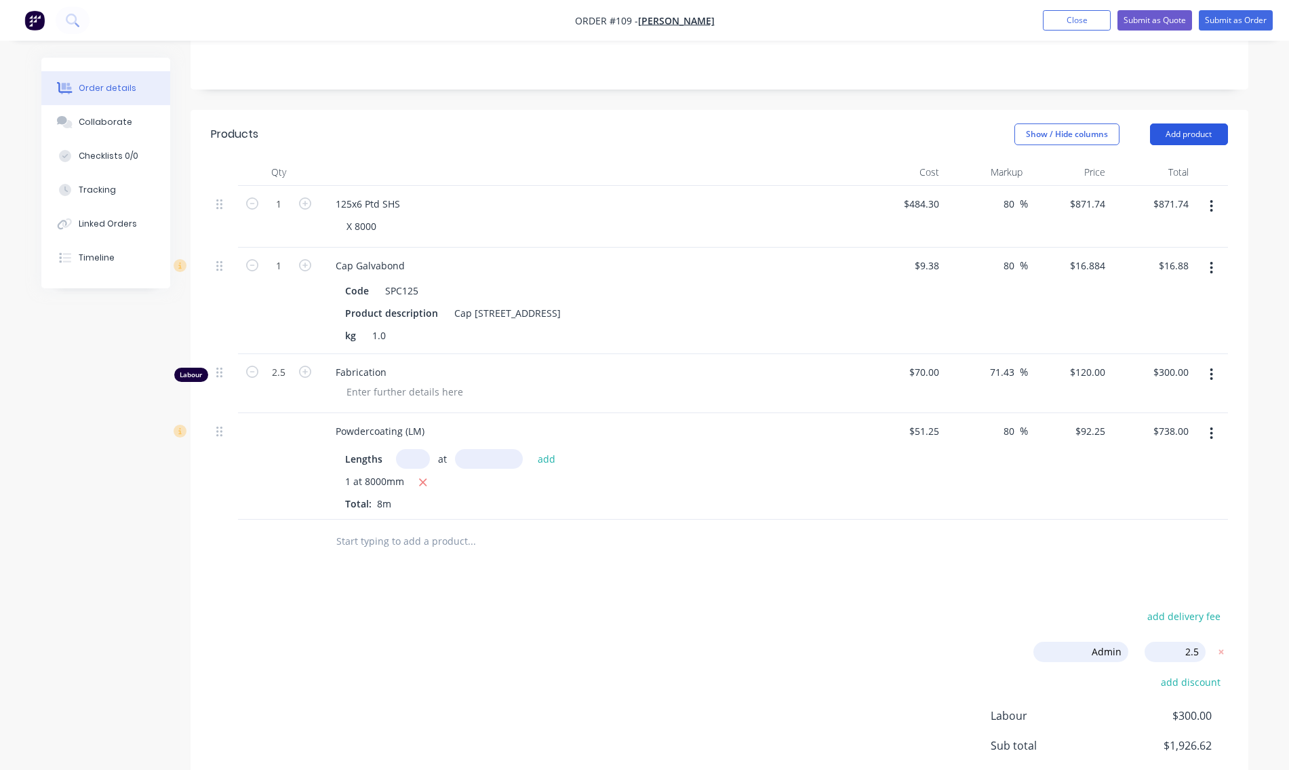
type input "$94.5562"
type input "$756.45"
click at [1192, 130] on div "Applying markup price to the order Loading... Order details Collaborate Checkli…" at bounding box center [645, 370] width 1234 height 1135
click at [1183, 133] on button "Add product" at bounding box center [1189, 134] width 78 height 22
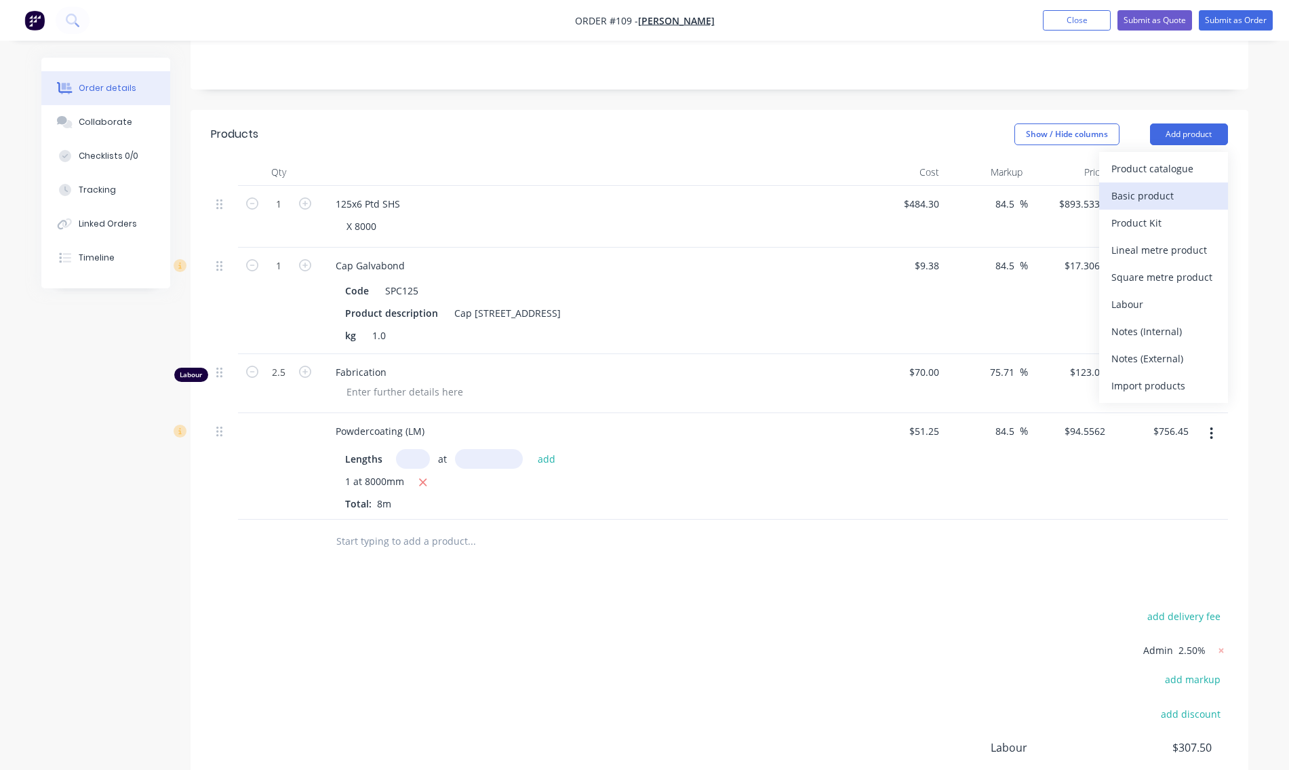
click at [1143, 199] on div "Basic product" at bounding box center [1164, 196] width 104 height 20
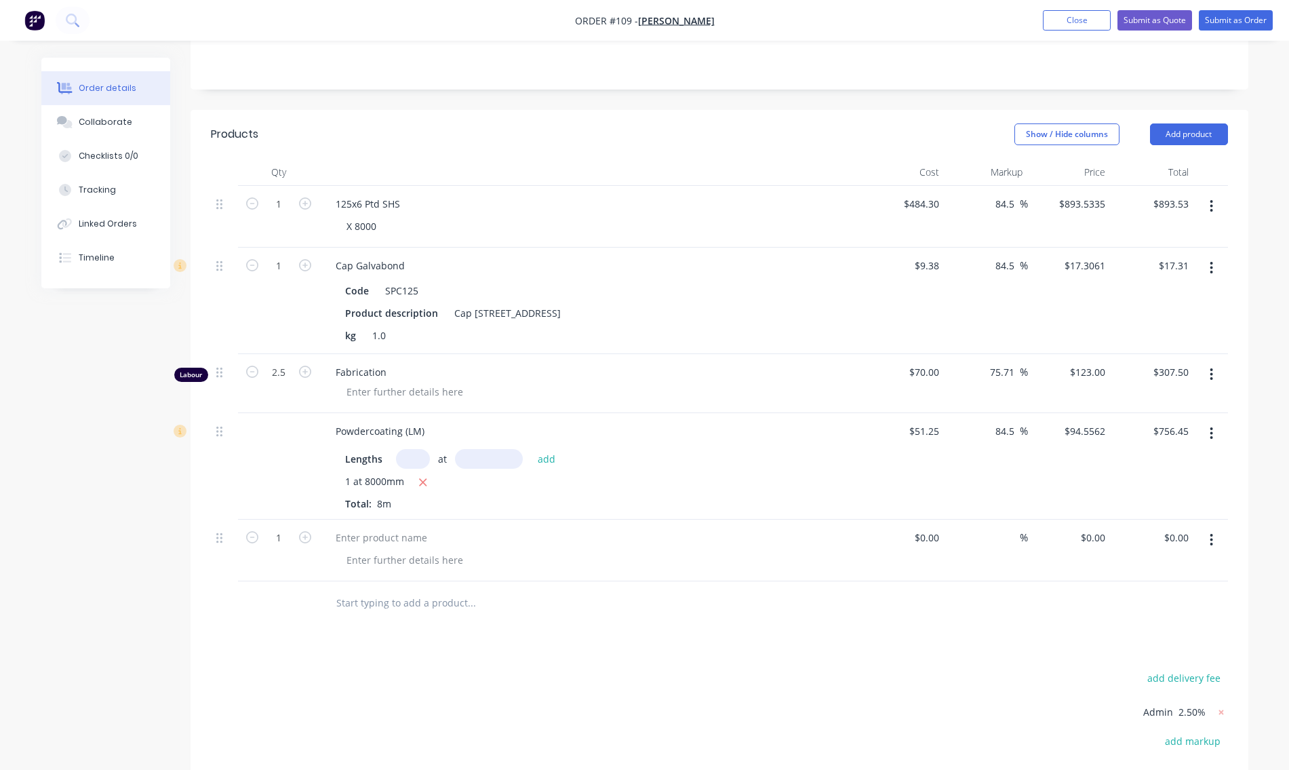
drag, startPoint x: 1211, startPoint y: 542, endPoint x: 1212, endPoint y: 553, distance: 10.9
click at [1211, 543] on icon "button" at bounding box center [1211, 539] width 3 height 15
click at [1160, 656] on div "Delete" at bounding box center [1164, 657] width 104 height 20
click at [1188, 128] on button "Add product" at bounding box center [1189, 134] width 78 height 22
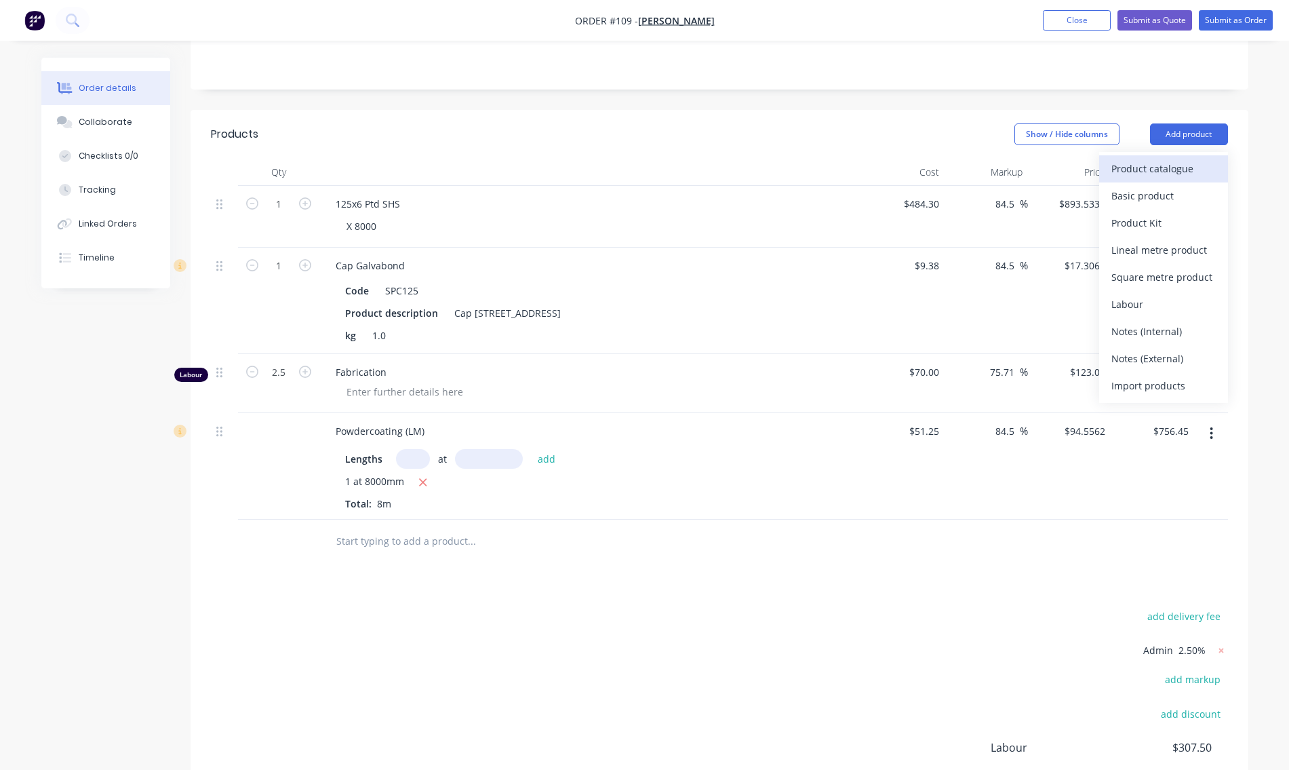
click at [1154, 170] on div "Product catalogue" at bounding box center [1164, 169] width 104 height 20
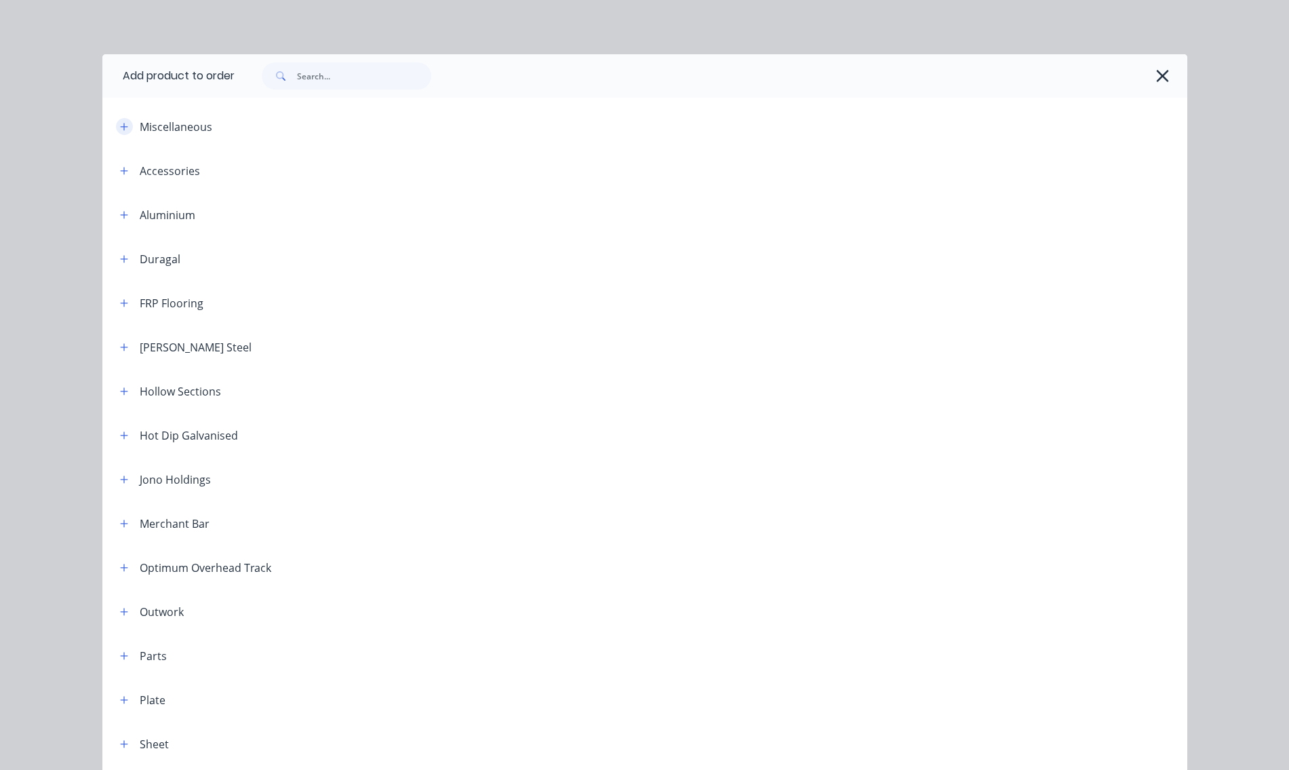
click at [120, 122] on icon "button" at bounding box center [124, 126] width 8 height 9
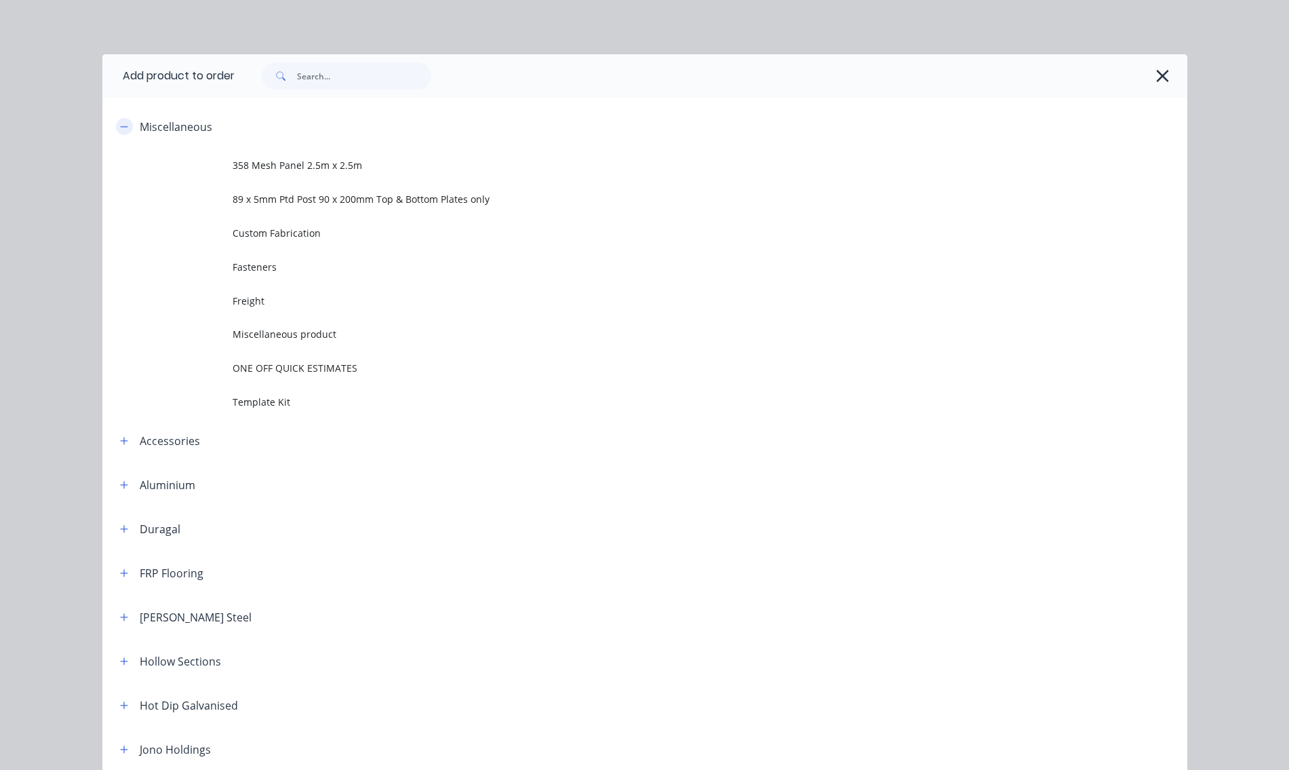
click at [120, 123] on icon "button" at bounding box center [124, 126] width 8 height 9
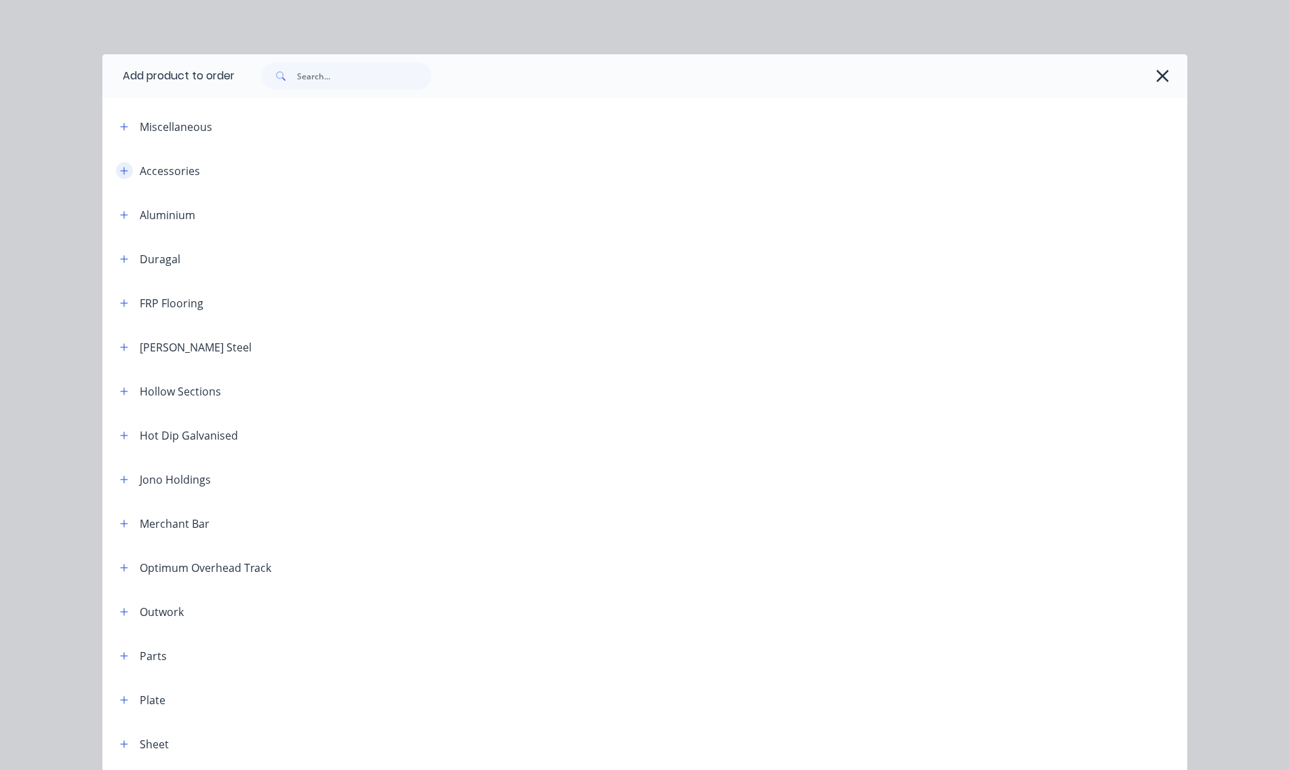
click at [120, 171] on icon "button" at bounding box center [123, 170] width 7 height 7
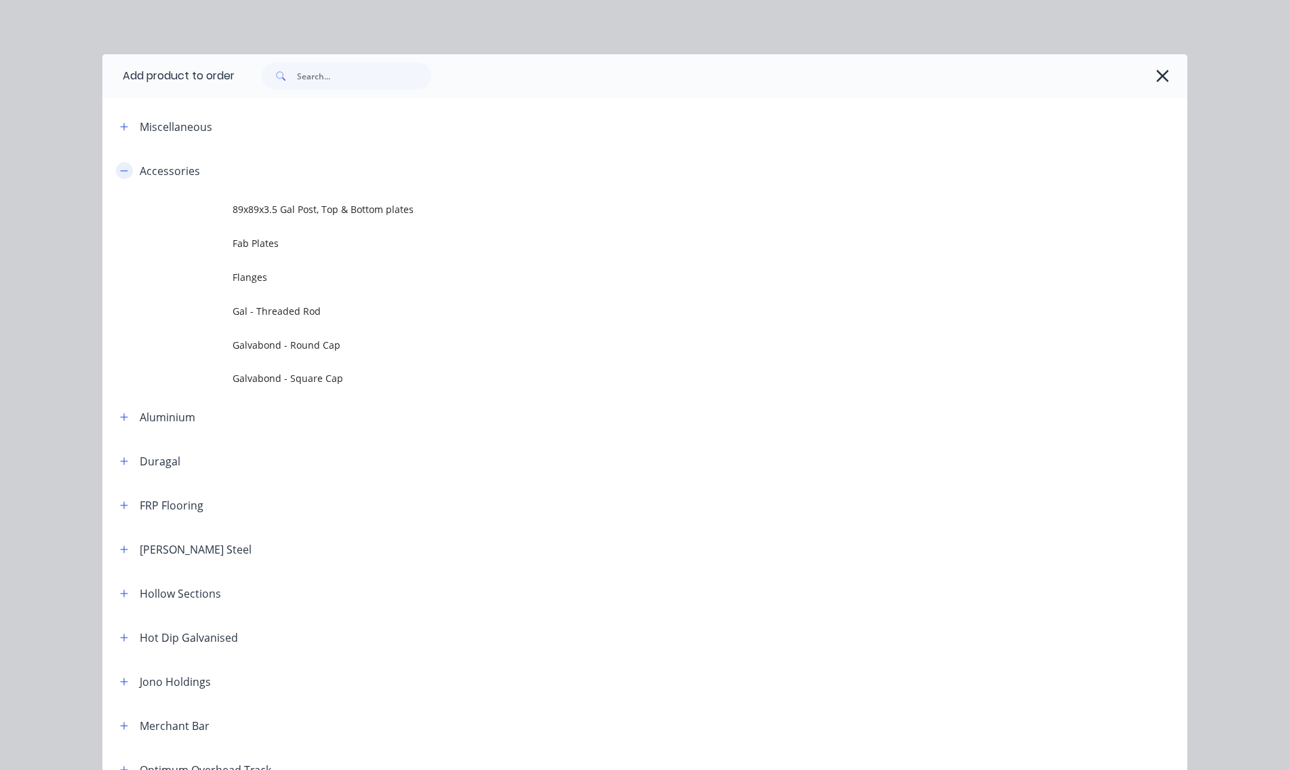
click at [120, 171] on icon "button" at bounding box center [123, 170] width 7 height 1
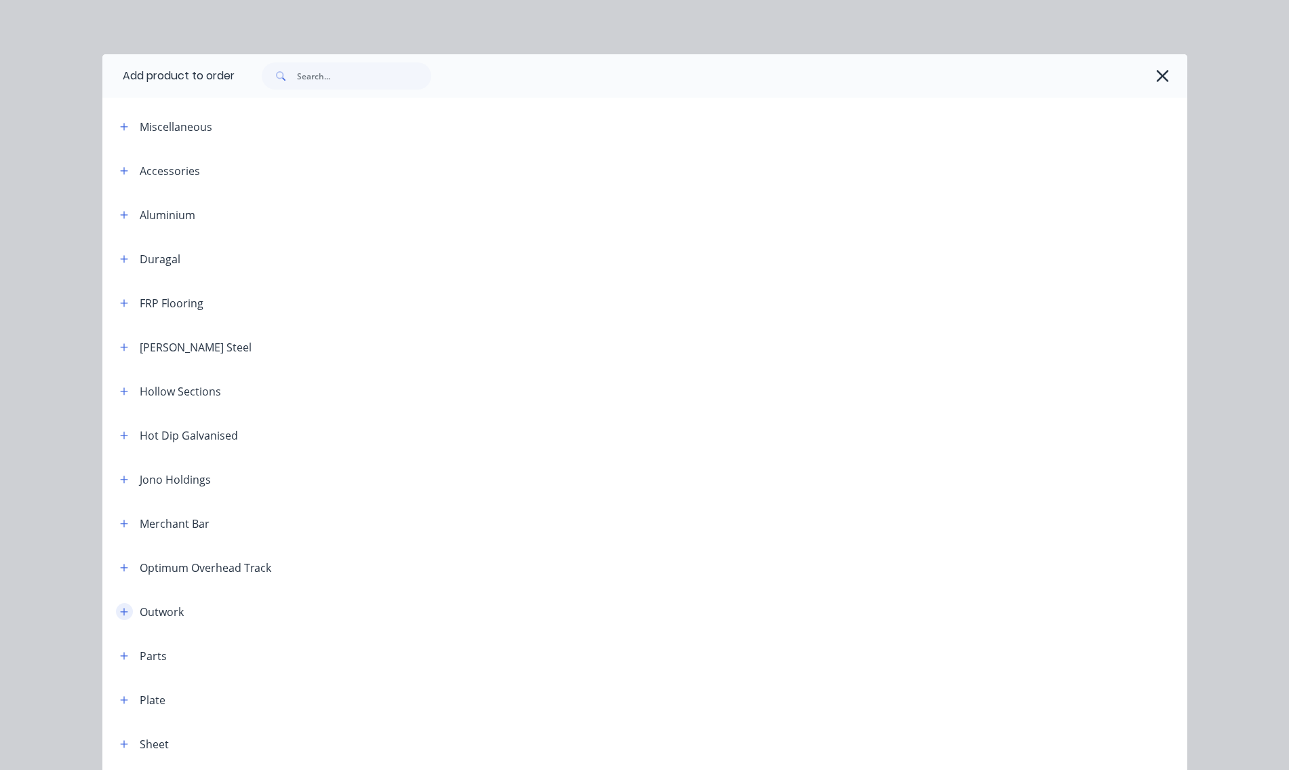
click at [121, 614] on icon "button" at bounding box center [124, 611] width 8 height 9
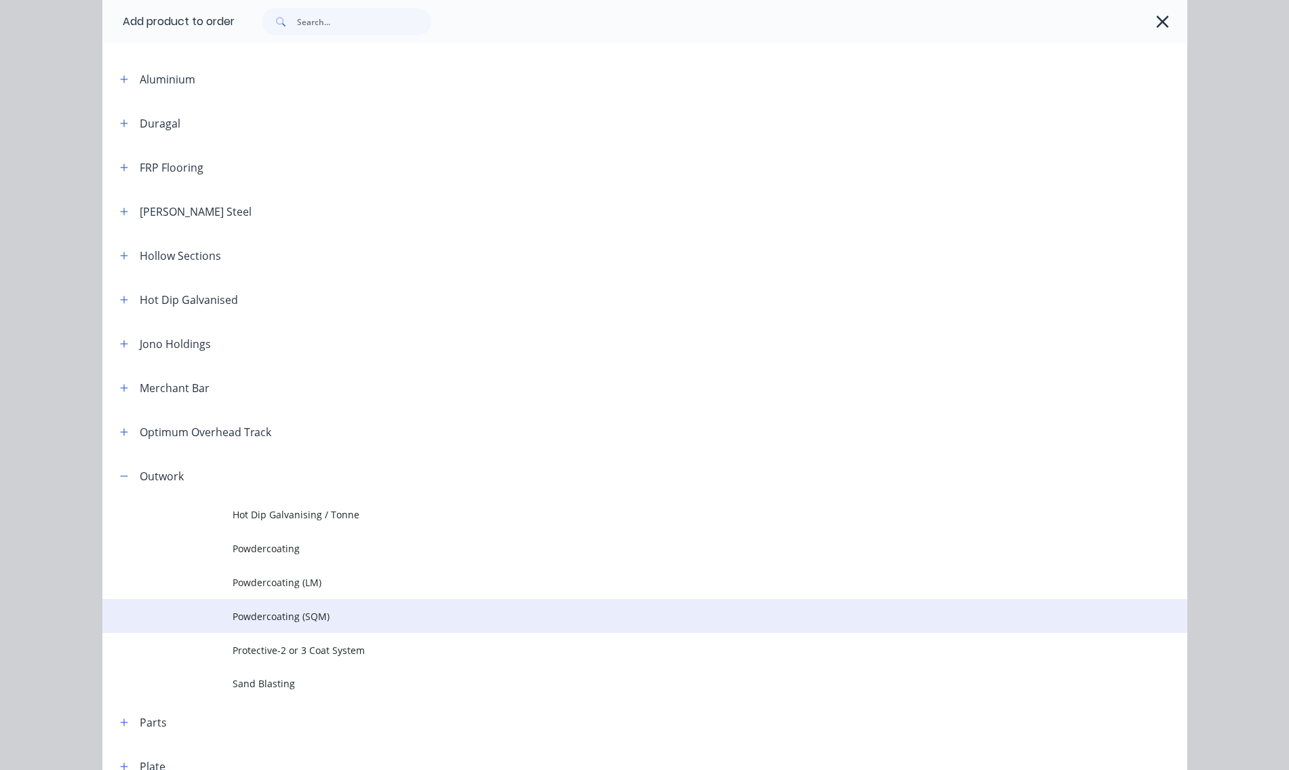
scroll to position [203, 0]
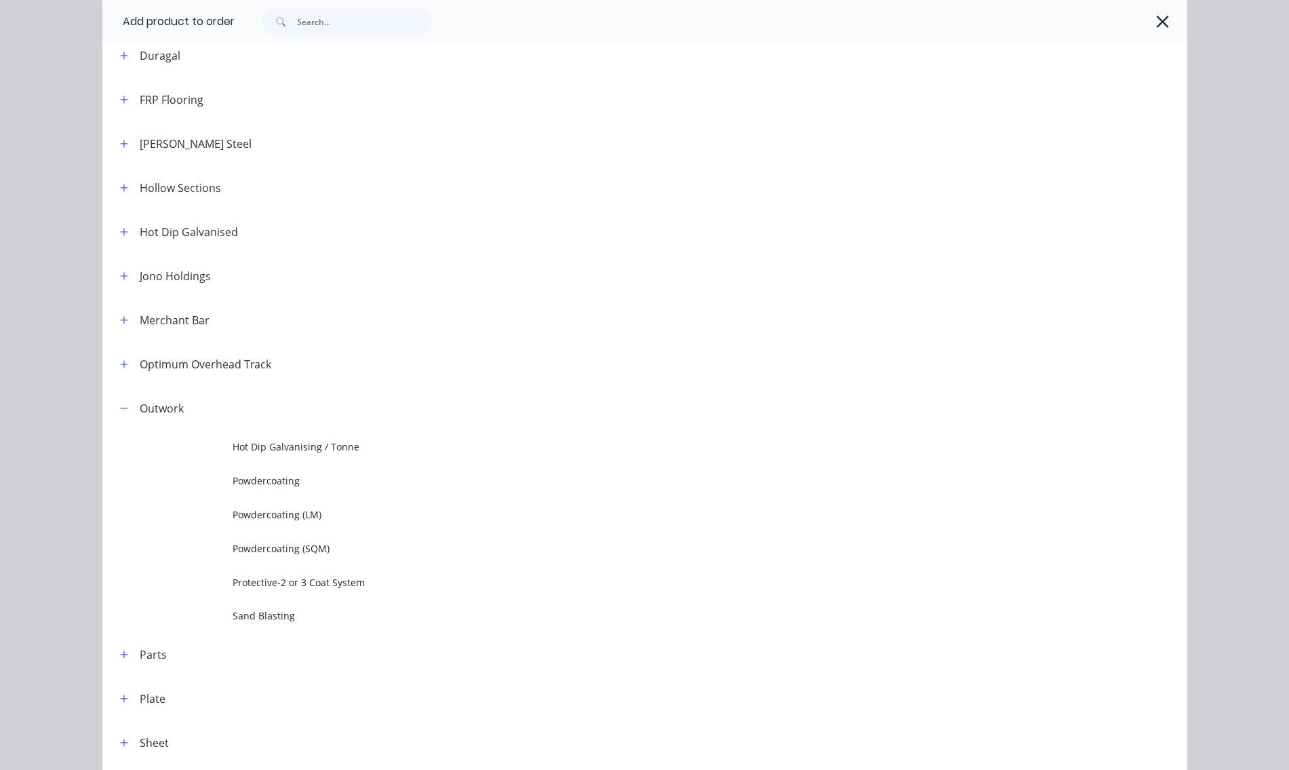
click at [259, 614] on span "Sand Blasting" at bounding box center [615, 615] width 764 height 14
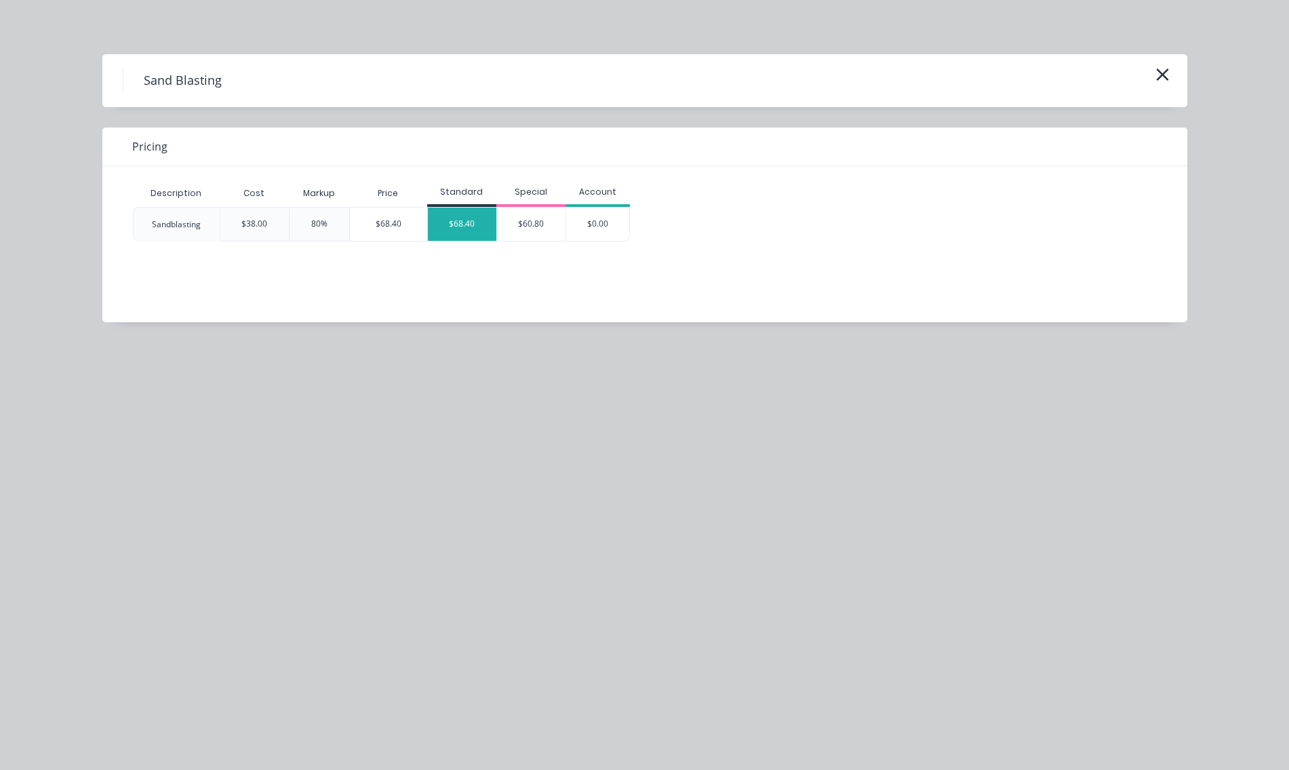
click at [465, 224] on div "$68.40" at bounding box center [462, 224] width 68 height 33
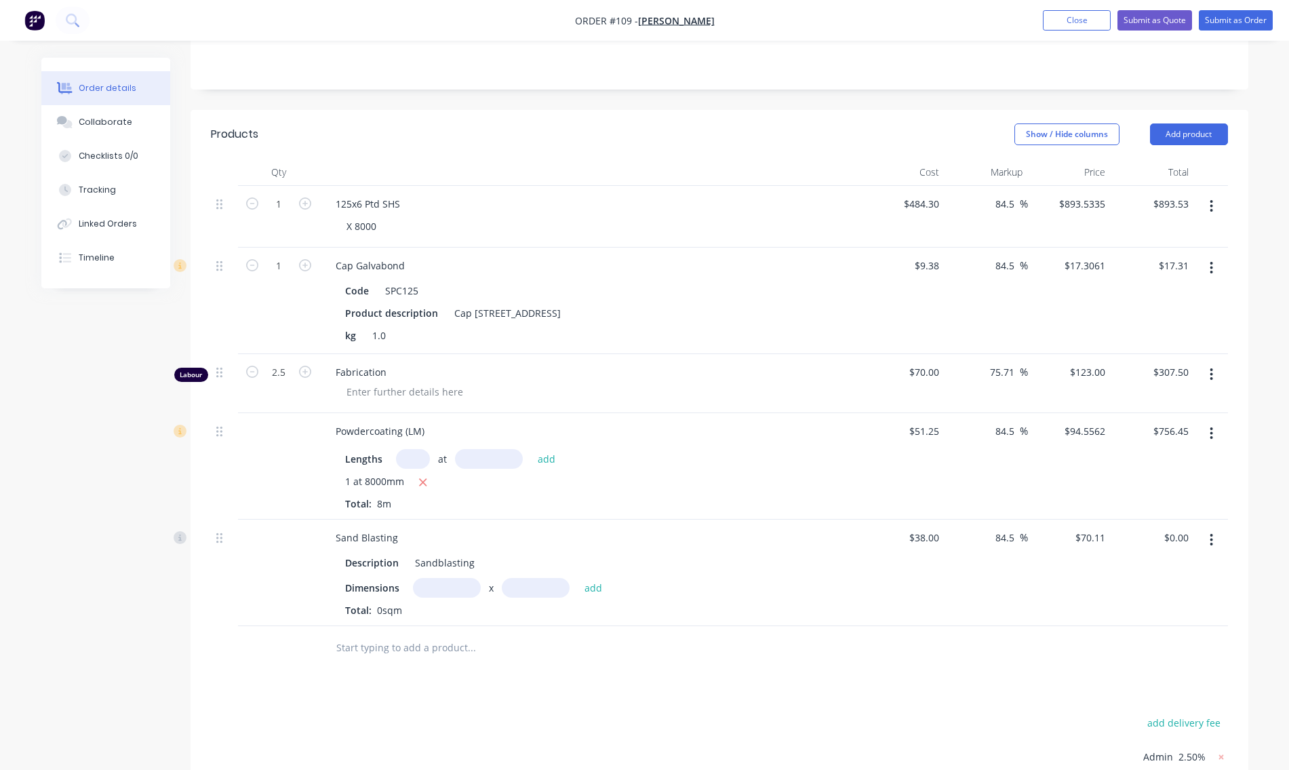
click at [451, 588] on input "text" at bounding box center [447, 588] width 68 height 20
type input "1m"
click at [522, 589] on input "text" at bounding box center [536, 588] width 68 height 20
type input "8000m"
click at [587, 589] on button "add" at bounding box center [594, 587] width 32 height 18
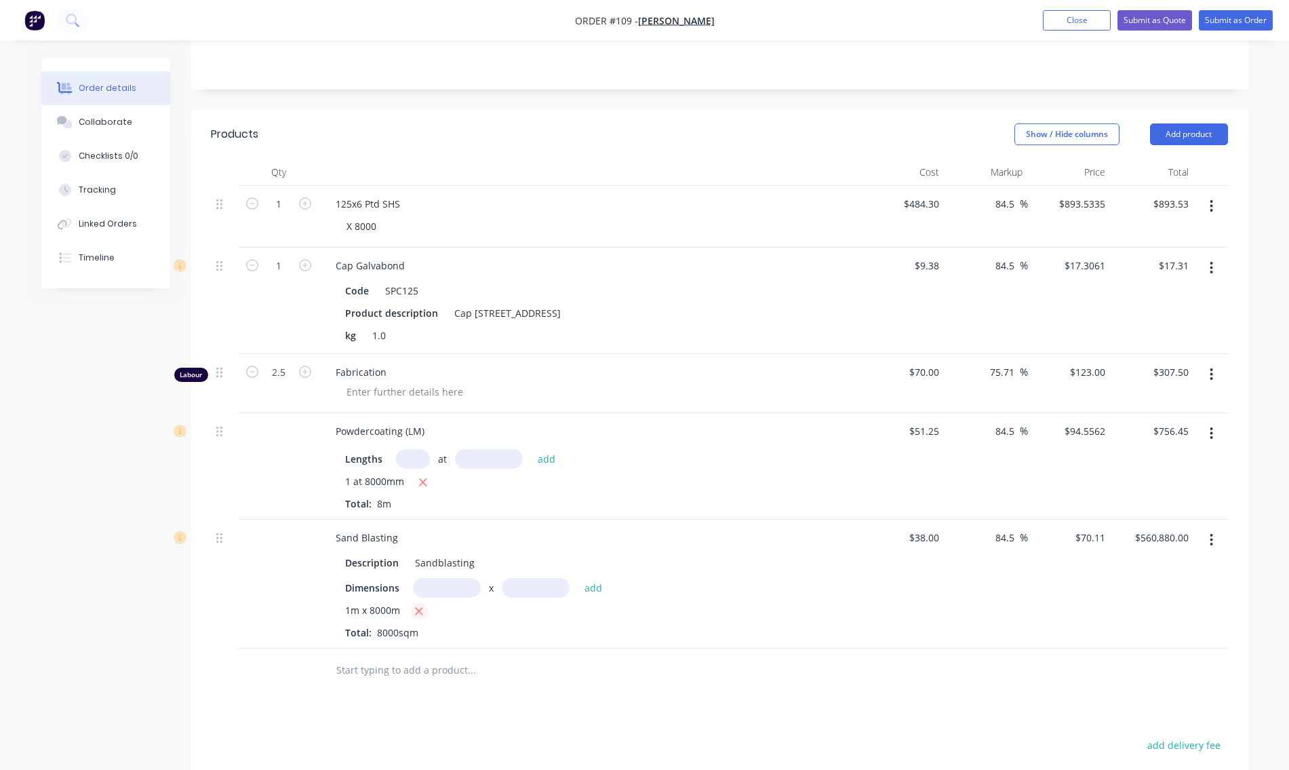
click at [413, 610] on button "button" at bounding box center [419, 611] width 17 height 17
type input "$0.00"
click at [444, 592] on input "text" at bounding box center [447, 588] width 68 height 20
type input "1m"
click at [538, 589] on input "text" at bounding box center [536, 588] width 68 height 20
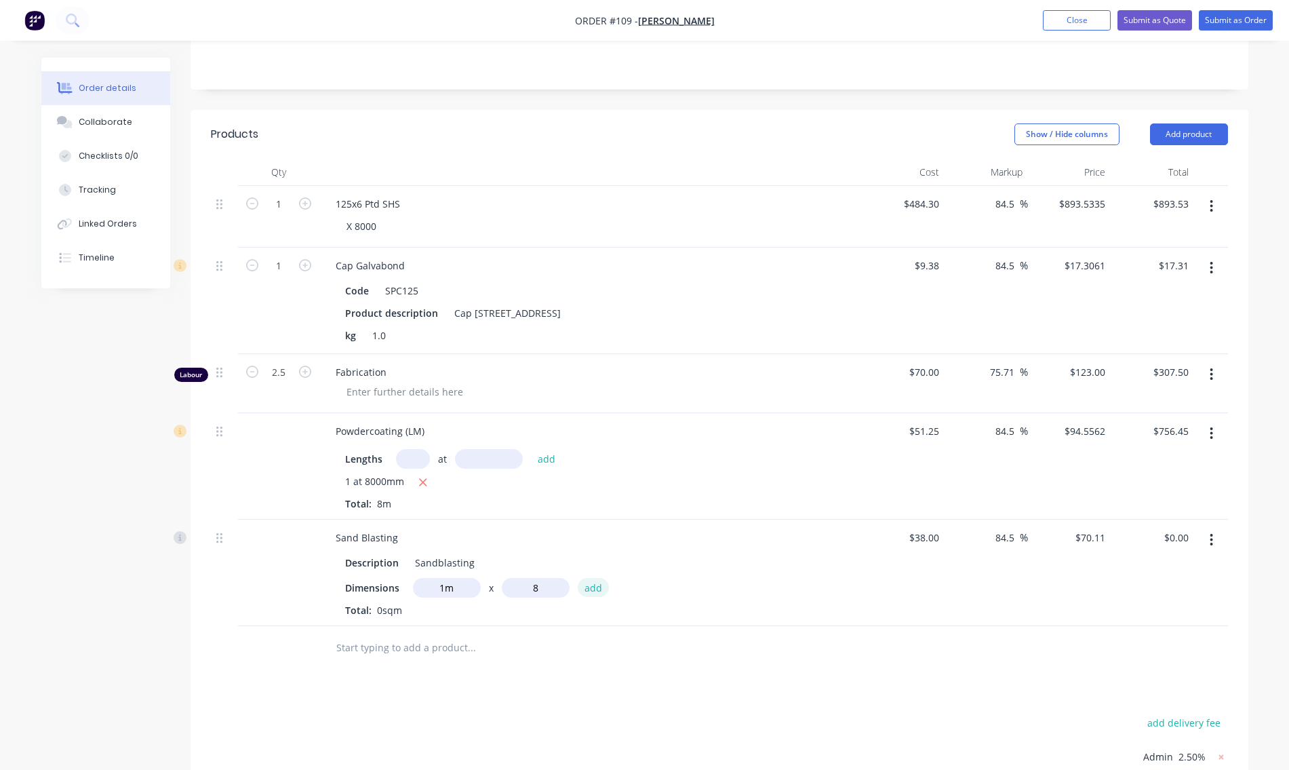
type input "8m"
click at [590, 589] on button "add" at bounding box center [594, 587] width 32 height 18
click at [406, 608] on icon "button" at bounding box center [402, 611] width 7 height 7
type input "$0.00"
click at [446, 597] on input "text" at bounding box center [447, 588] width 68 height 20
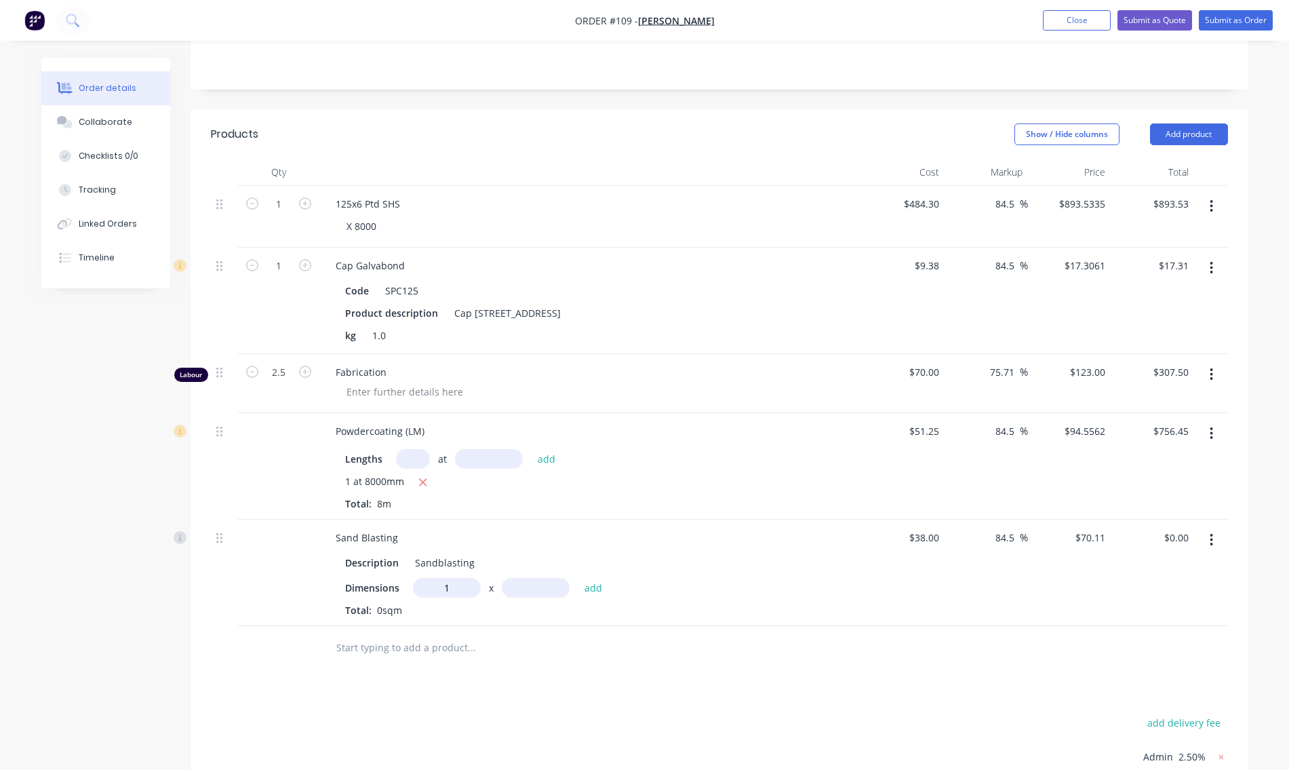
type input "1m"
click at [520, 586] on input "text" at bounding box center [536, 588] width 68 height 20
type input "4m"
click at [591, 589] on button "add" at bounding box center [594, 587] width 32 height 18
type input "$280.44"
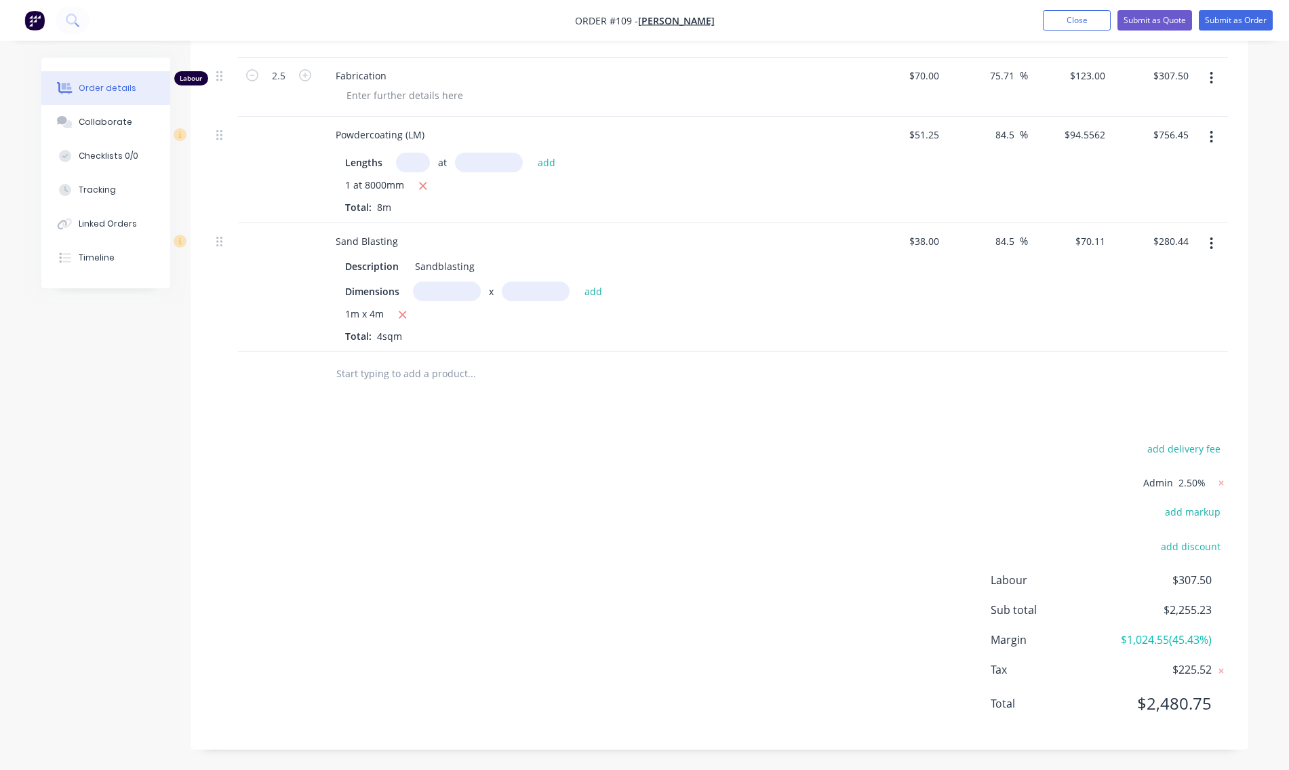
scroll to position [280, 0]
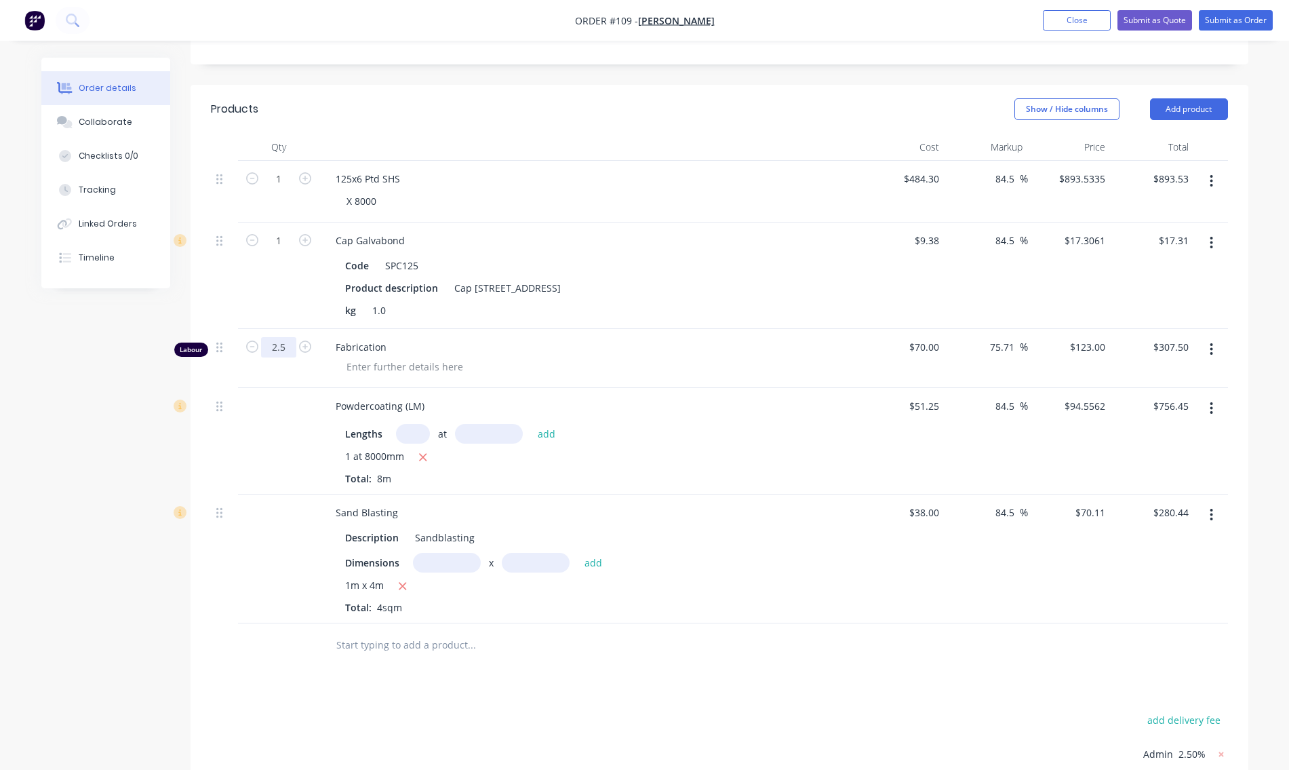
click at [279, 189] on input "2.5" at bounding box center [278, 179] width 35 height 20
type input "3"
type input "$369.00"
click at [534, 368] on div at bounding box center [596, 367] width 521 height 20
click at [1176, 20] on button "Submit as Quote" at bounding box center [1155, 20] width 75 height 20
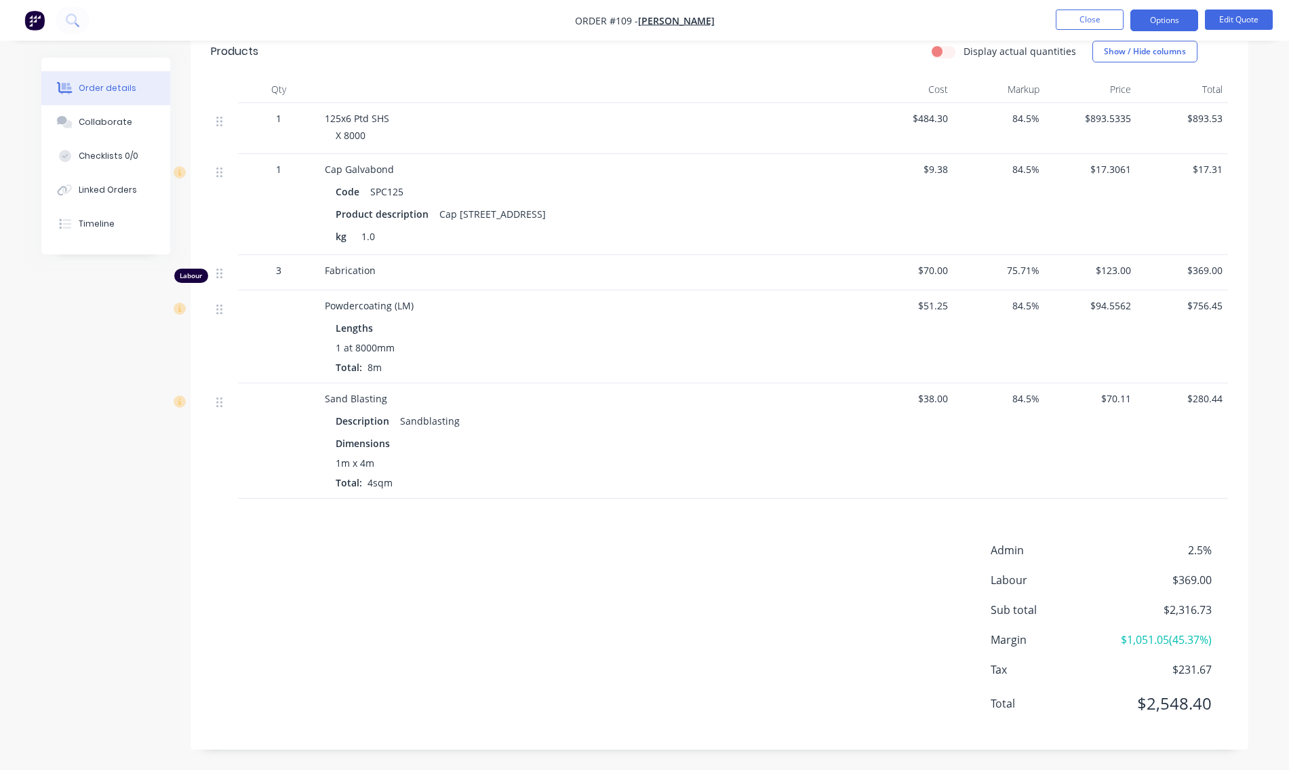
scroll to position [65, 0]
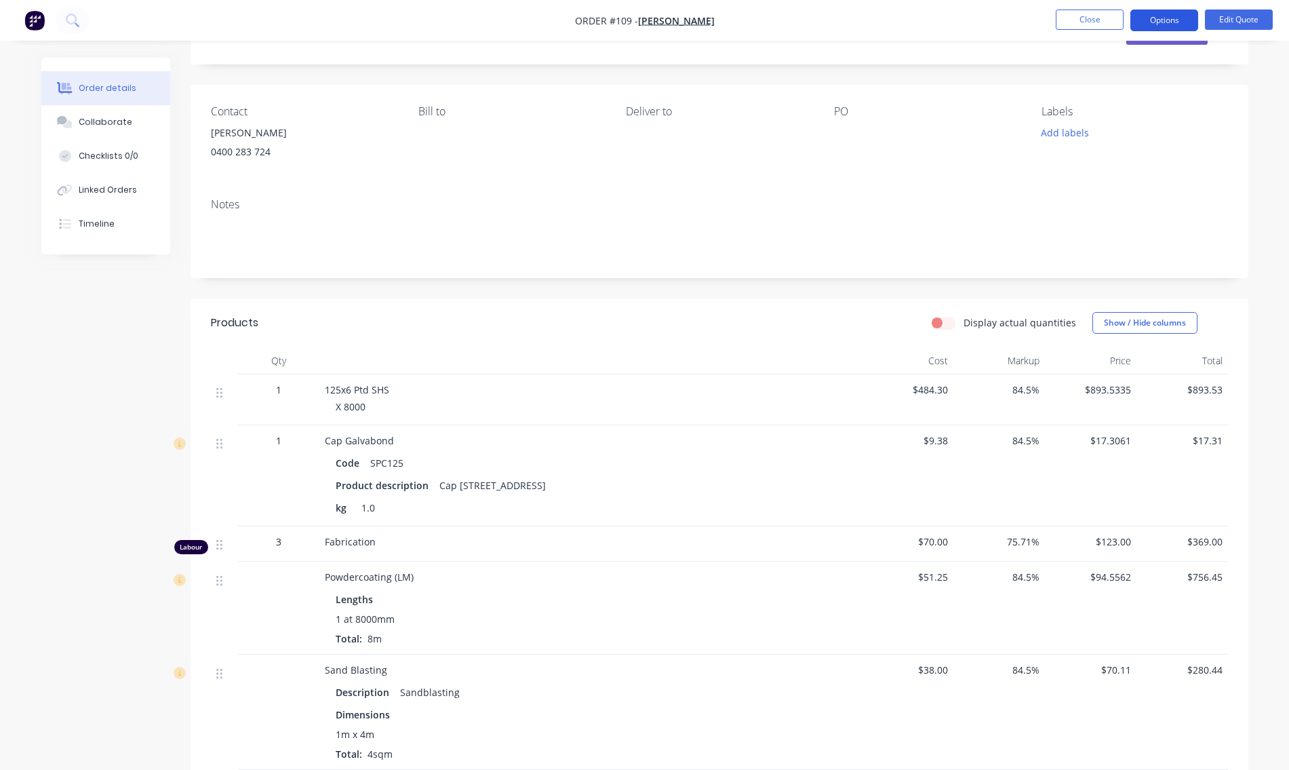
click at [1184, 15] on button "Options" at bounding box center [1165, 20] width 68 height 22
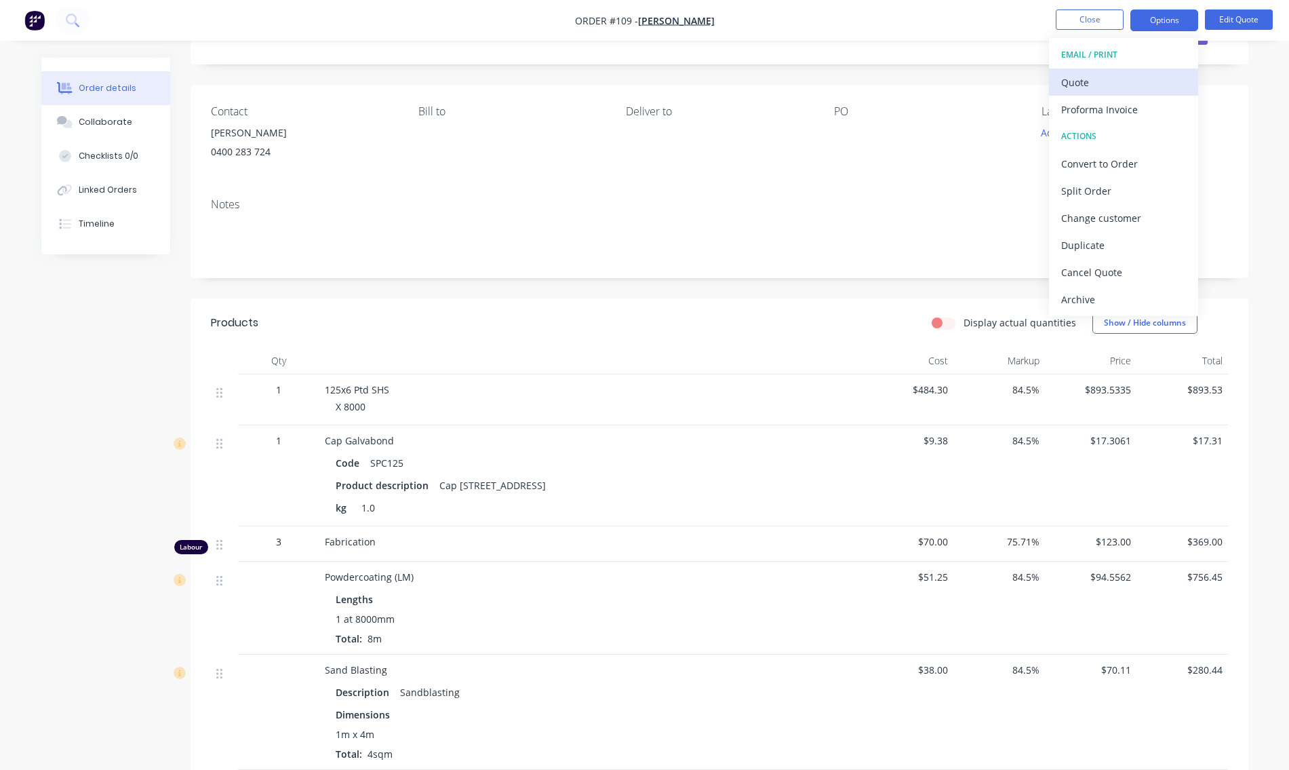
click at [1114, 86] on div "Quote" at bounding box center [1123, 83] width 125 height 20
